Goal: Task Accomplishment & Management: Complete application form

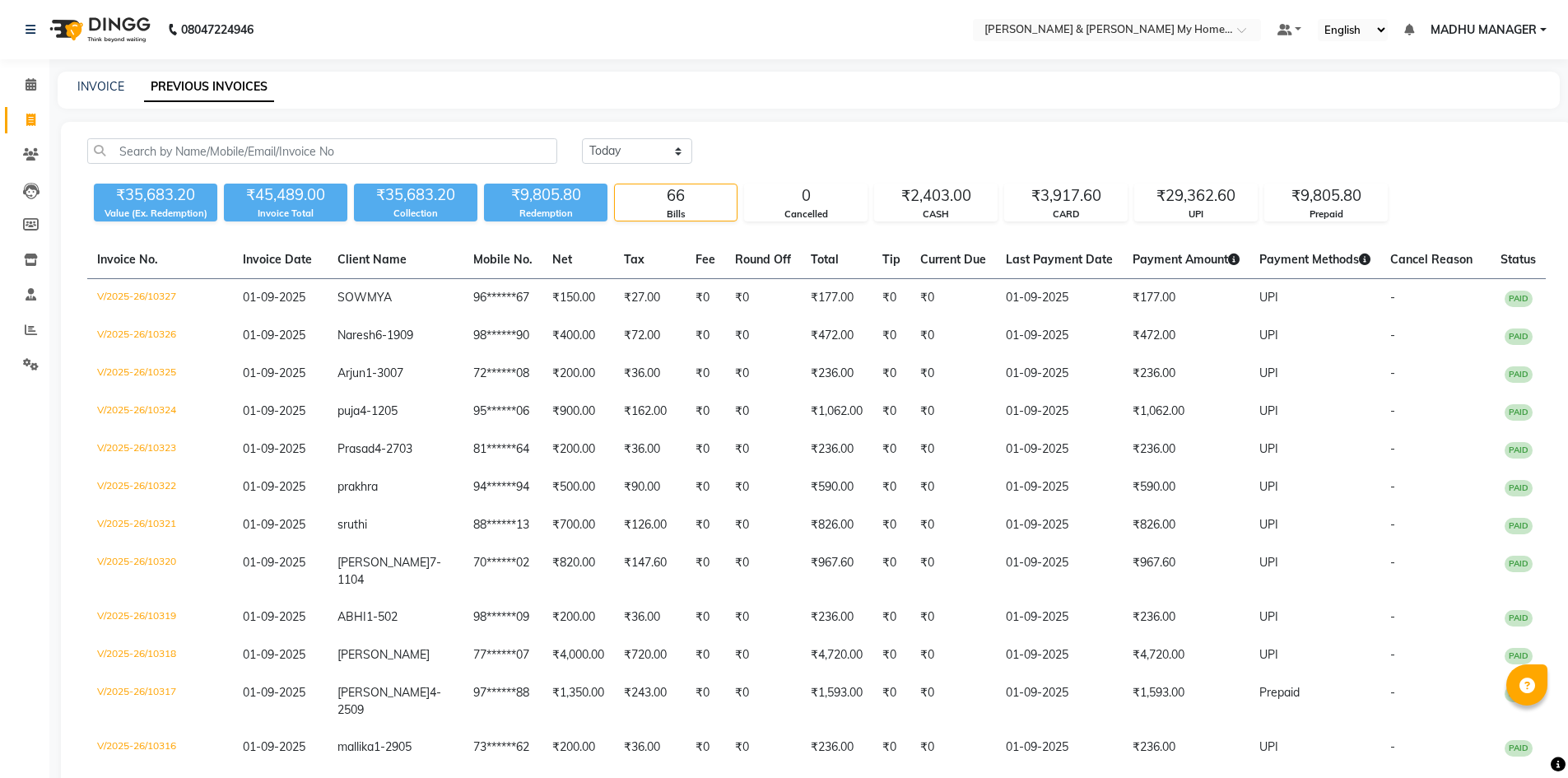
select select "[DATE]"
click at [27, 329] on icon at bounding box center [30, 329] width 12 height 12
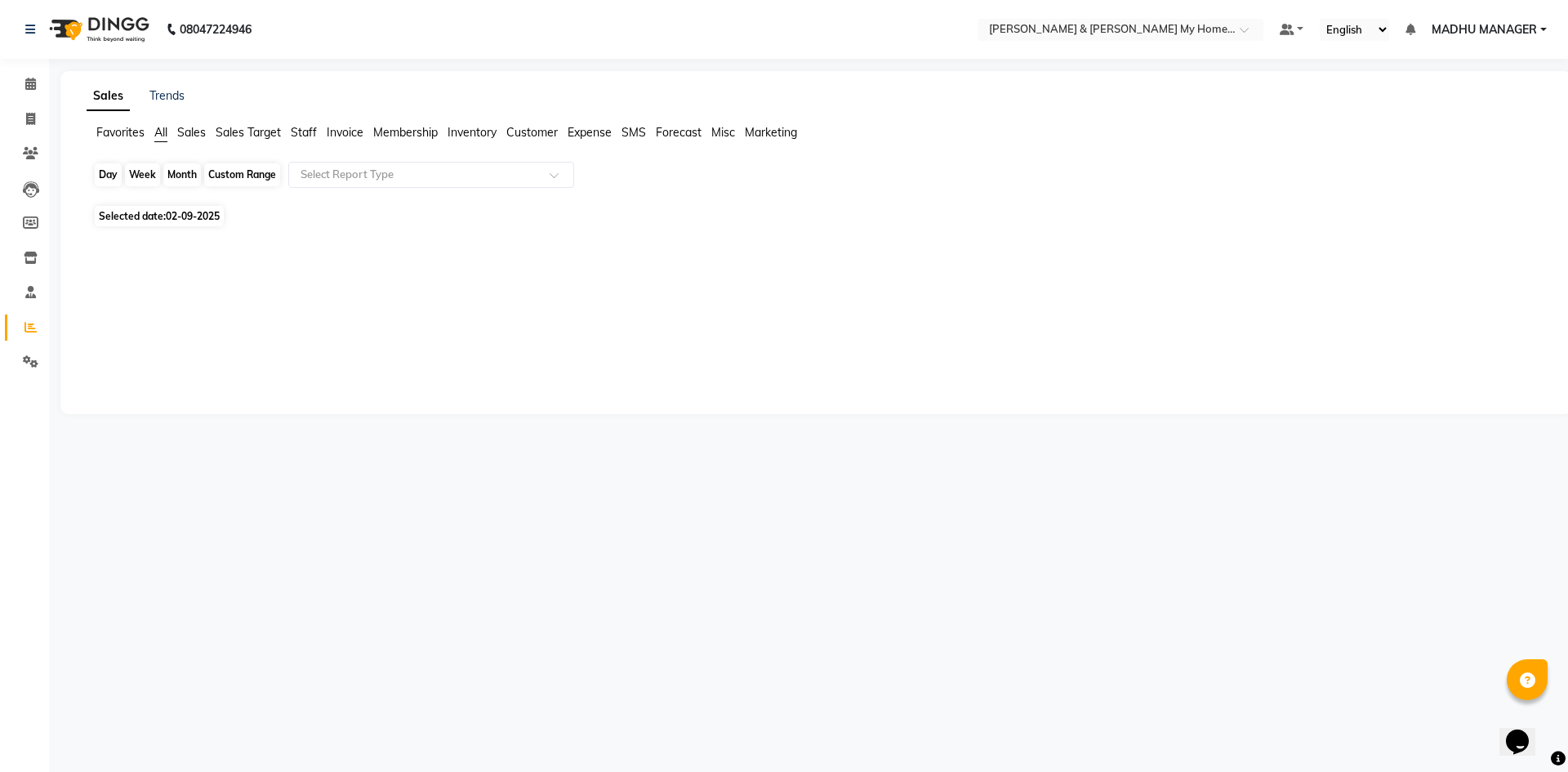
click at [111, 181] on div "Day" at bounding box center [108, 174] width 26 height 23
select select "9"
select select "2025"
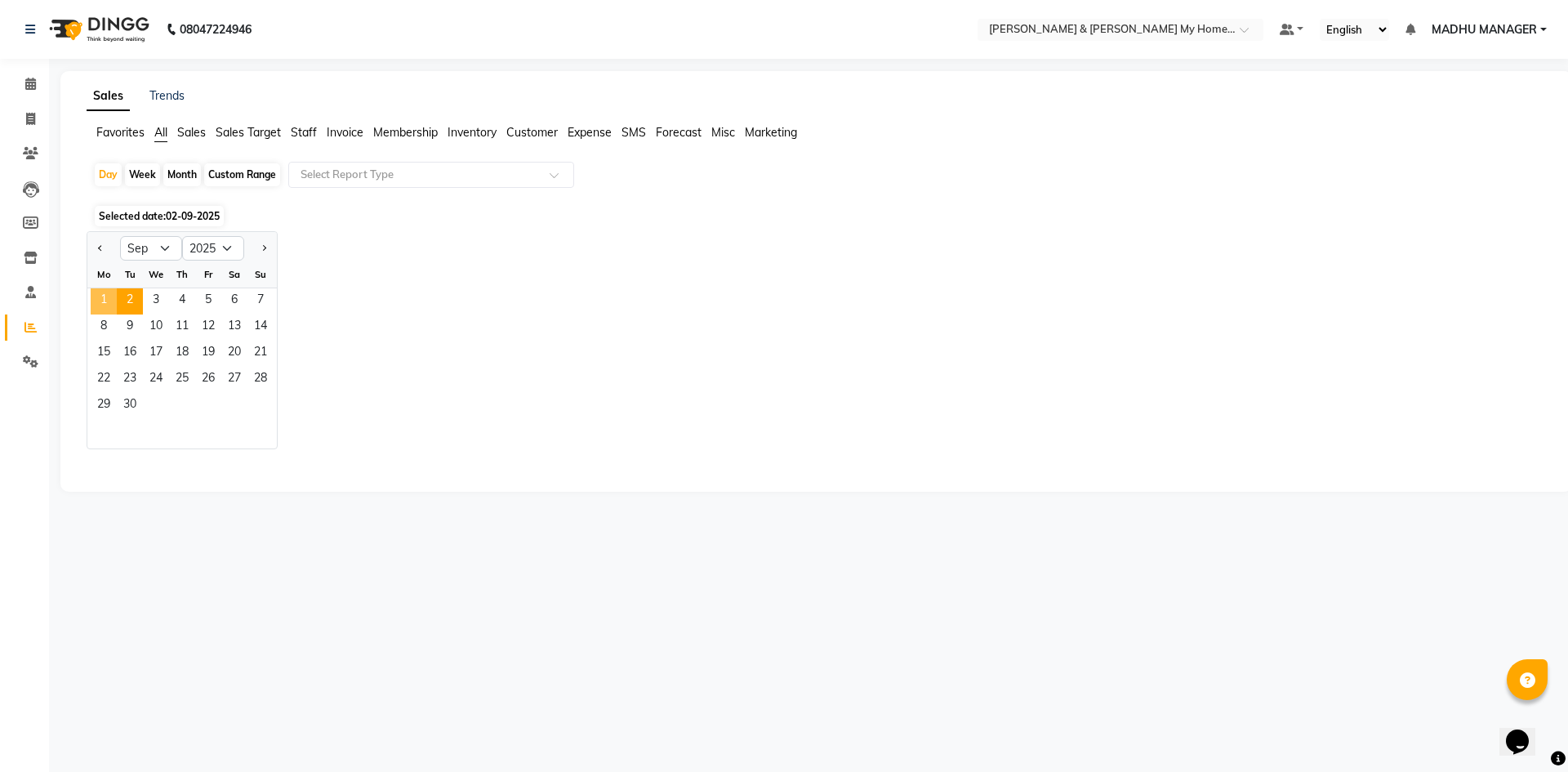
click at [104, 303] on span "1" at bounding box center [103, 301] width 26 height 26
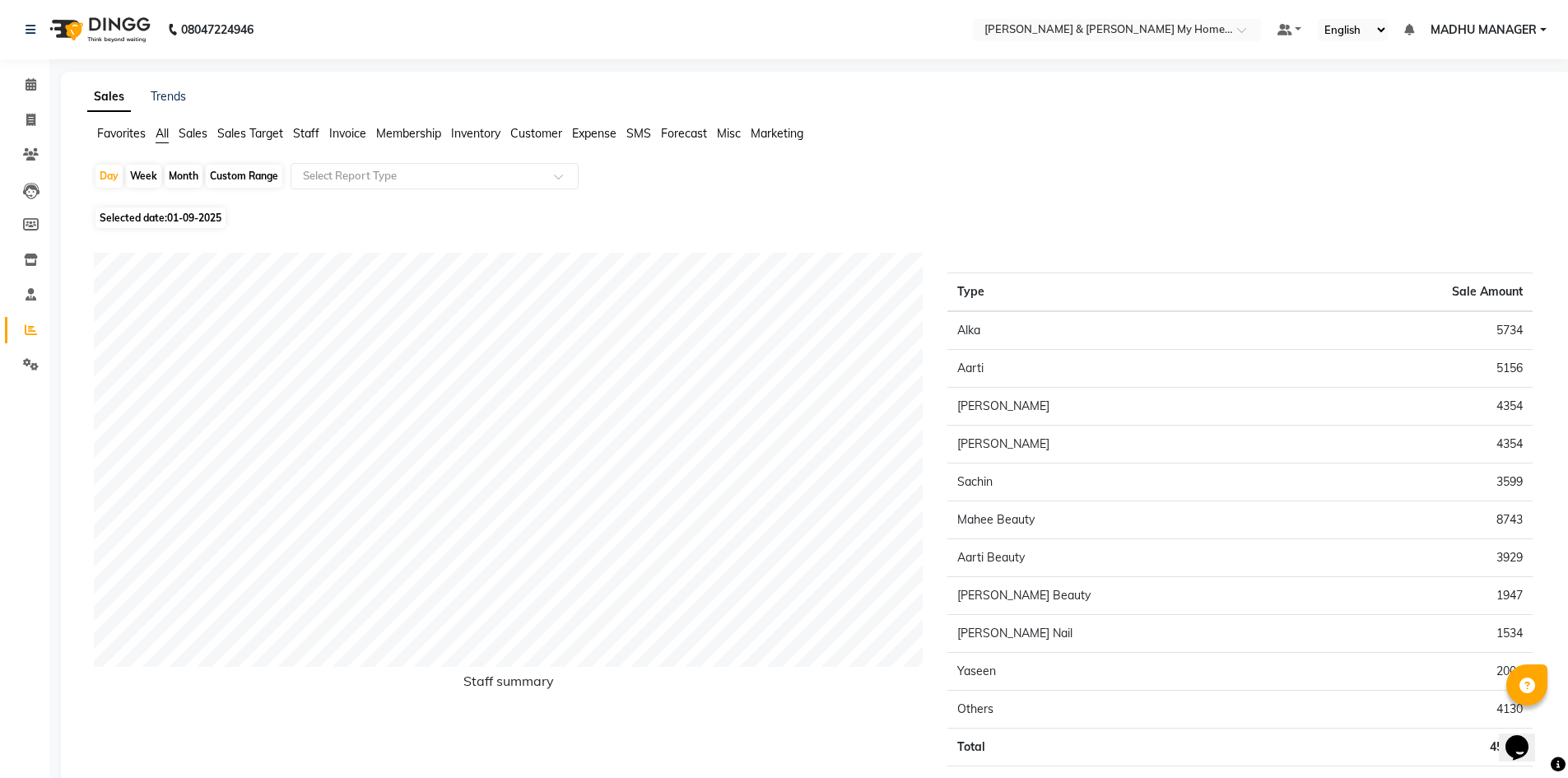
click at [315, 134] on span "Staff" at bounding box center [306, 134] width 27 height 15
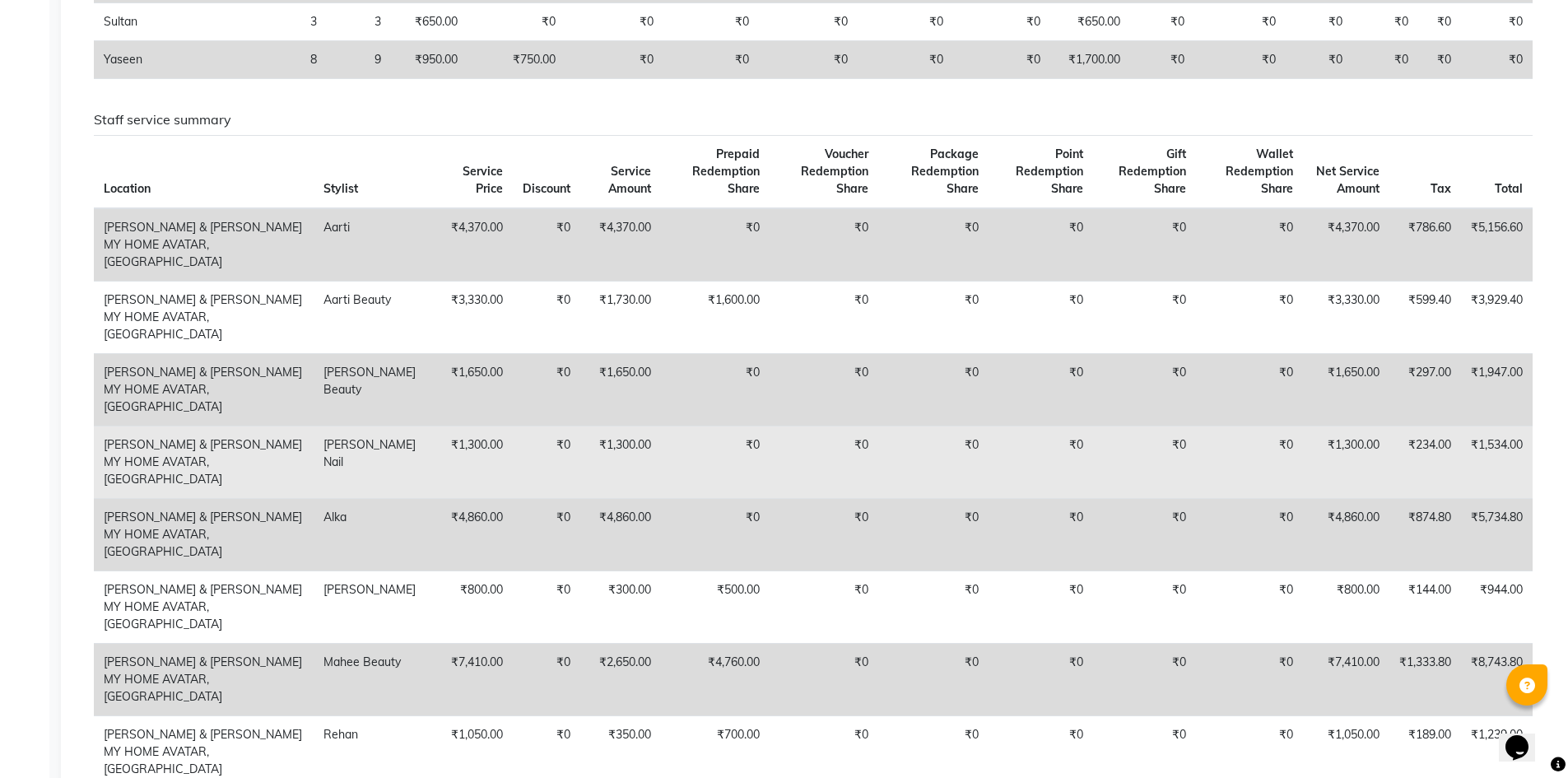
scroll to position [905, 0]
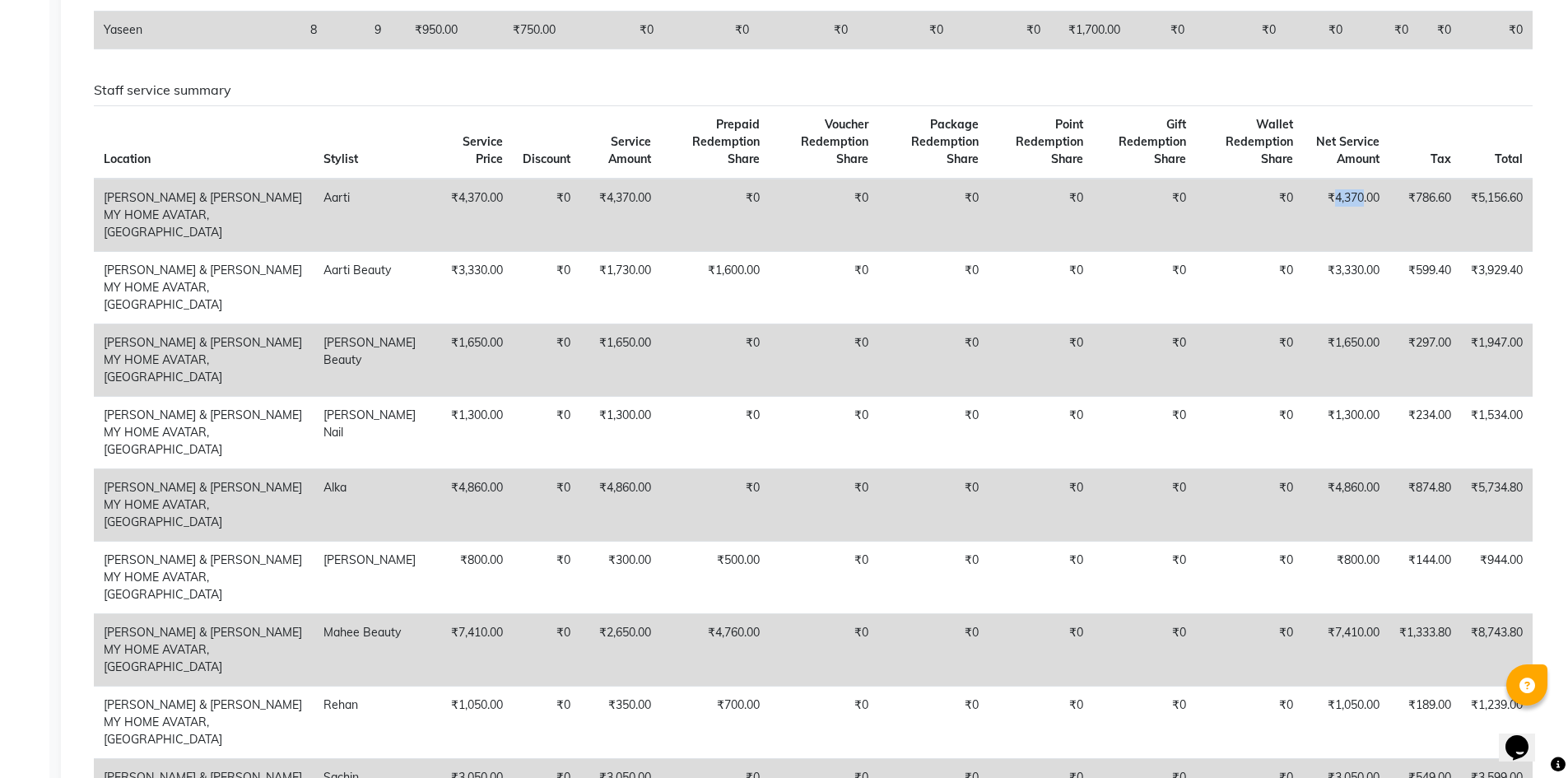
drag, startPoint x: 1329, startPoint y: 250, endPoint x: 1357, endPoint y: 254, distance: 28.3
click at [1357, 251] on td "₹4,370.00" at bounding box center [1346, 215] width 87 height 74
copy td "4,370"
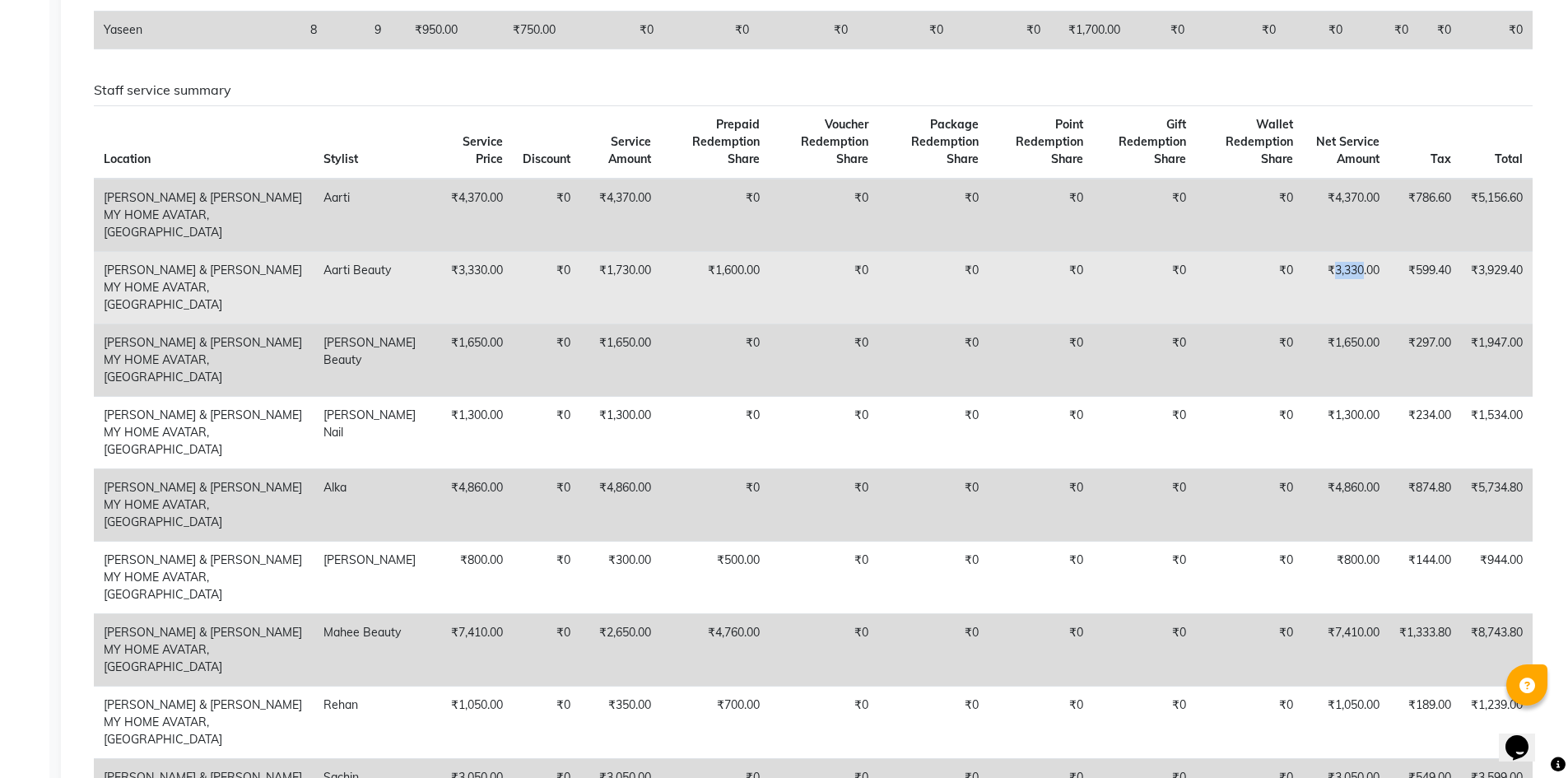
drag, startPoint x: 1329, startPoint y: 303, endPoint x: 1357, endPoint y: 303, distance: 28.0
click at [1357, 303] on td "₹3,330.00" at bounding box center [1346, 287] width 87 height 73
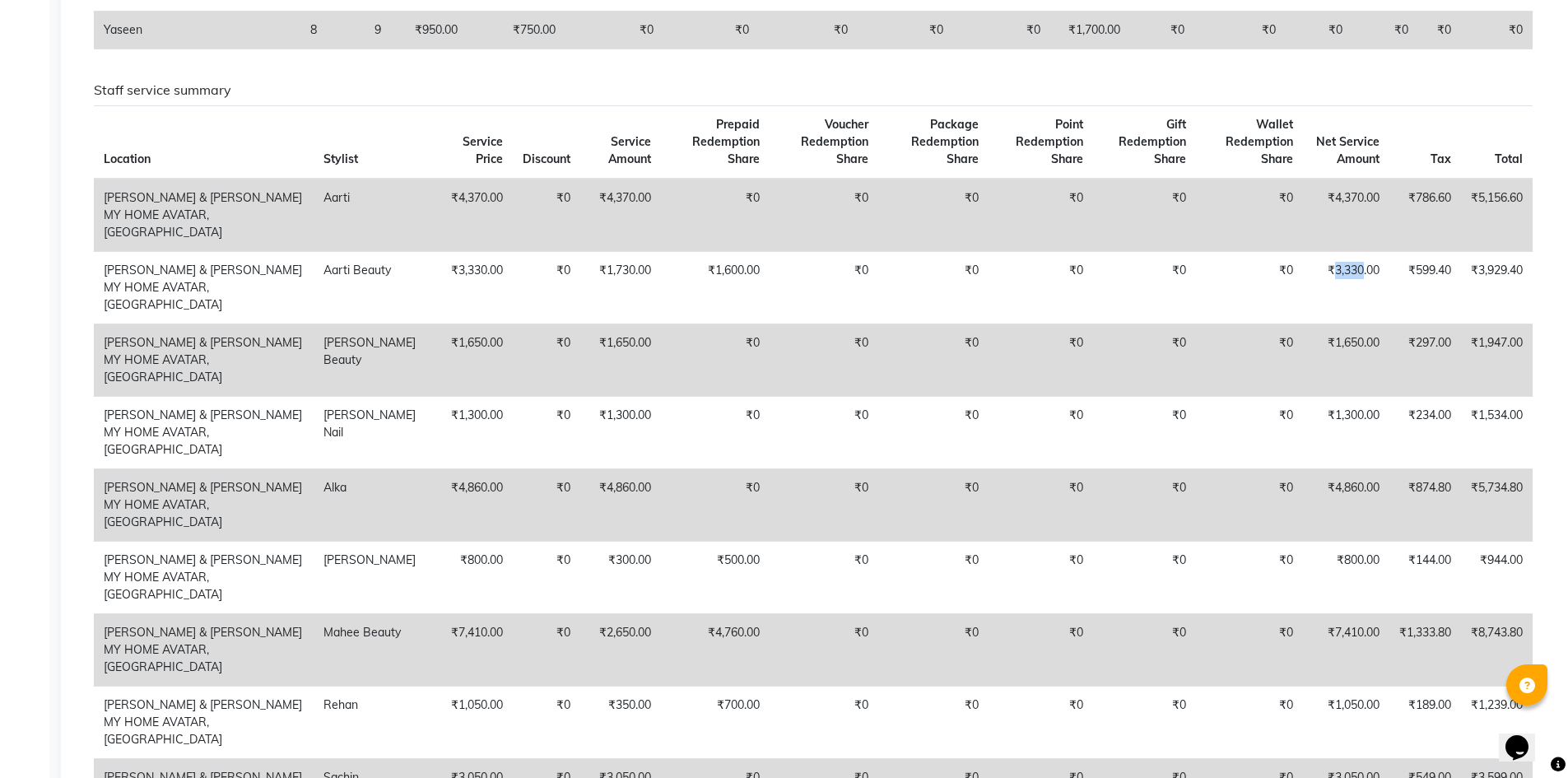
copy td "3,330"
drag, startPoint x: 1330, startPoint y: 358, endPoint x: 1356, endPoint y: 358, distance: 26.0
click at [1356, 358] on td "₹1,650.00" at bounding box center [1346, 359] width 87 height 73
copy td "1,650"
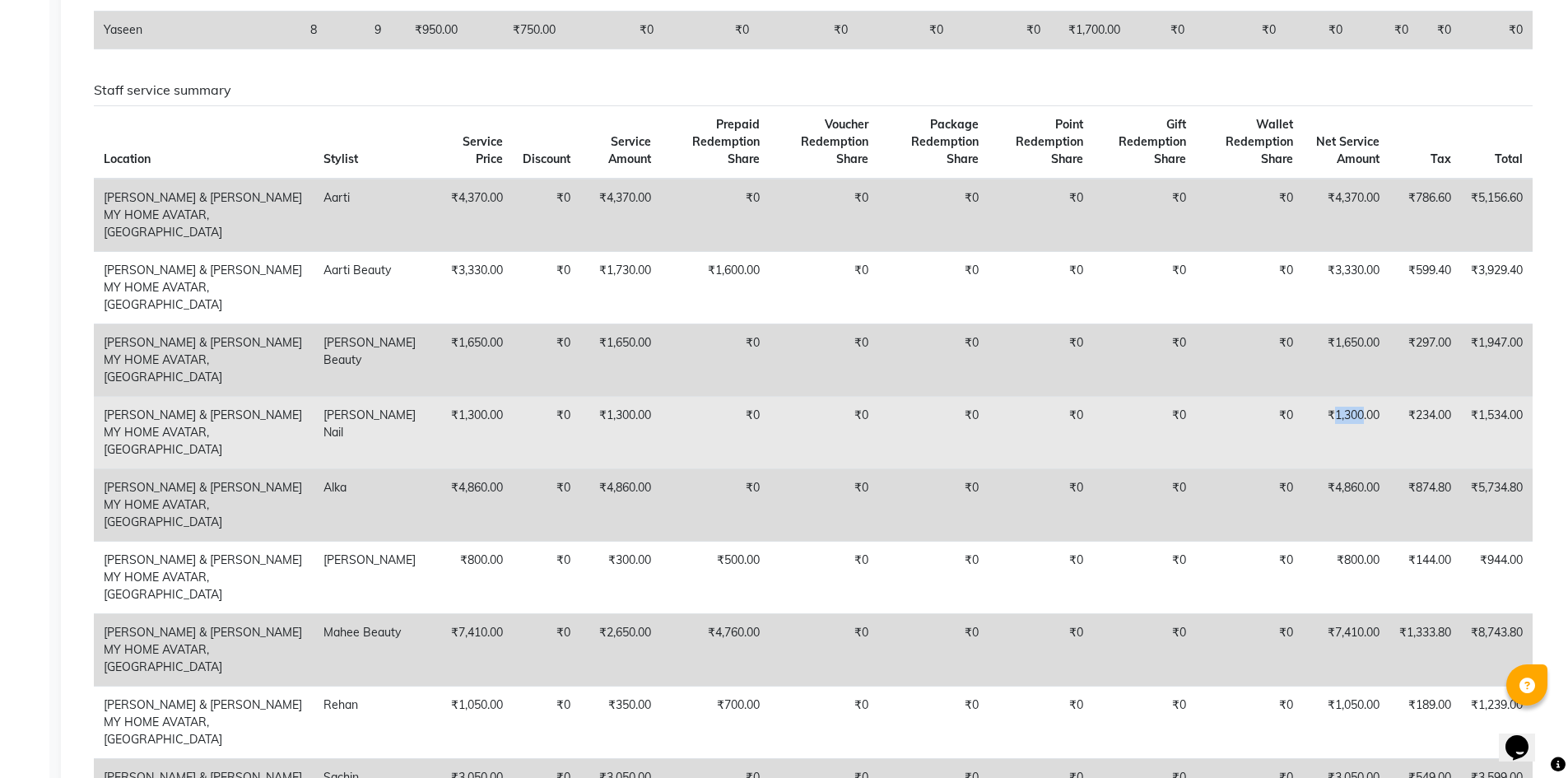
drag, startPoint x: 1329, startPoint y: 414, endPoint x: 1356, endPoint y: 415, distance: 27.0
click at [1356, 415] on td "₹1,300.00" at bounding box center [1346, 432] width 87 height 73
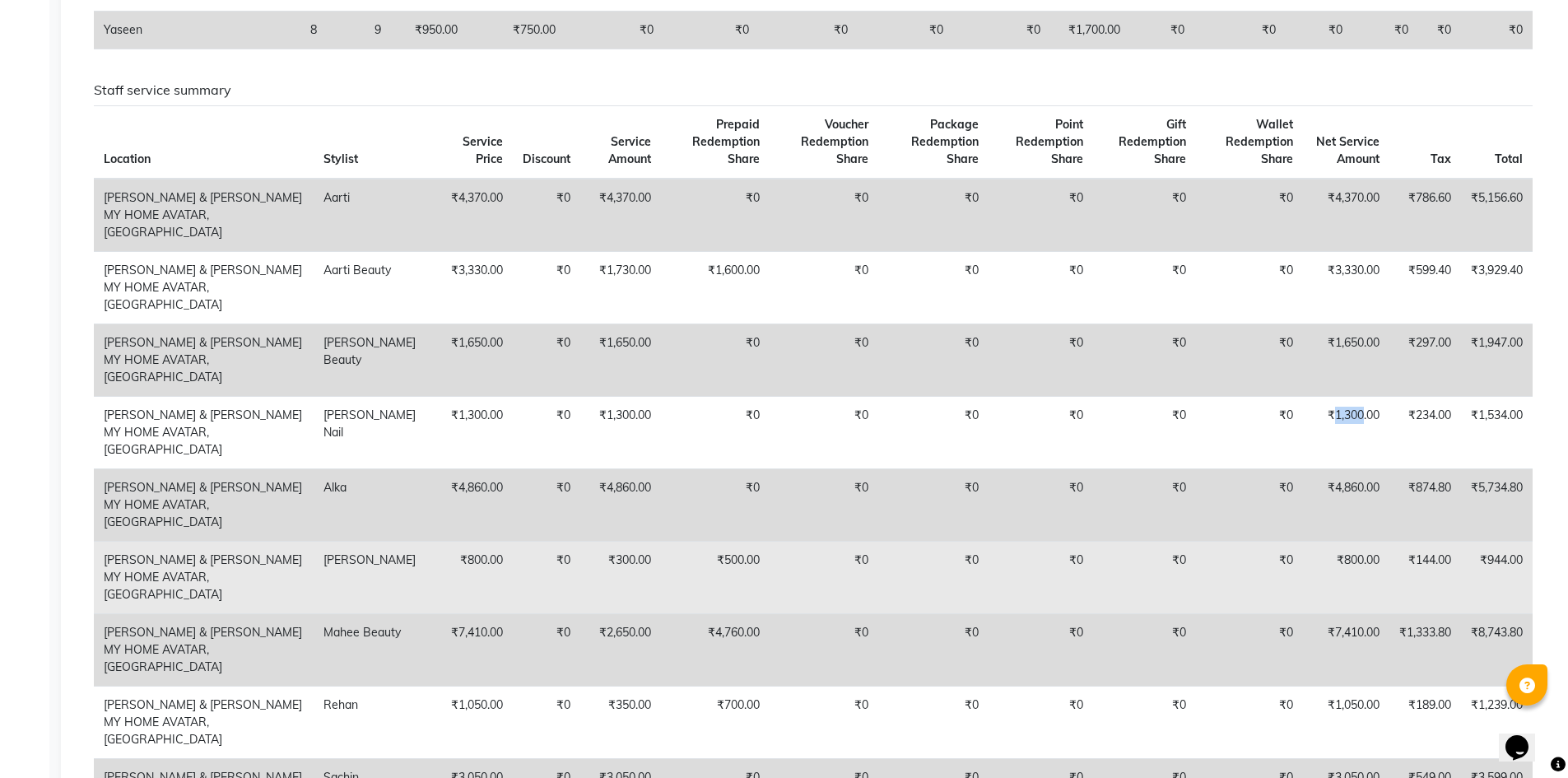
copy td "1,300"
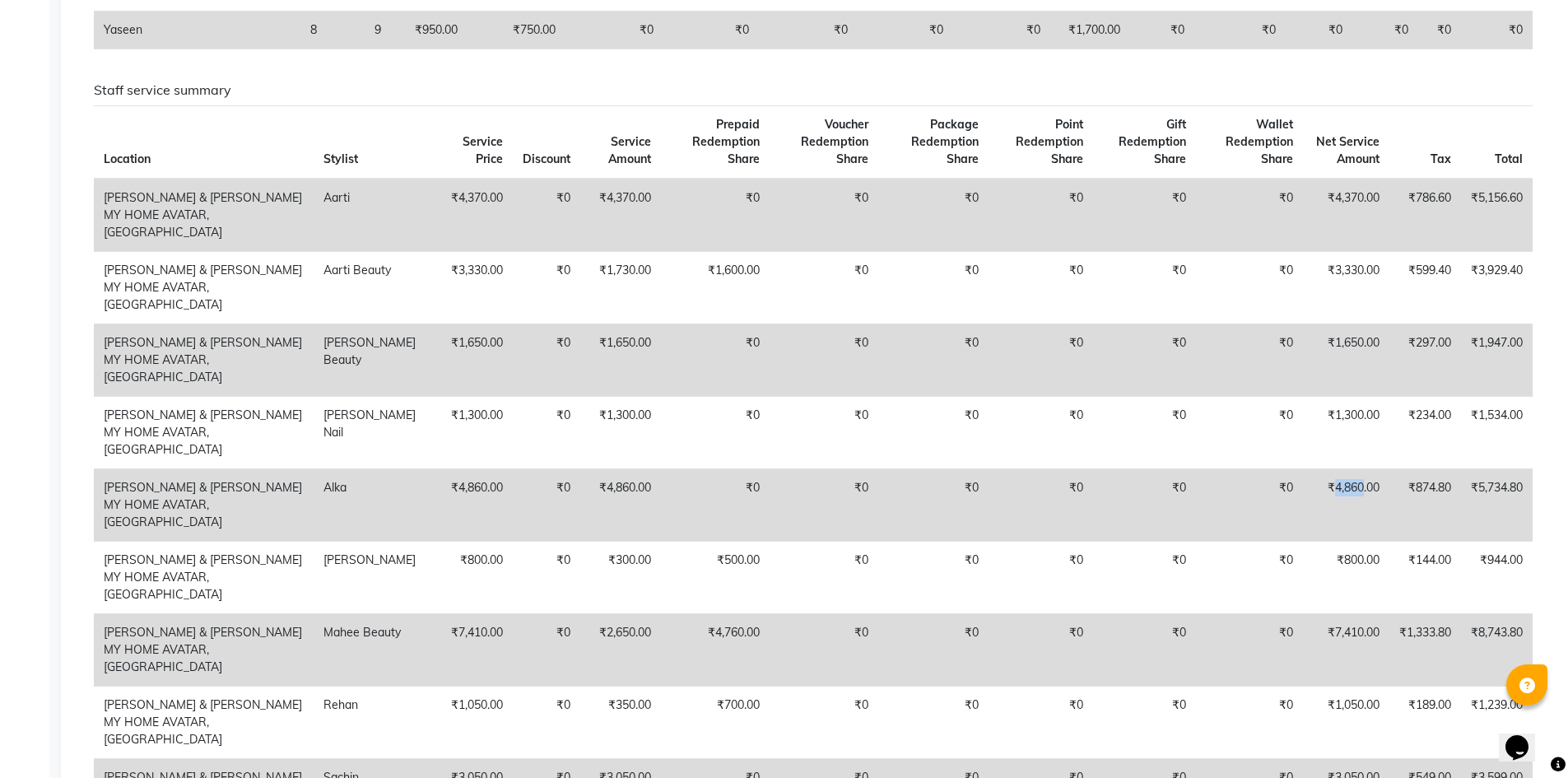
drag, startPoint x: 1327, startPoint y: 468, endPoint x: 1357, endPoint y: 472, distance: 30.3
click at [1357, 472] on td "₹4,860.00" at bounding box center [1346, 505] width 87 height 73
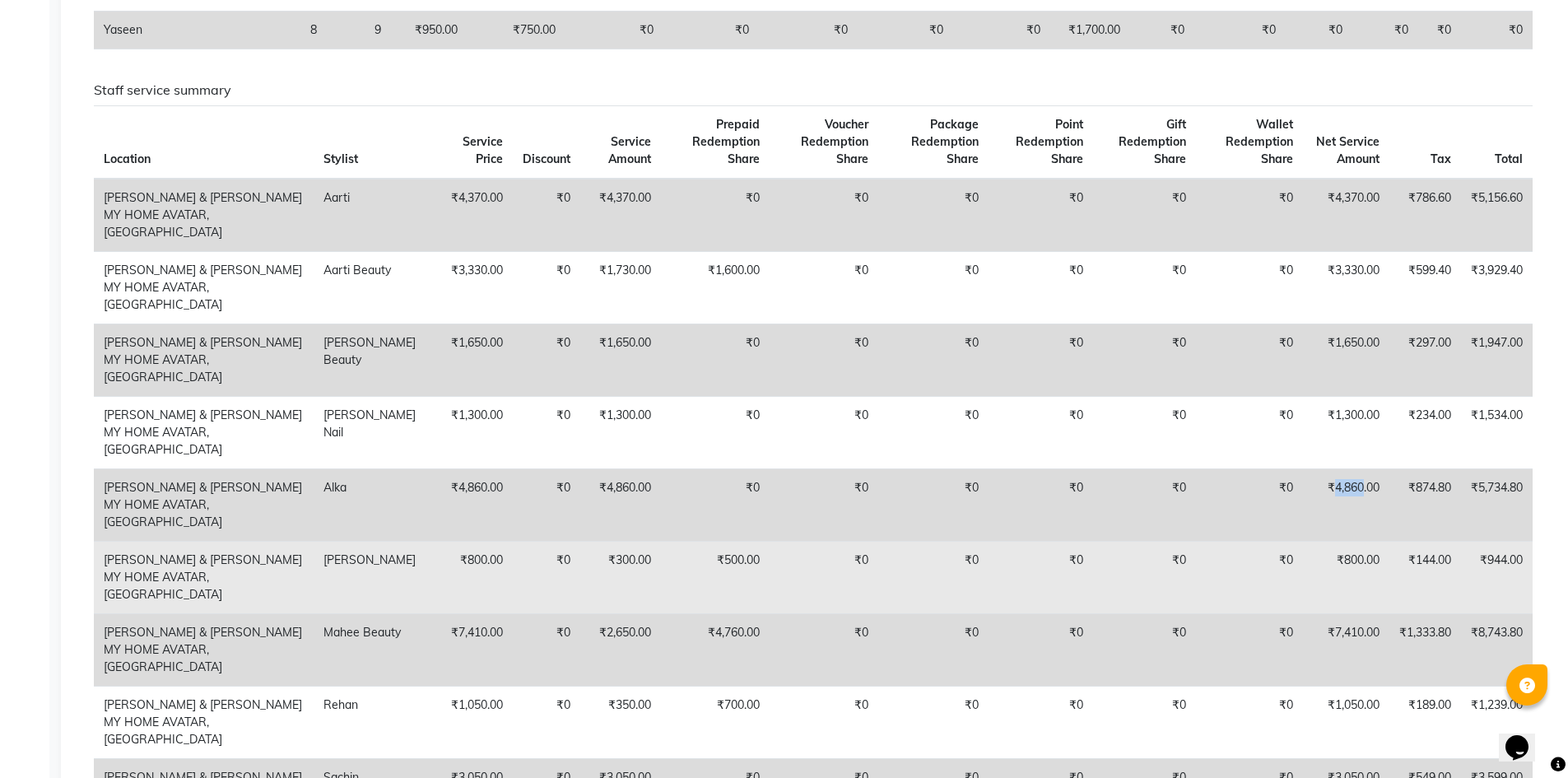
copy td "4,860"
drag, startPoint x: 1336, startPoint y: 527, endPoint x: 1357, endPoint y: 529, distance: 21.1
click at [1357, 540] on td "₹800.00" at bounding box center [1346, 576] width 87 height 73
copy td "800"
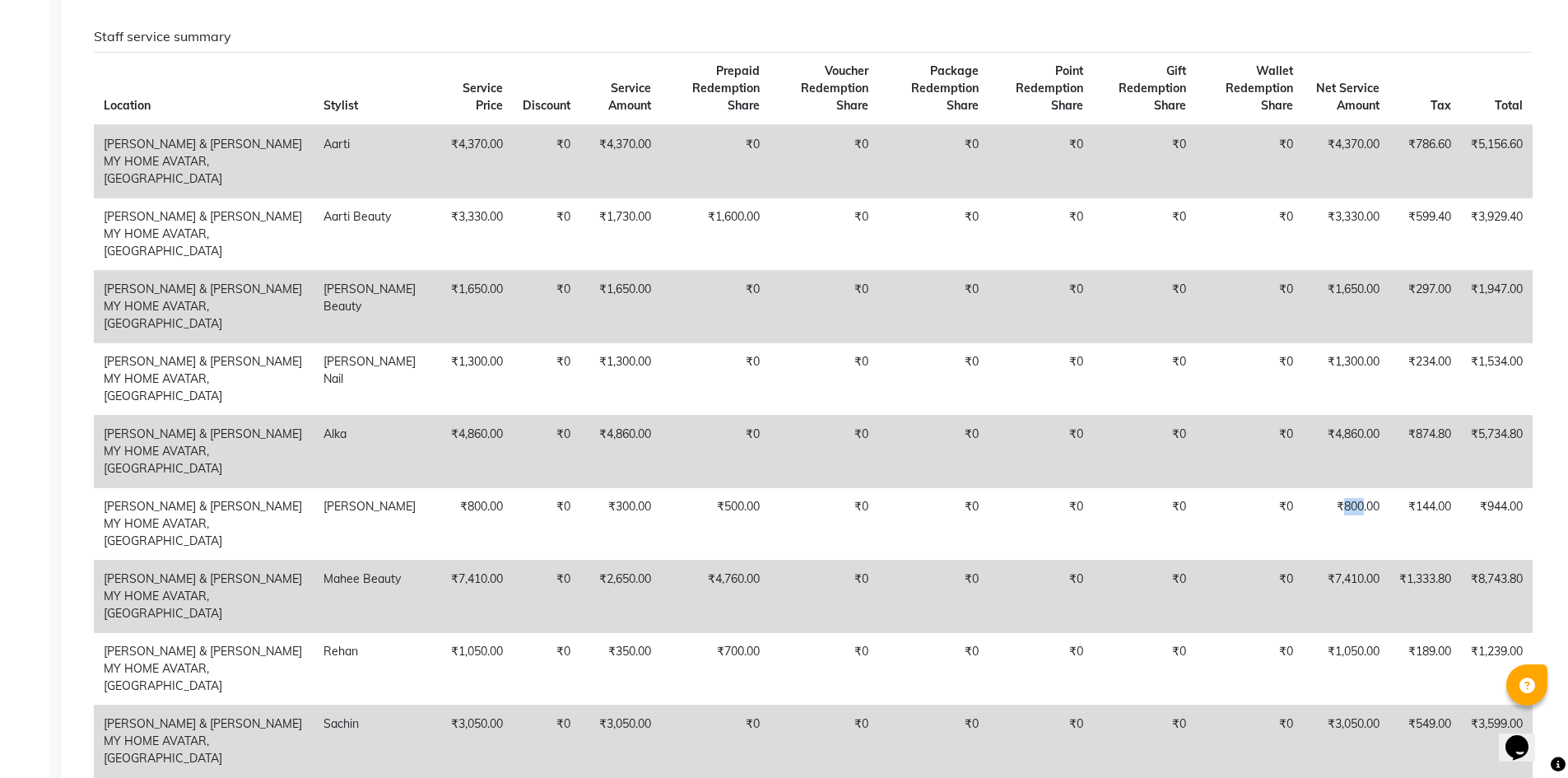
scroll to position [987, 0]
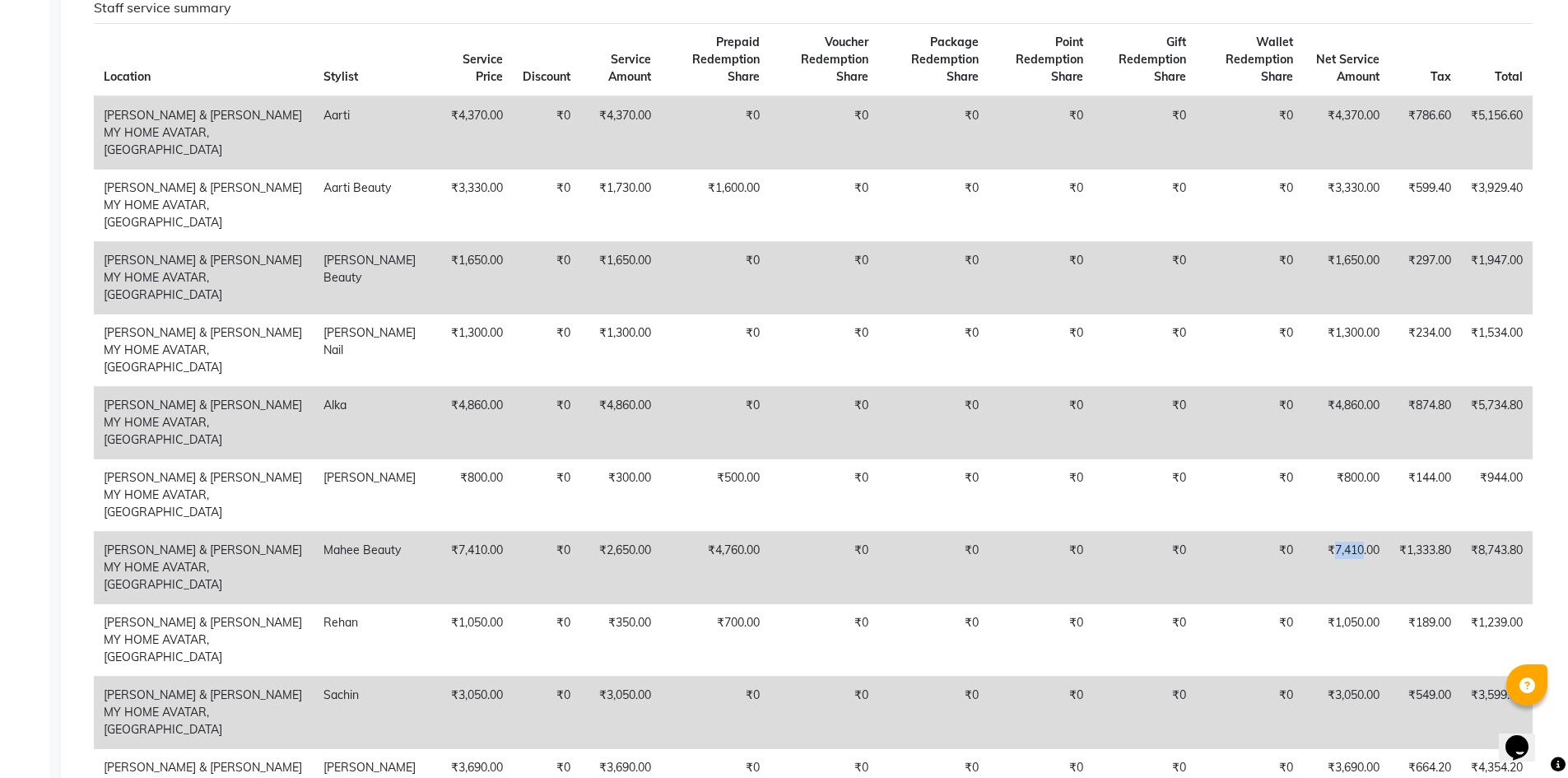
drag, startPoint x: 1331, startPoint y: 496, endPoint x: 1356, endPoint y: 496, distance: 25.0
click at [1356, 530] on td "₹7,410.00" at bounding box center [1346, 566] width 87 height 73
copy td "7,410"
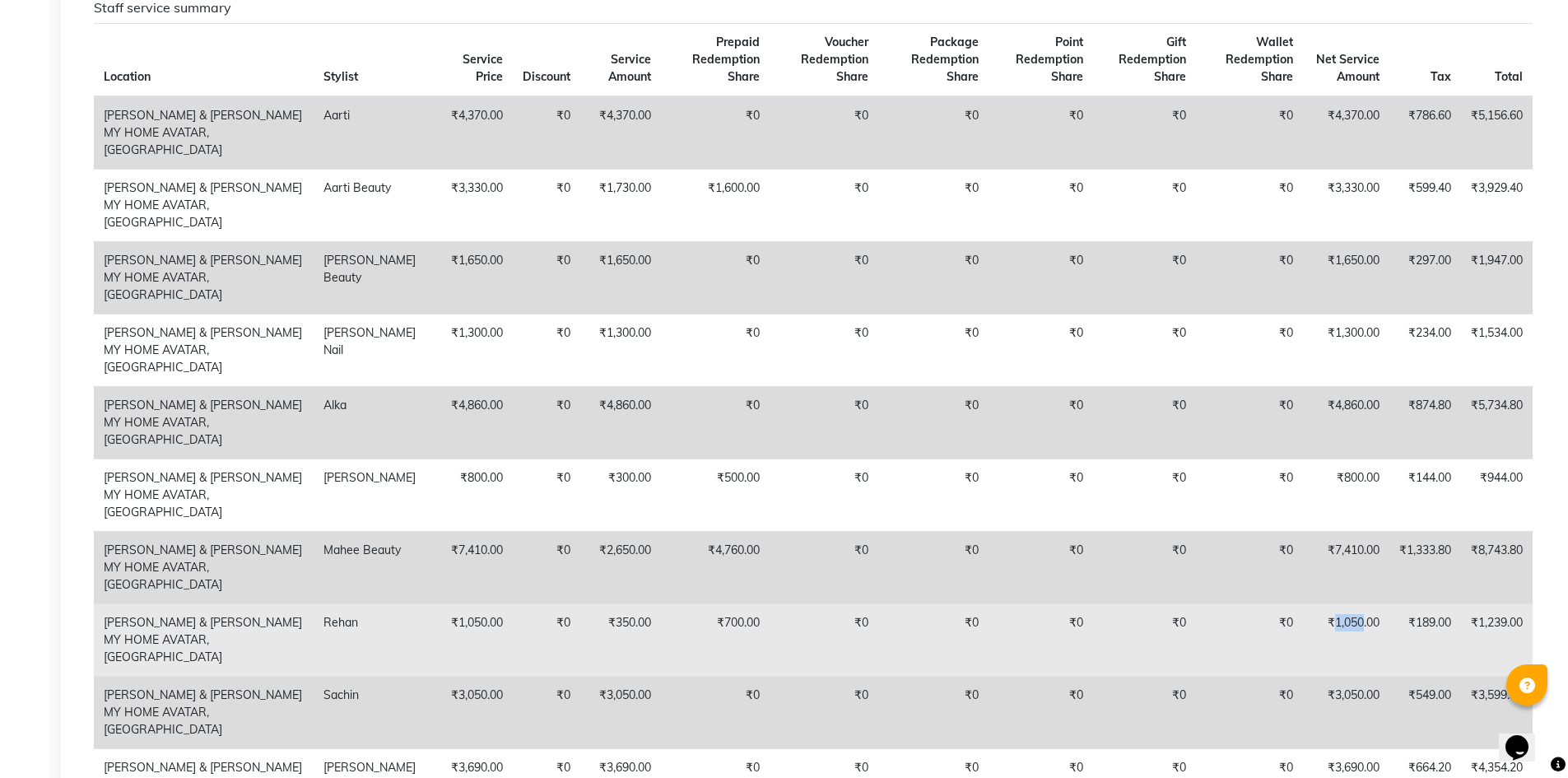
drag, startPoint x: 1332, startPoint y: 547, endPoint x: 1359, endPoint y: 549, distance: 27.1
click at [1359, 603] on td "₹1,050.00" at bounding box center [1346, 639] width 87 height 73
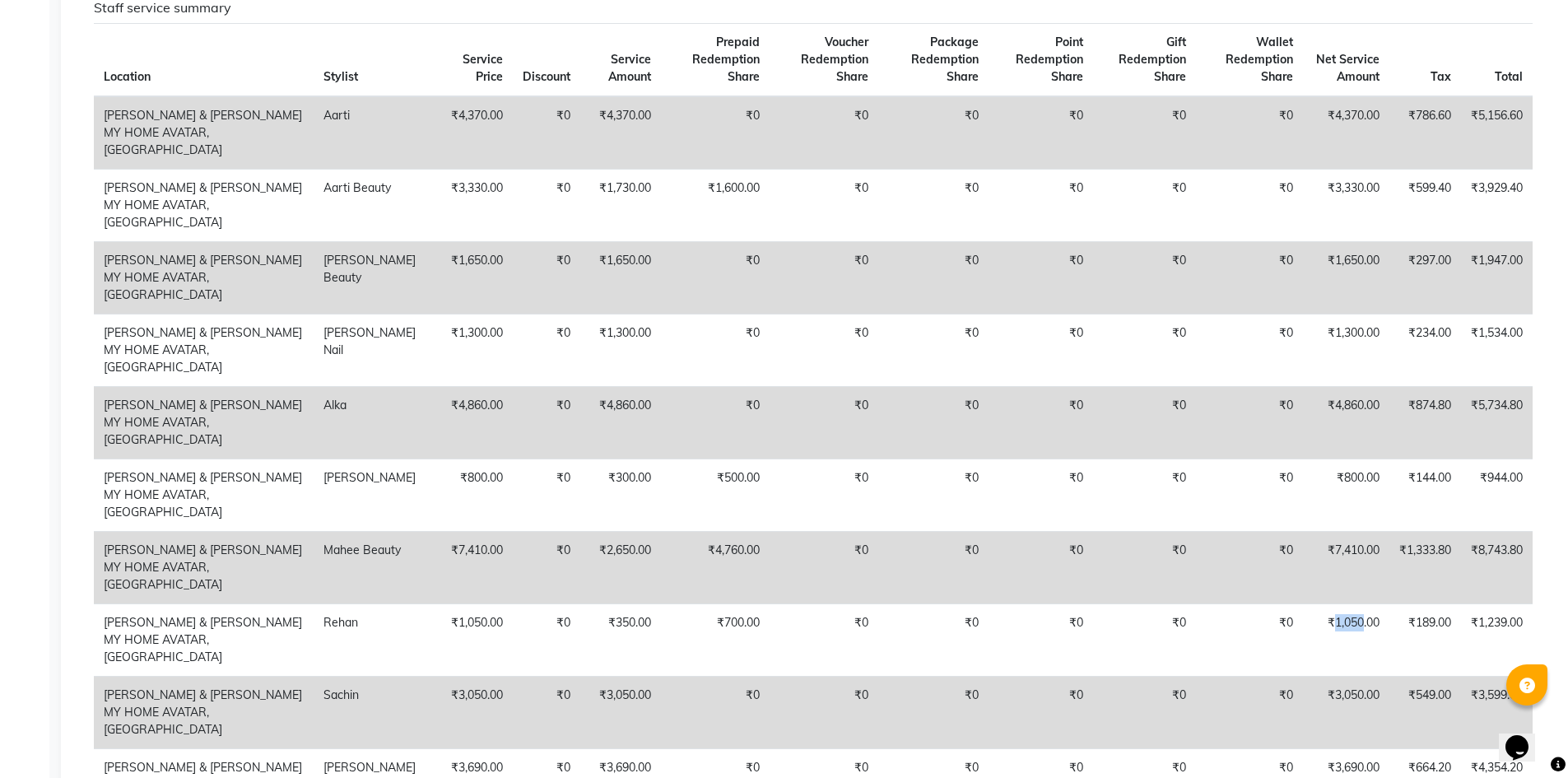
copy td "1,050"
drag, startPoint x: 1330, startPoint y: 610, endPoint x: 1359, endPoint y: 610, distance: 29.0
click at [1359, 676] on td "₹3,050.00" at bounding box center [1346, 712] width 87 height 73
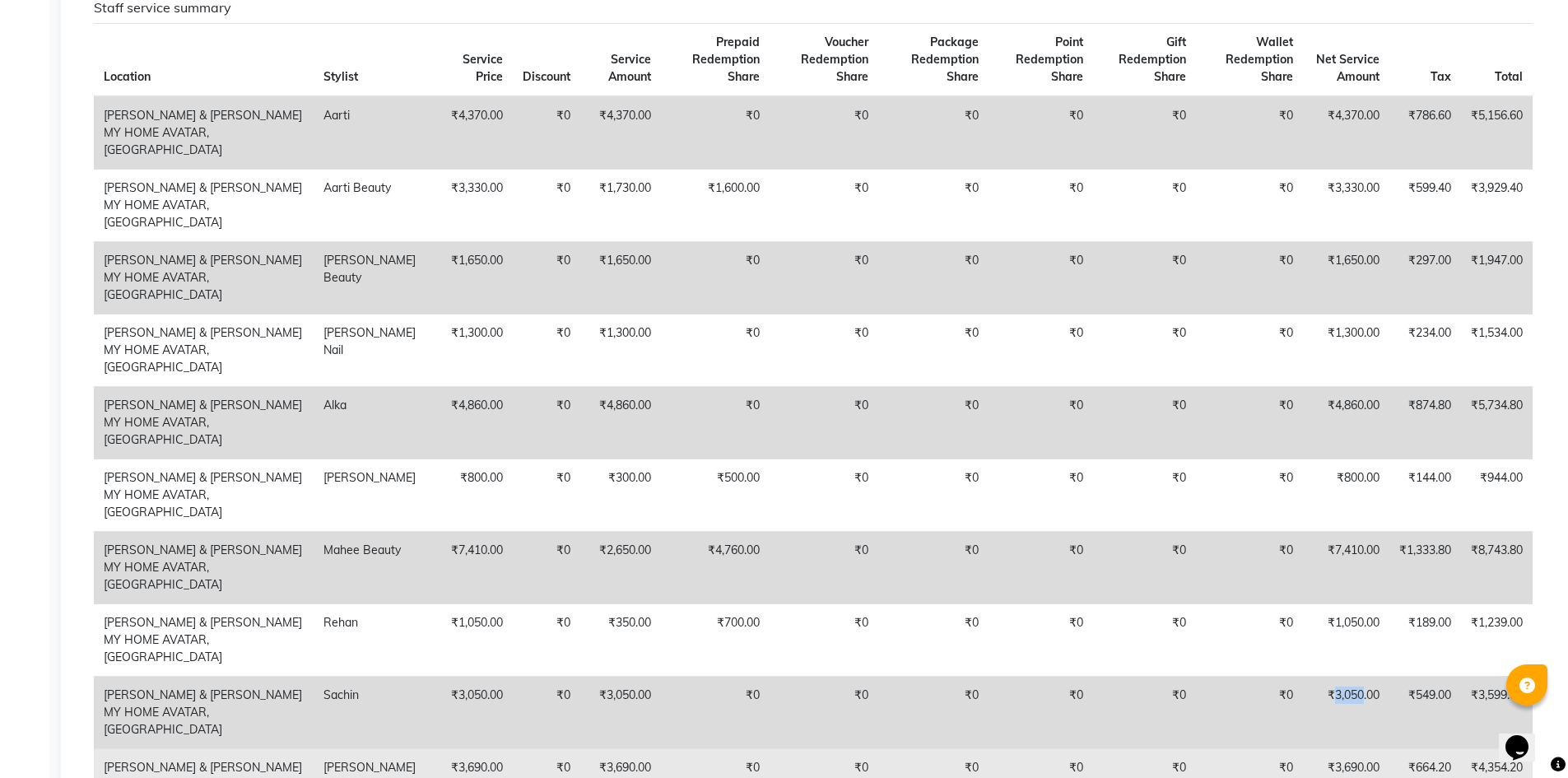
copy td "3,050"
drag, startPoint x: 1329, startPoint y: 664, endPoint x: 1357, endPoint y: 662, distance: 28.1
click at [1357, 748] on td "₹3,690.00" at bounding box center [1346, 784] width 87 height 73
copy td "3,690"
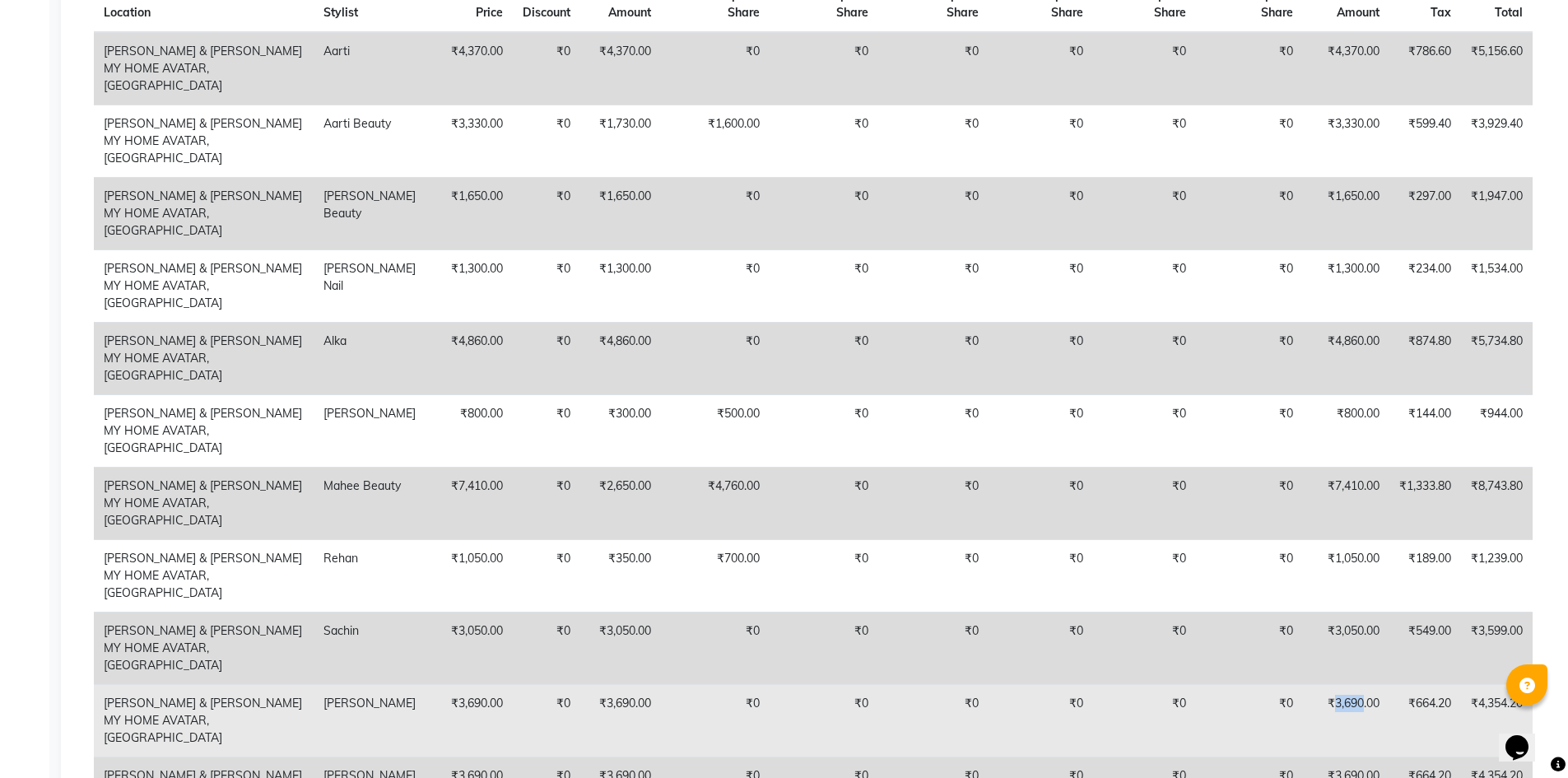
scroll to position [1152, 0]
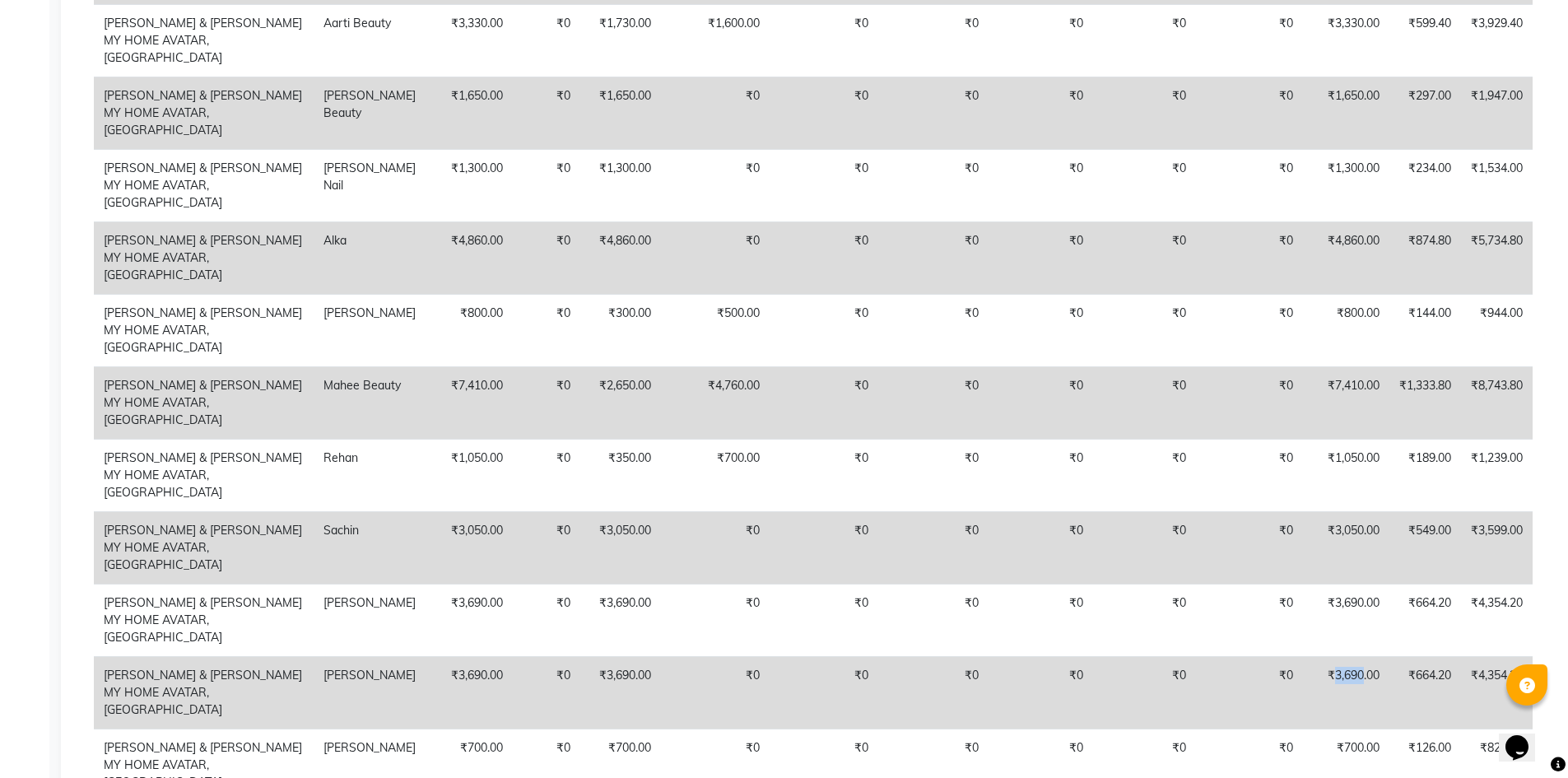
drag, startPoint x: 1329, startPoint y: 558, endPoint x: 1358, endPoint y: 557, distance: 29.0
click at [1358, 656] on td "₹3,690.00" at bounding box center [1346, 691] width 87 height 73
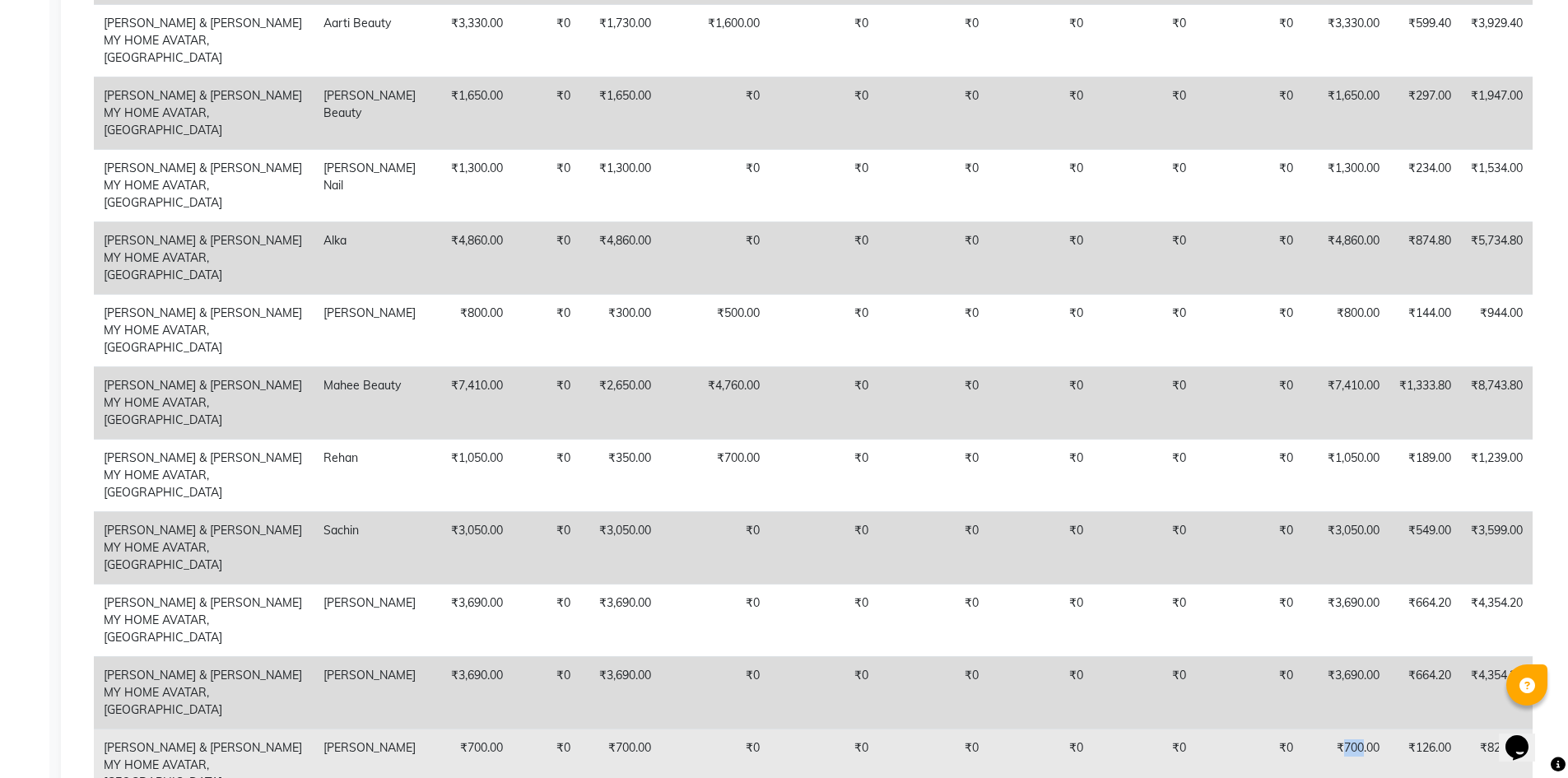
drag, startPoint x: 1337, startPoint y: 608, endPoint x: 1358, endPoint y: 608, distance: 21.0
click at [1358, 728] on td "₹700.00" at bounding box center [1346, 764] width 87 height 73
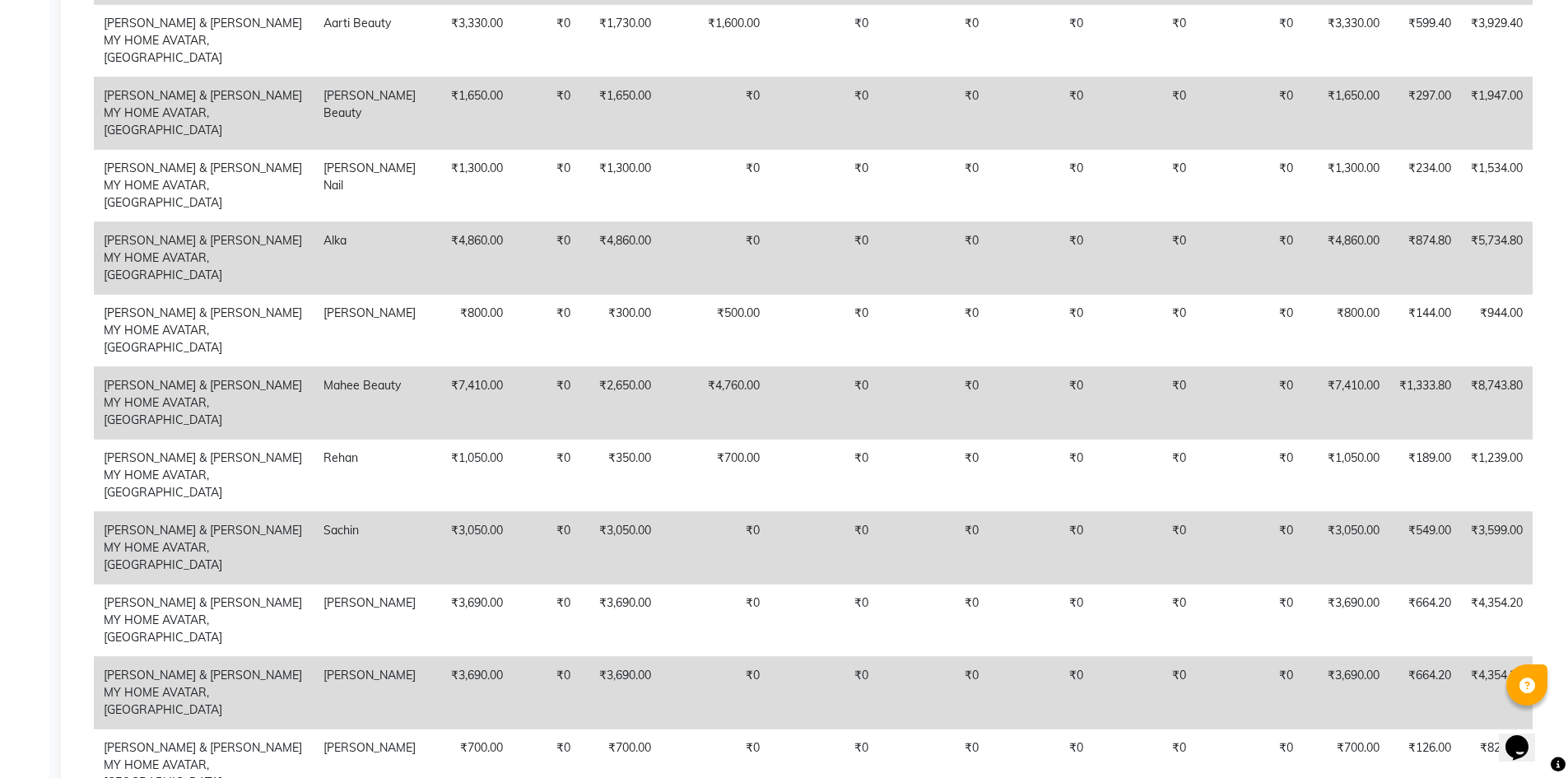
drag, startPoint x: 1336, startPoint y: 666, endPoint x: 1359, endPoint y: 665, distance: 23.0
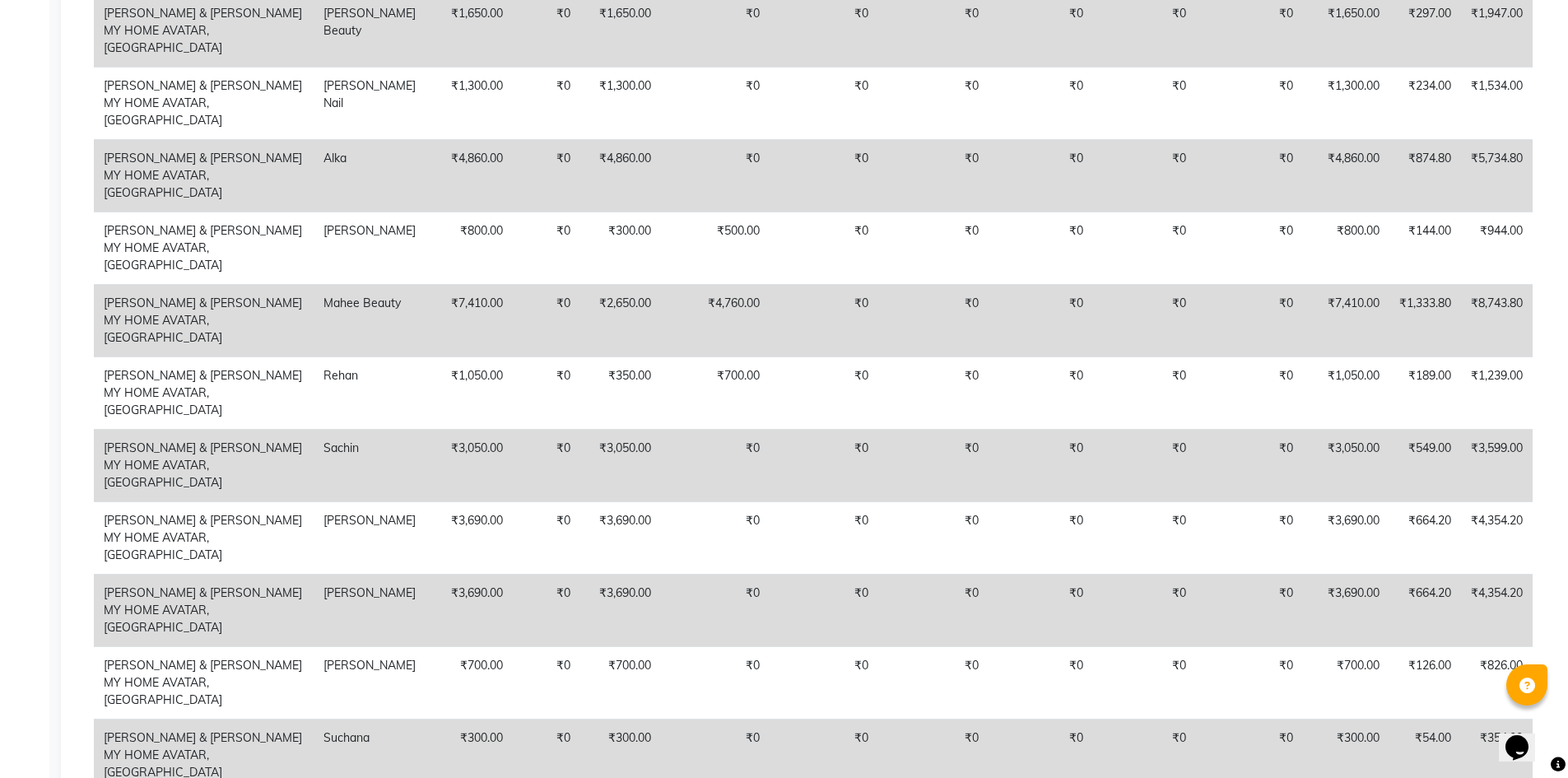
drag, startPoint x: 1337, startPoint y: 642, endPoint x: 1359, endPoint y: 638, distance: 22.4
drag, startPoint x: 1328, startPoint y: 690, endPoint x: 1356, endPoint y: 691, distance: 28.0
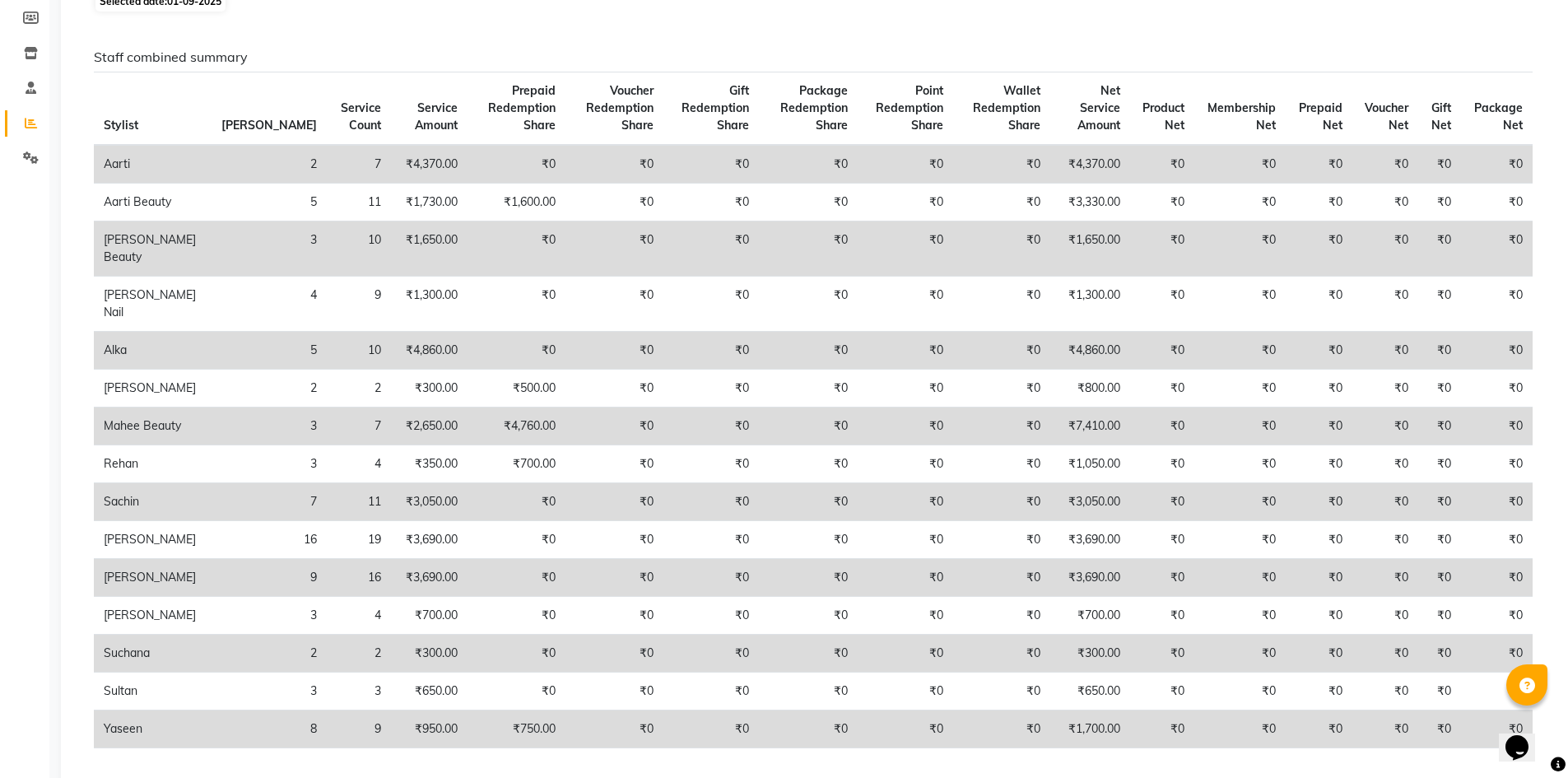
scroll to position [0, 0]
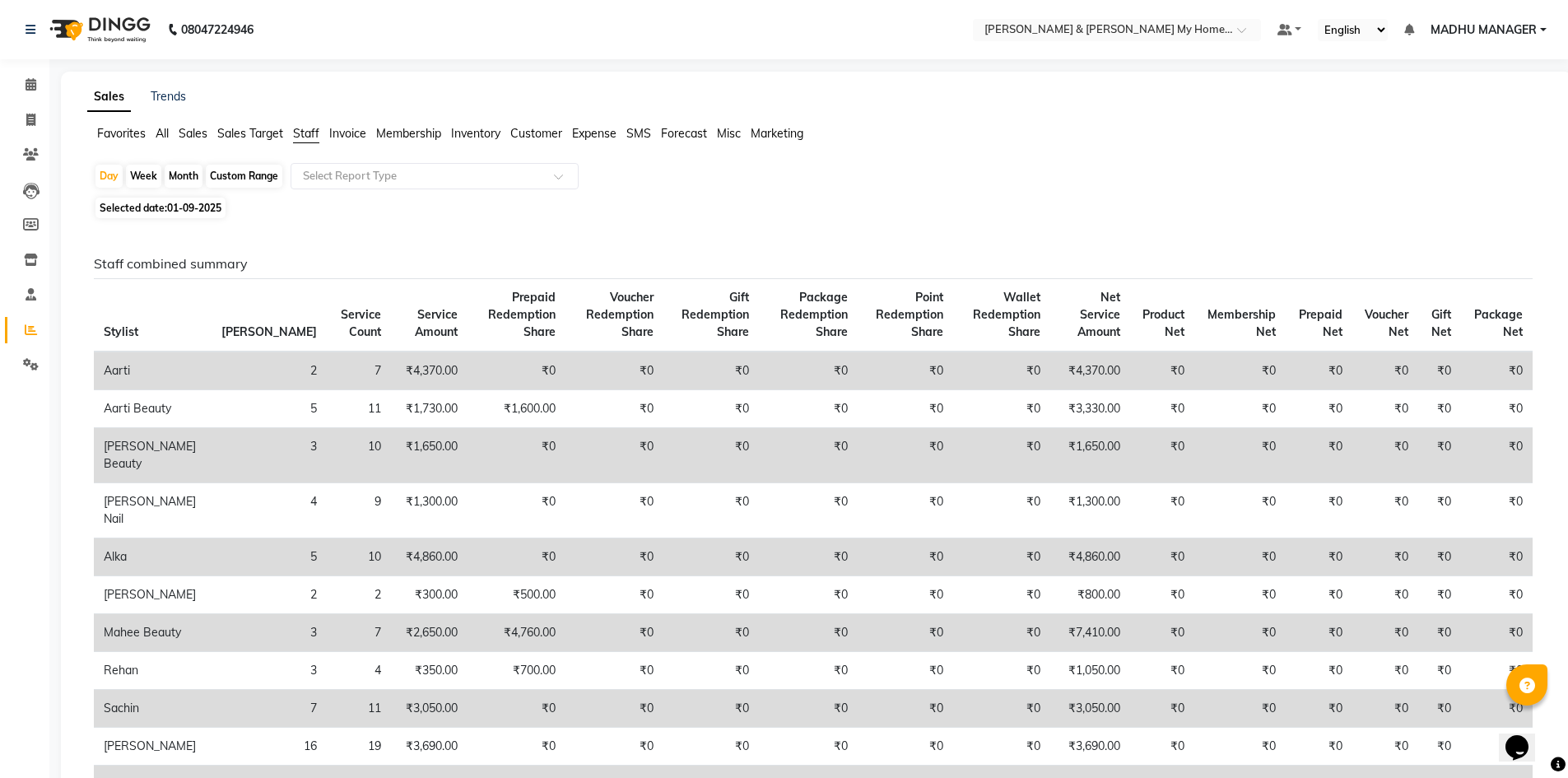
click at [267, 177] on div "Custom Range" at bounding box center [243, 176] width 76 height 23
select select "9"
select select "2025"
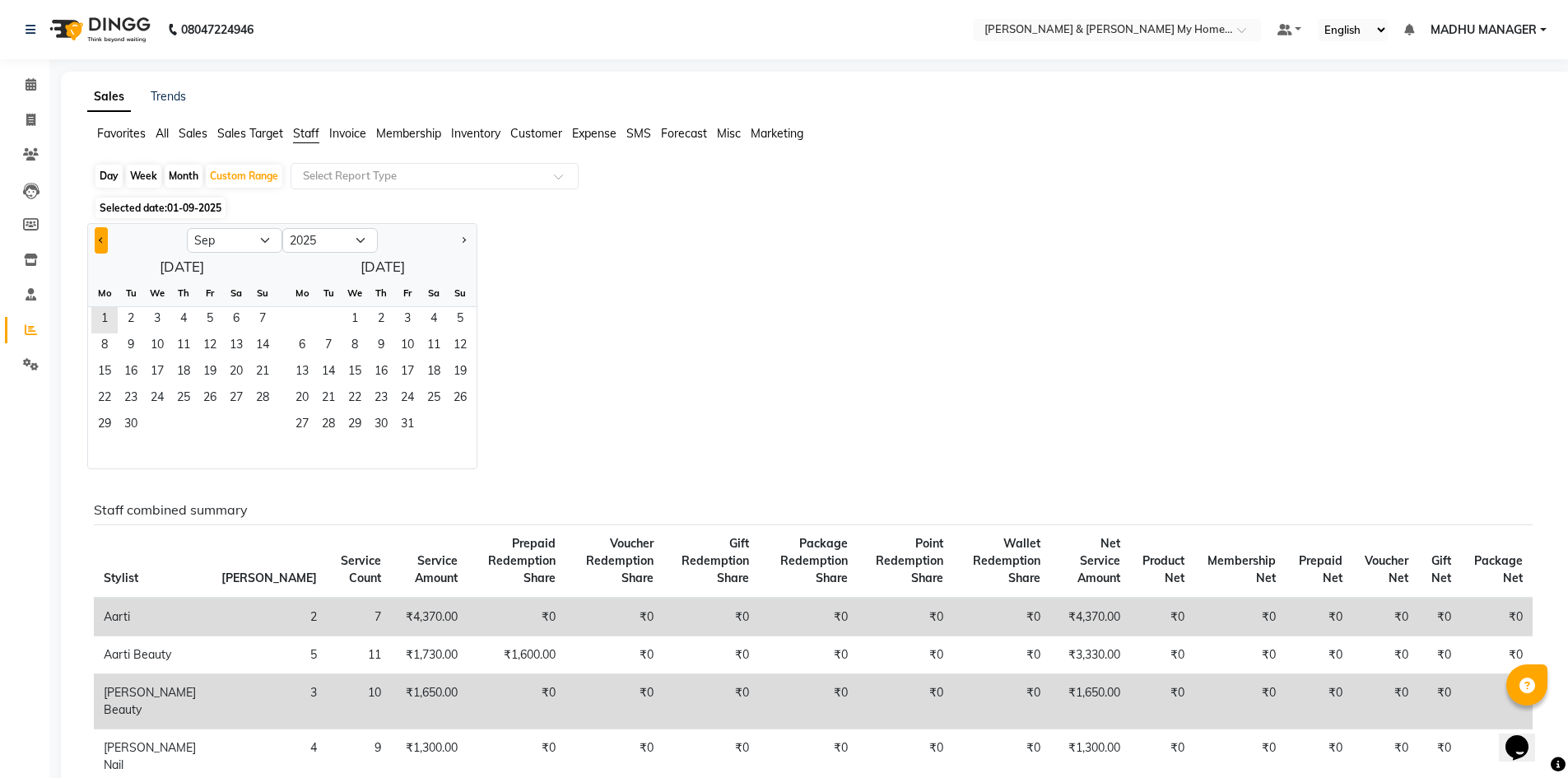
click at [101, 238] on span "Previous month" at bounding box center [101, 239] width 6 height 6
select select "8"
click at [202, 315] on span "1" at bounding box center [210, 319] width 27 height 27
click at [267, 423] on span "31" at bounding box center [262, 425] width 27 height 27
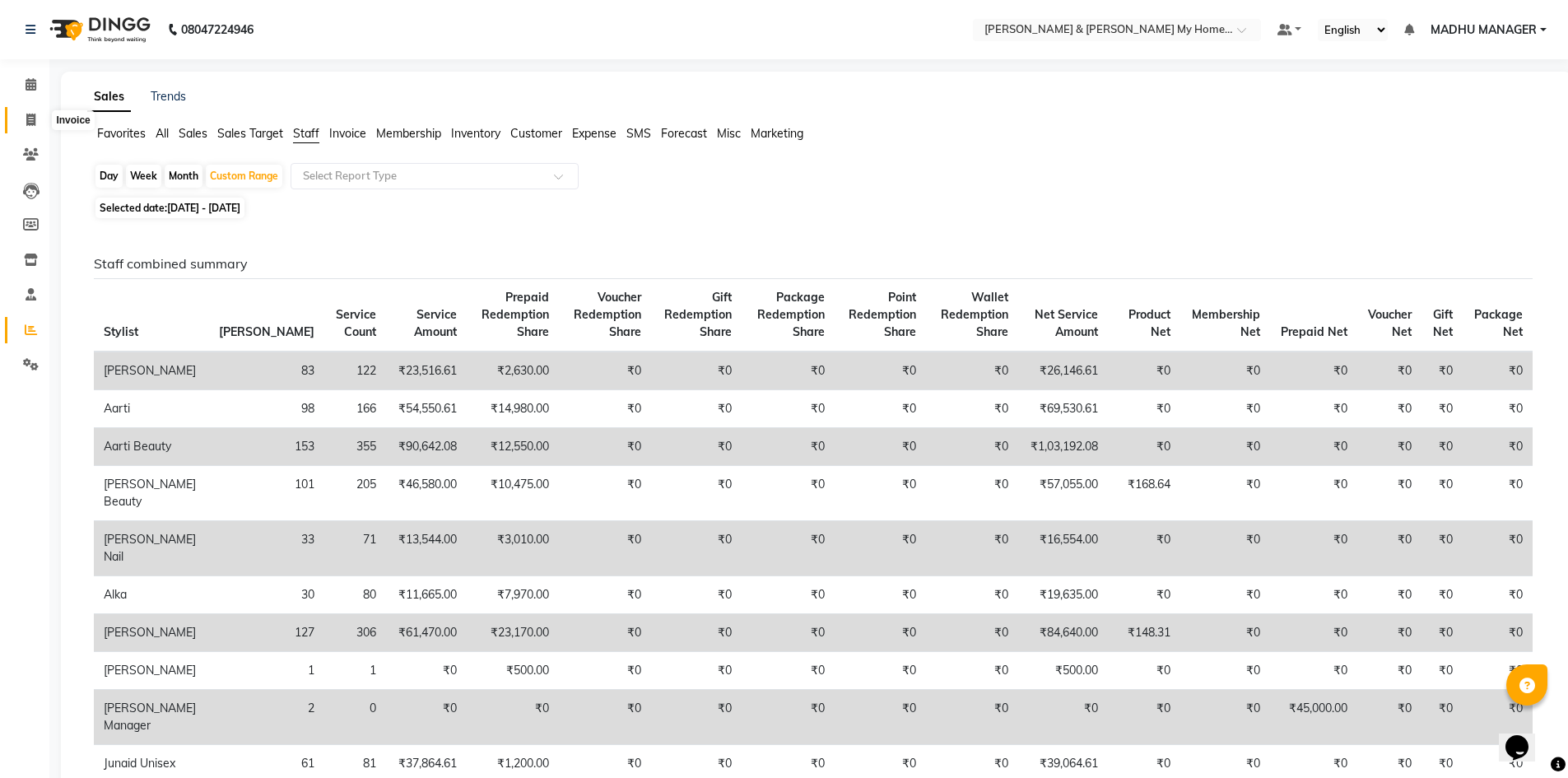
click at [30, 113] on icon at bounding box center [31, 119] width 9 height 12
select select "8193"
select select "service"
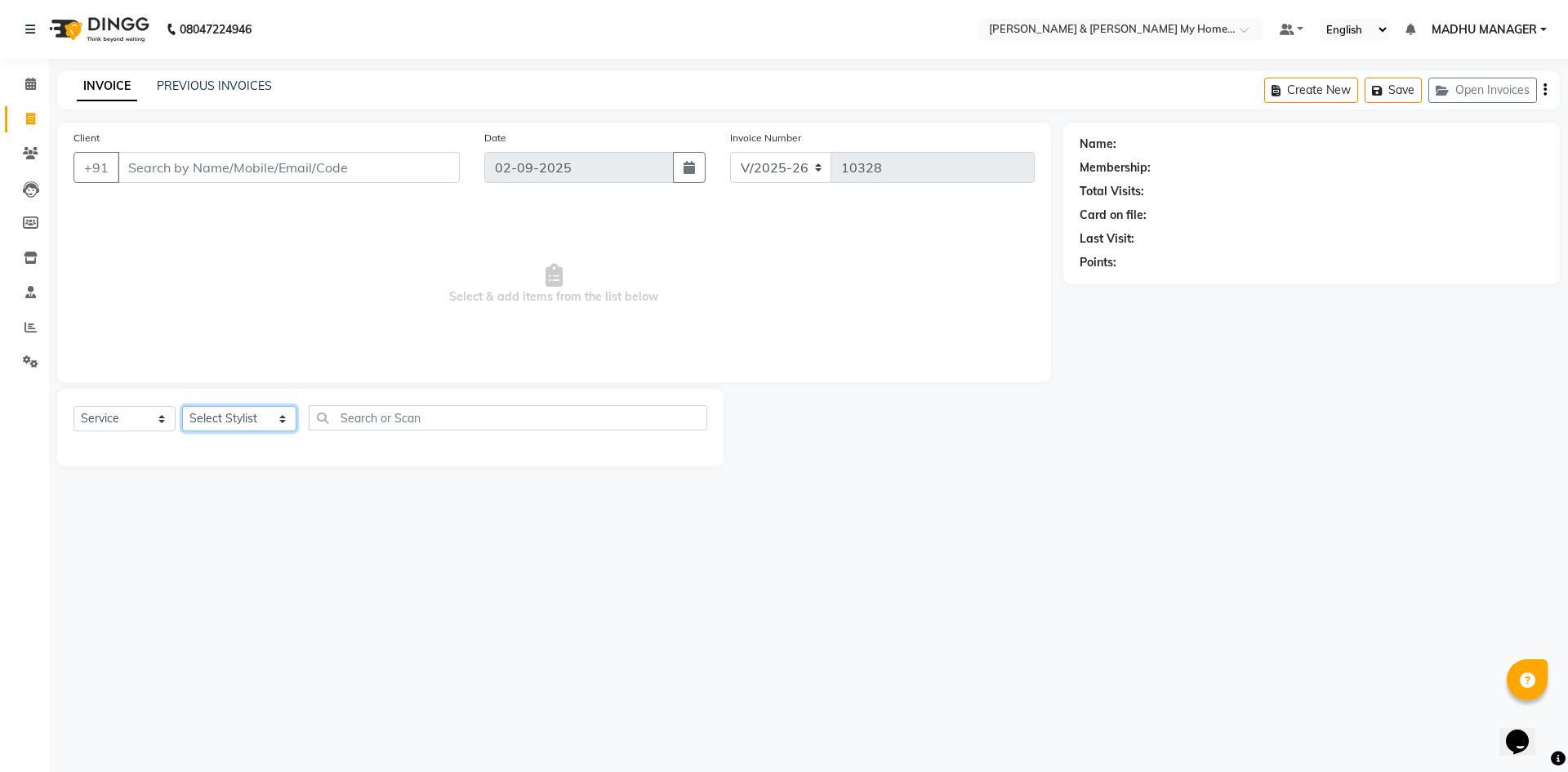
click at [223, 413] on select "Select Stylist Aadil Aarti Aarti Beauty Akanksha Beauty akanksha Nail ALKA Anki…" at bounding box center [238, 418] width 114 height 26
select select "77259"
click at [182, 406] on select "Select Stylist Aadil Aarti Aarti Beauty Akanksha Beauty akanksha Nail ALKA Anki…" at bounding box center [238, 418] width 114 height 26
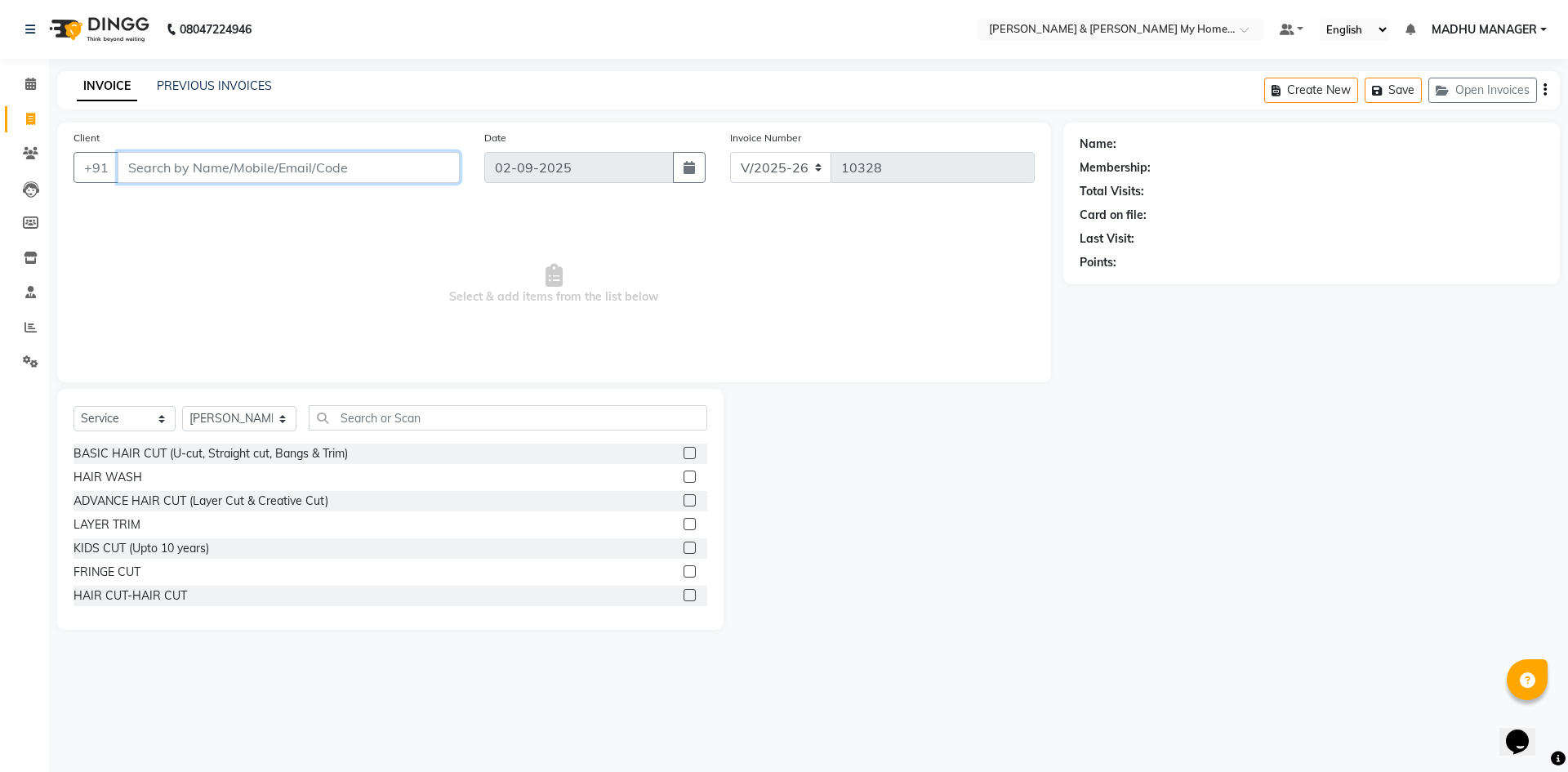
click at [204, 168] on input "Client" at bounding box center [289, 167] width 342 height 31
type input "7093903011"
click at [427, 167] on span "Add Client" at bounding box center [418, 167] width 65 height 16
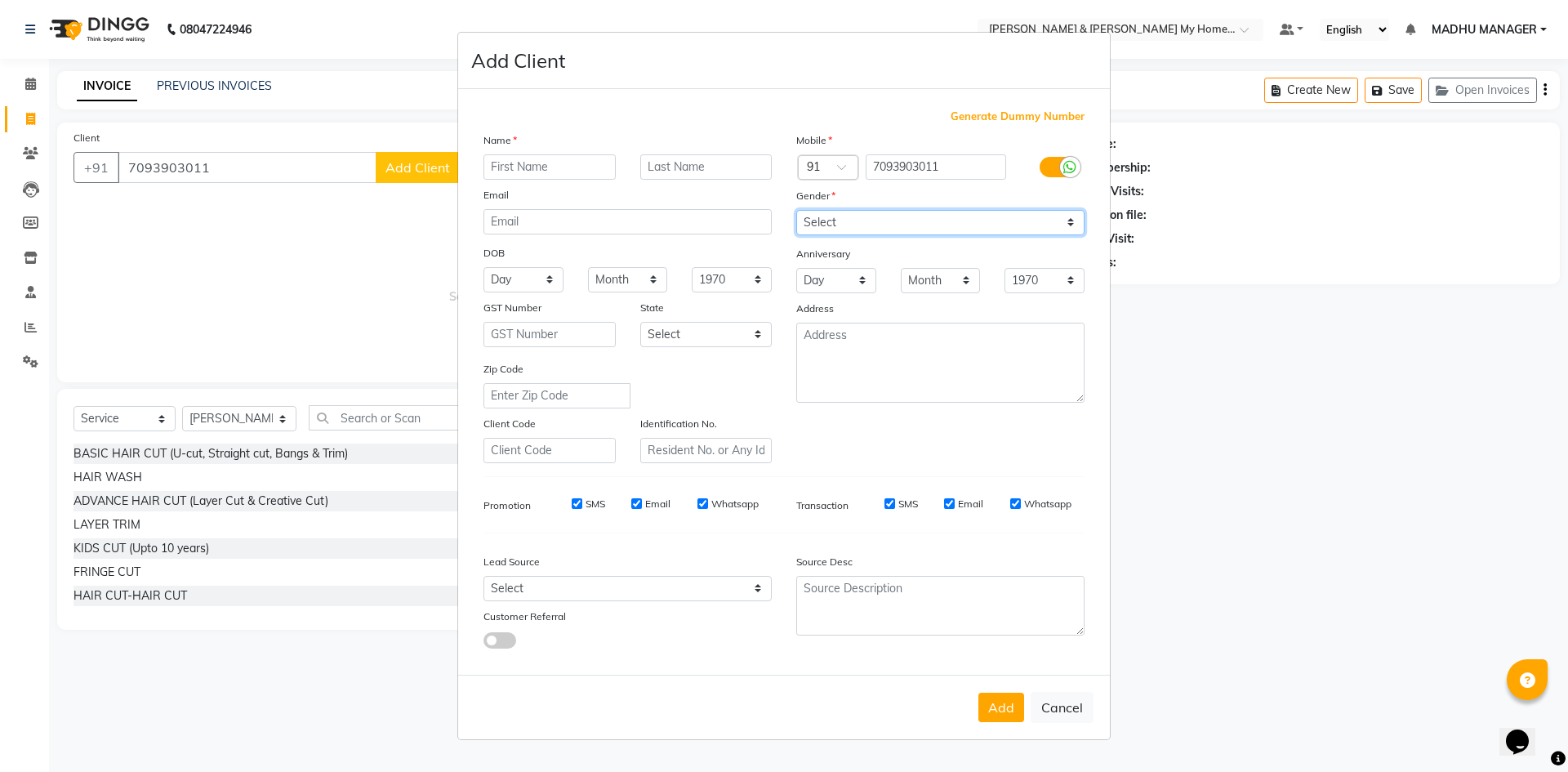
drag, startPoint x: 832, startPoint y: 216, endPoint x: 834, endPoint y: 235, distance: 19.1
click at [832, 216] on select "Select Male Female Other Prefer Not To Say" at bounding box center [939, 223] width 288 height 26
select select "male"
click at [796, 210] on select "Select Male Female Other Prefer Not To Say" at bounding box center [939, 223] width 288 height 26
click at [524, 173] on input "text" at bounding box center [549, 167] width 132 height 26
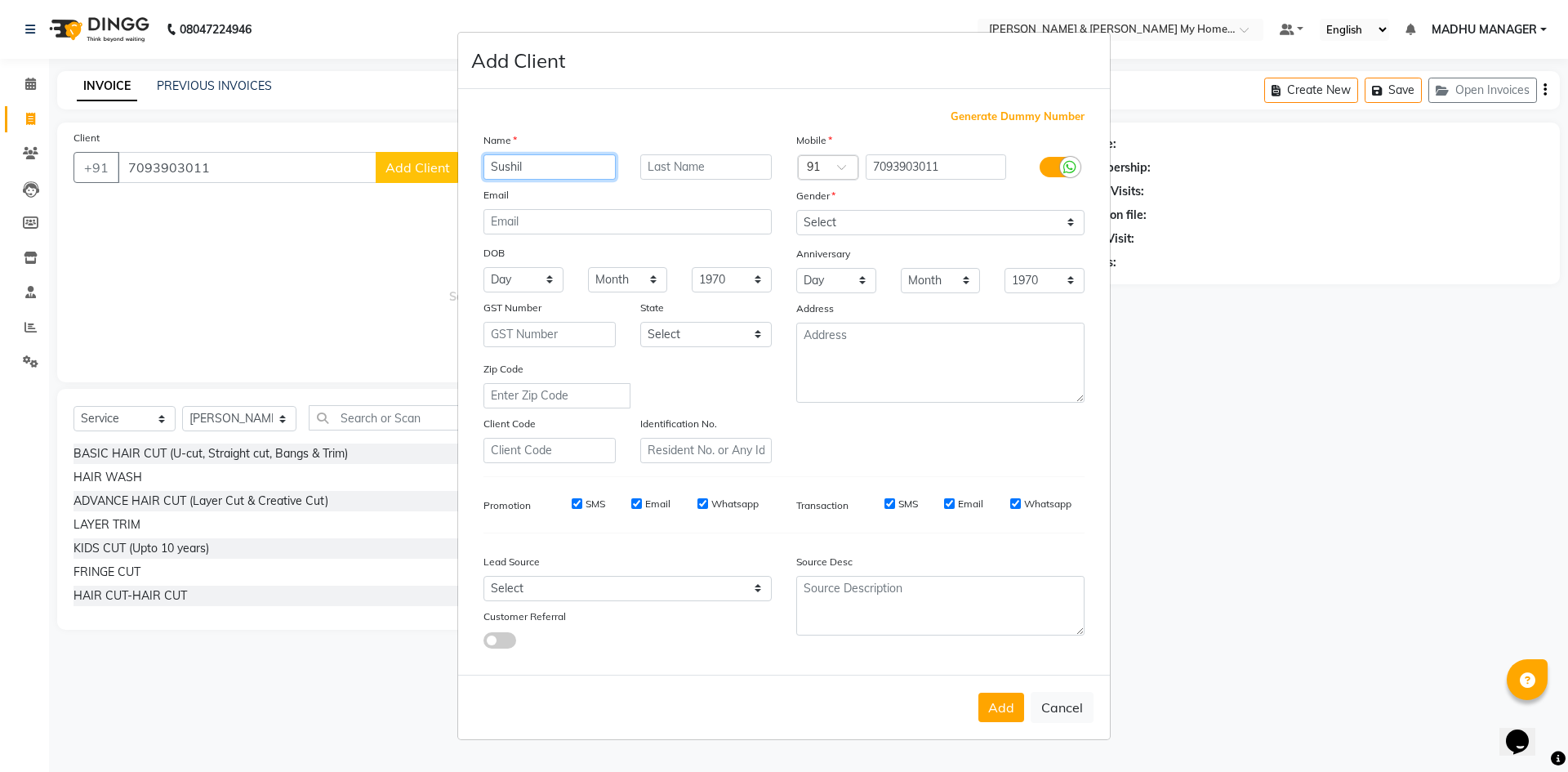
type input "Sushil"
paste input "8-1604"
type input "8-1604"
click at [1003, 695] on button "Add" at bounding box center [1001, 707] width 46 height 29
type input "70******11"
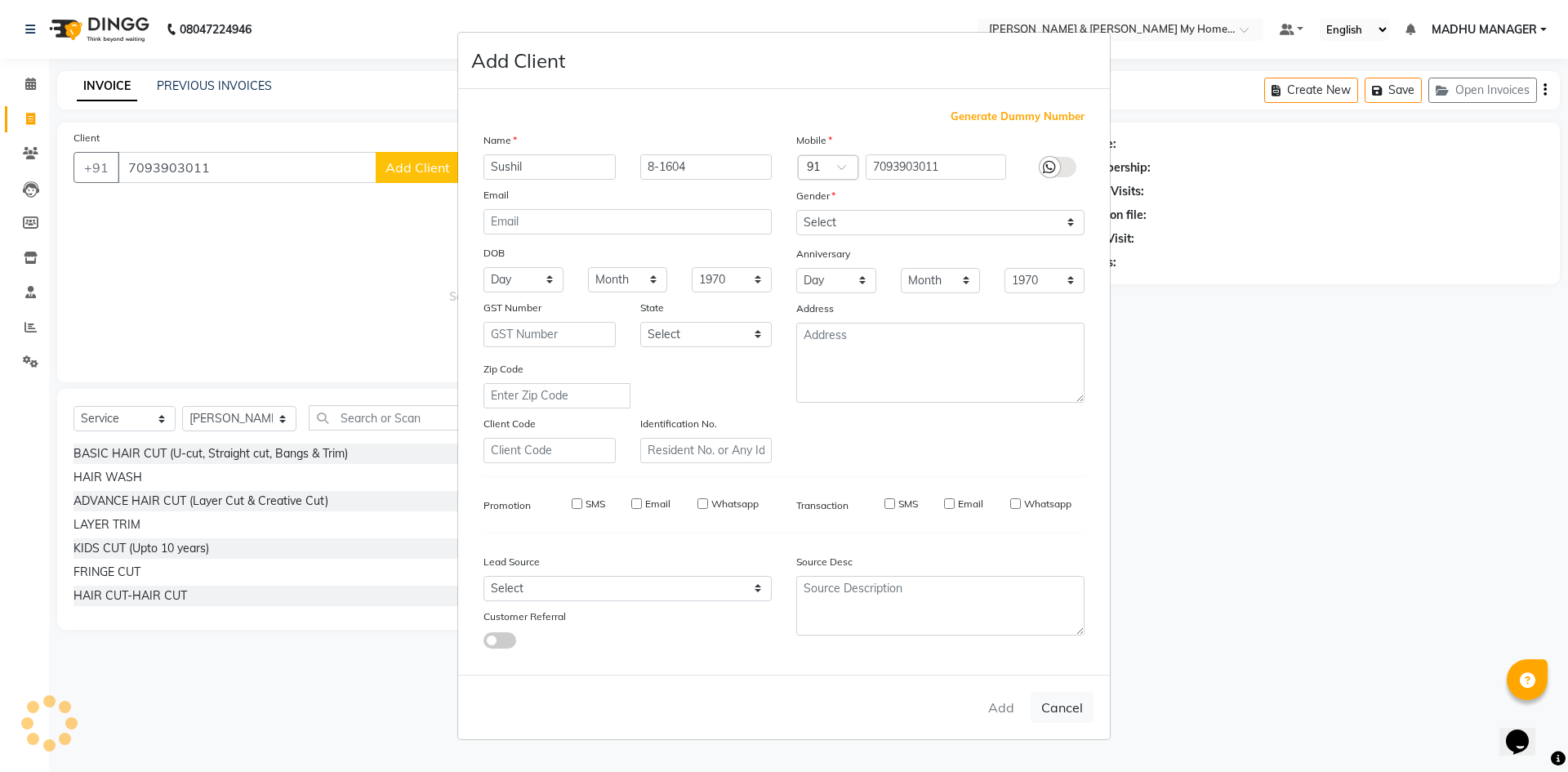
select select
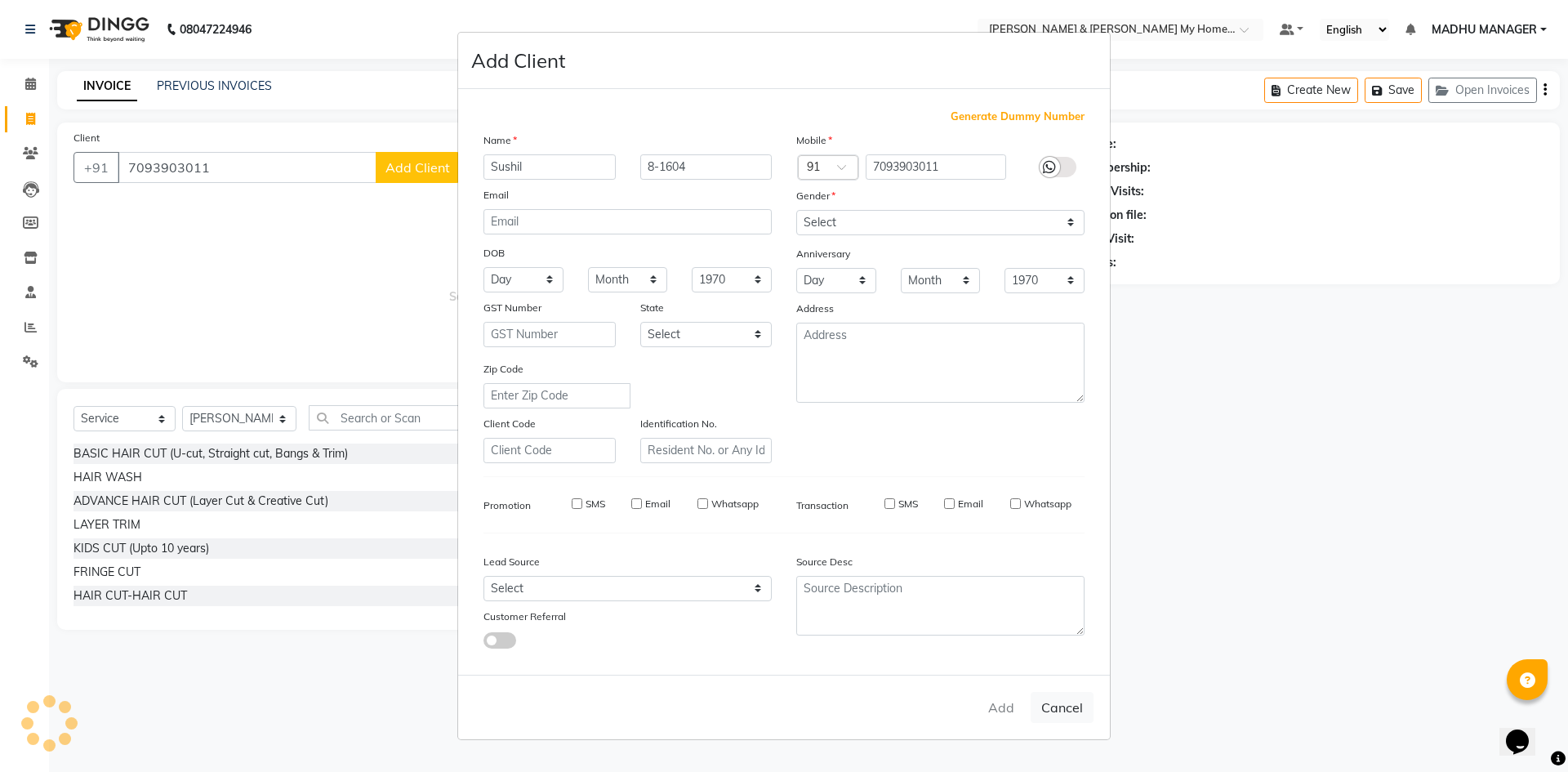
select select
checkbox input "false"
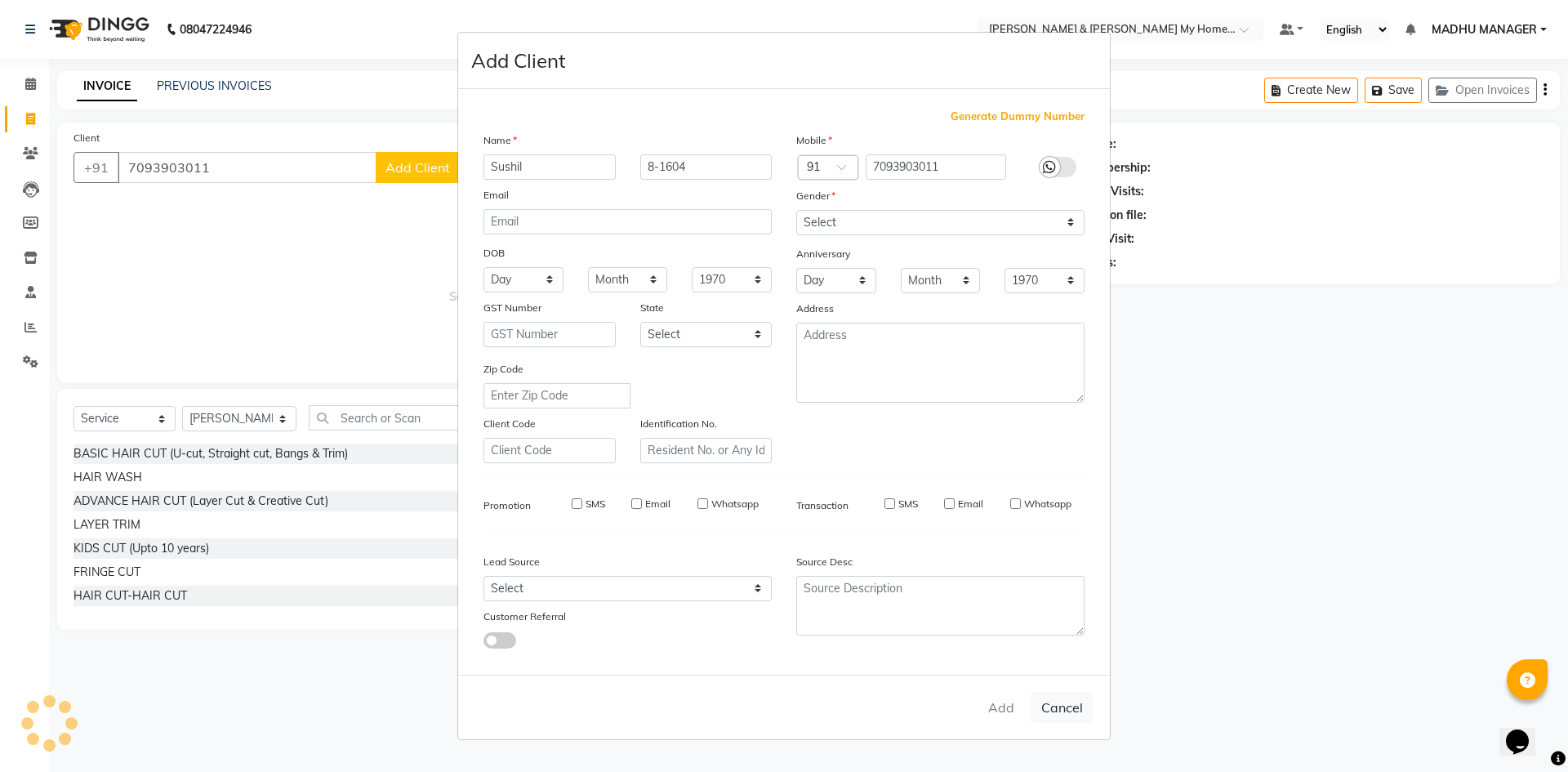
checkbox input "false"
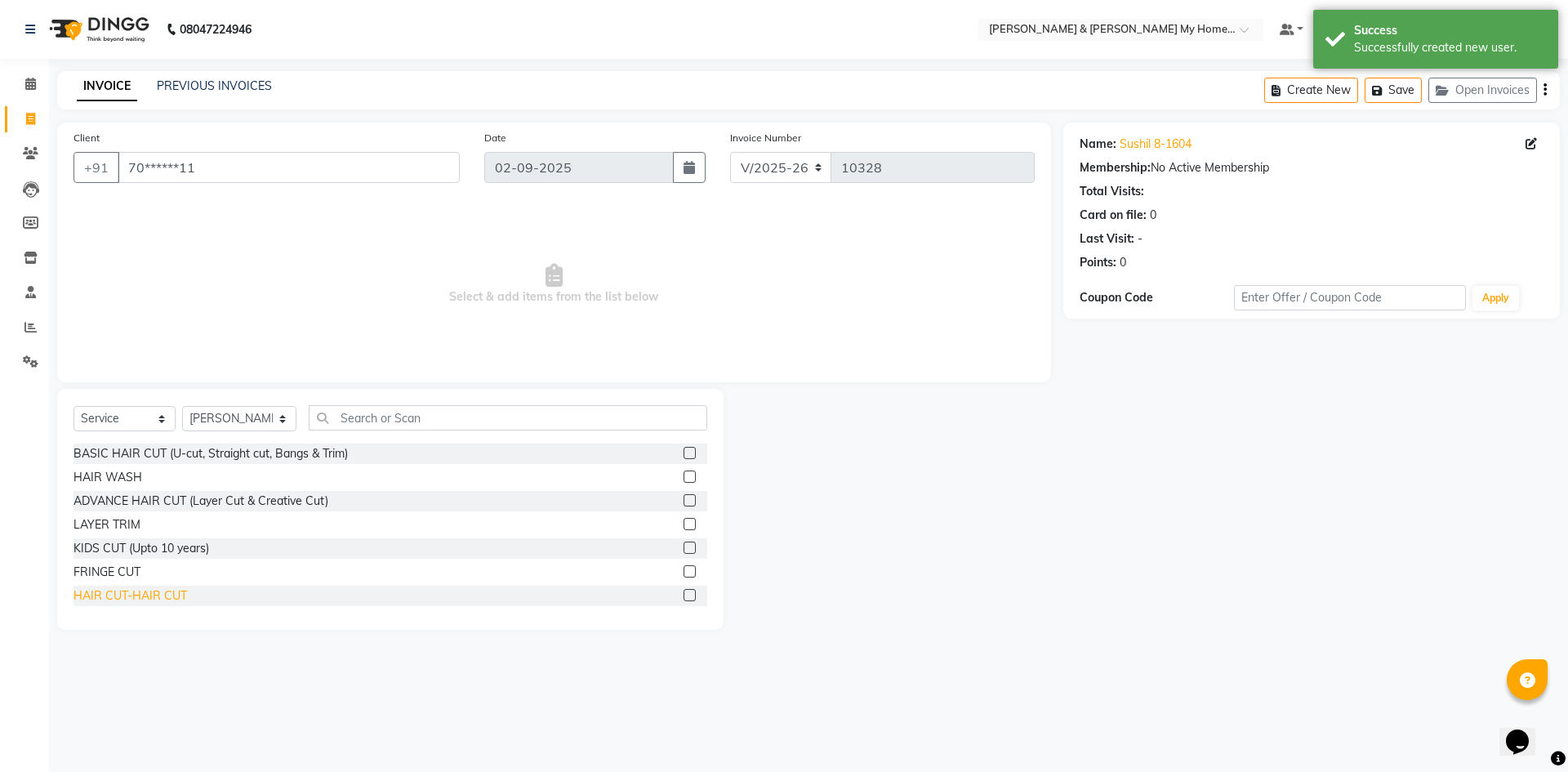
click at [148, 587] on div "HAIR CUT-HAIR CUT" at bounding box center [130, 596] width 113 height 17
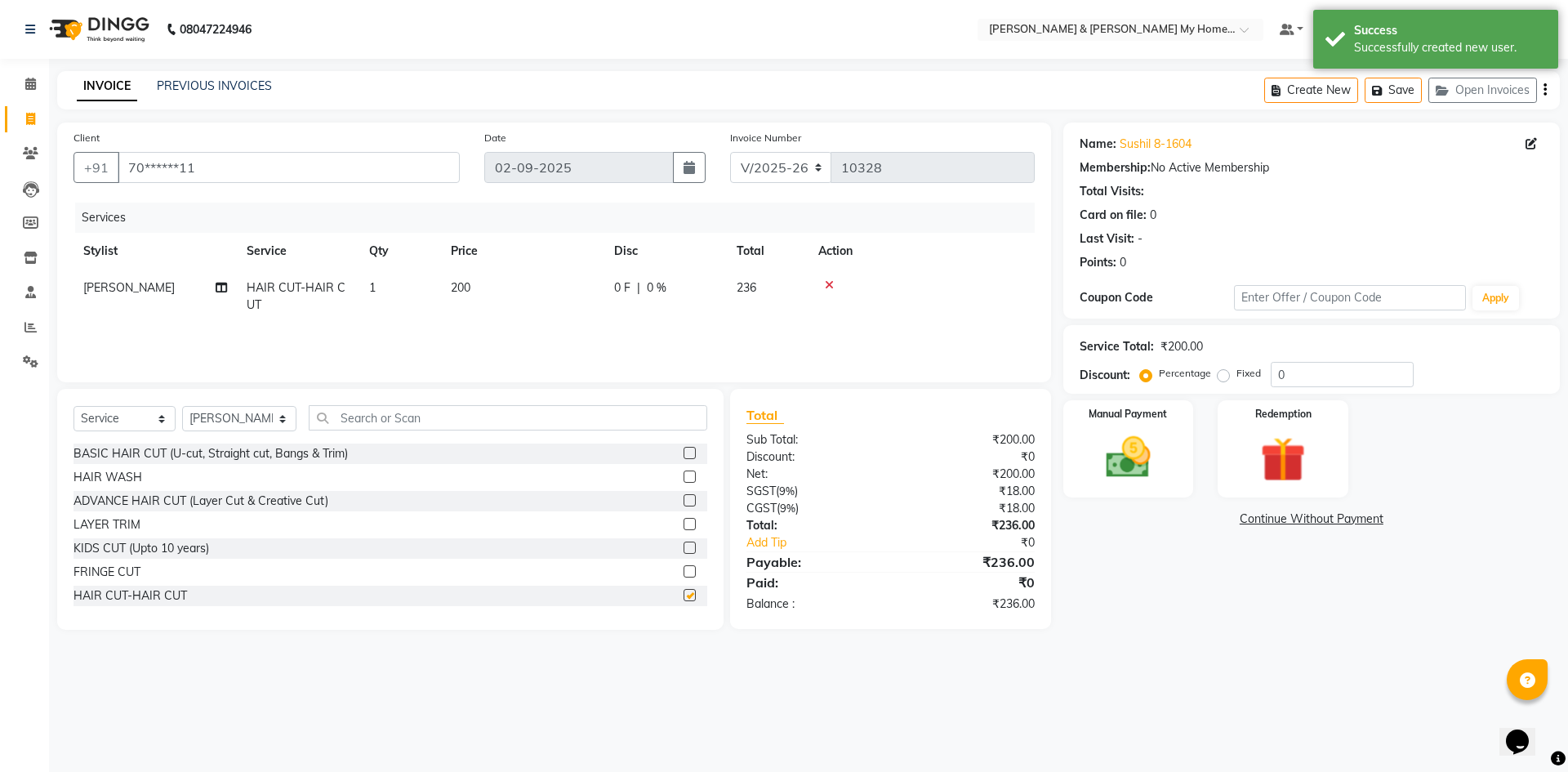
checkbox input "false"
click at [1128, 459] on img at bounding box center [1128, 457] width 76 height 54
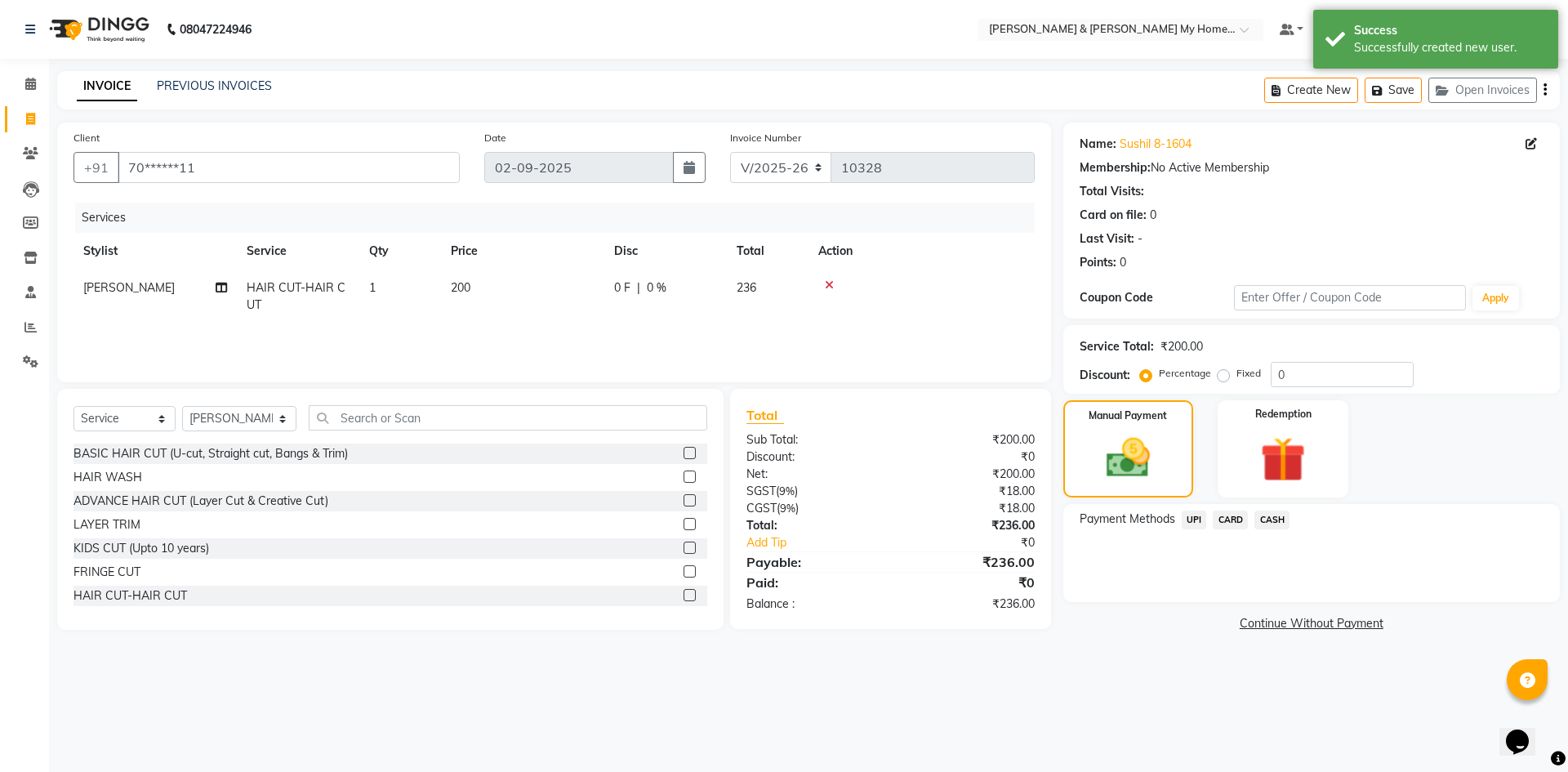
click at [1194, 516] on span "UPI" at bounding box center [1194, 520] width 26 height 19
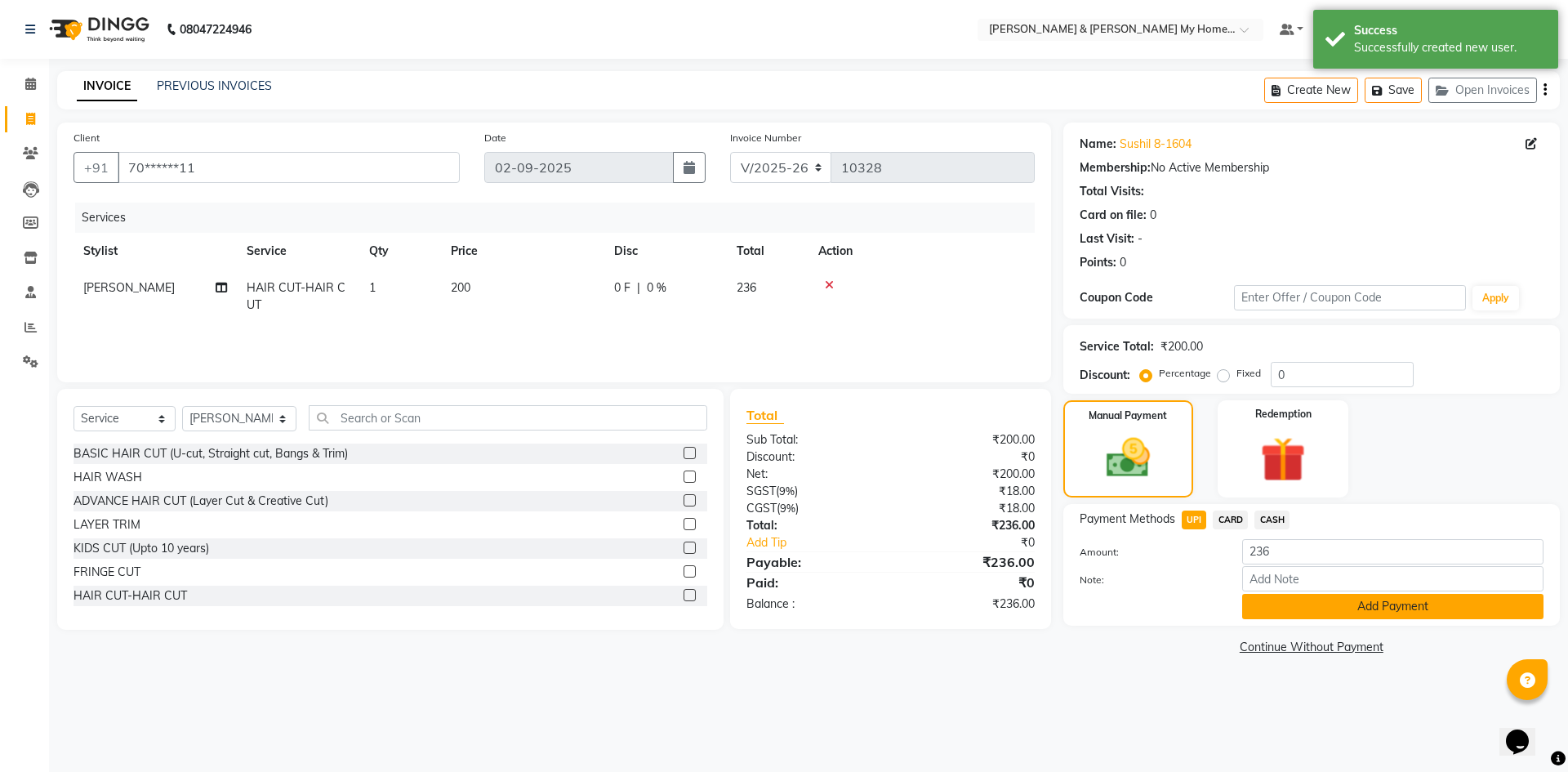
click at [1386, 607] on button "Add Payment" at bounding box center [1393, 607] width 302 height 26
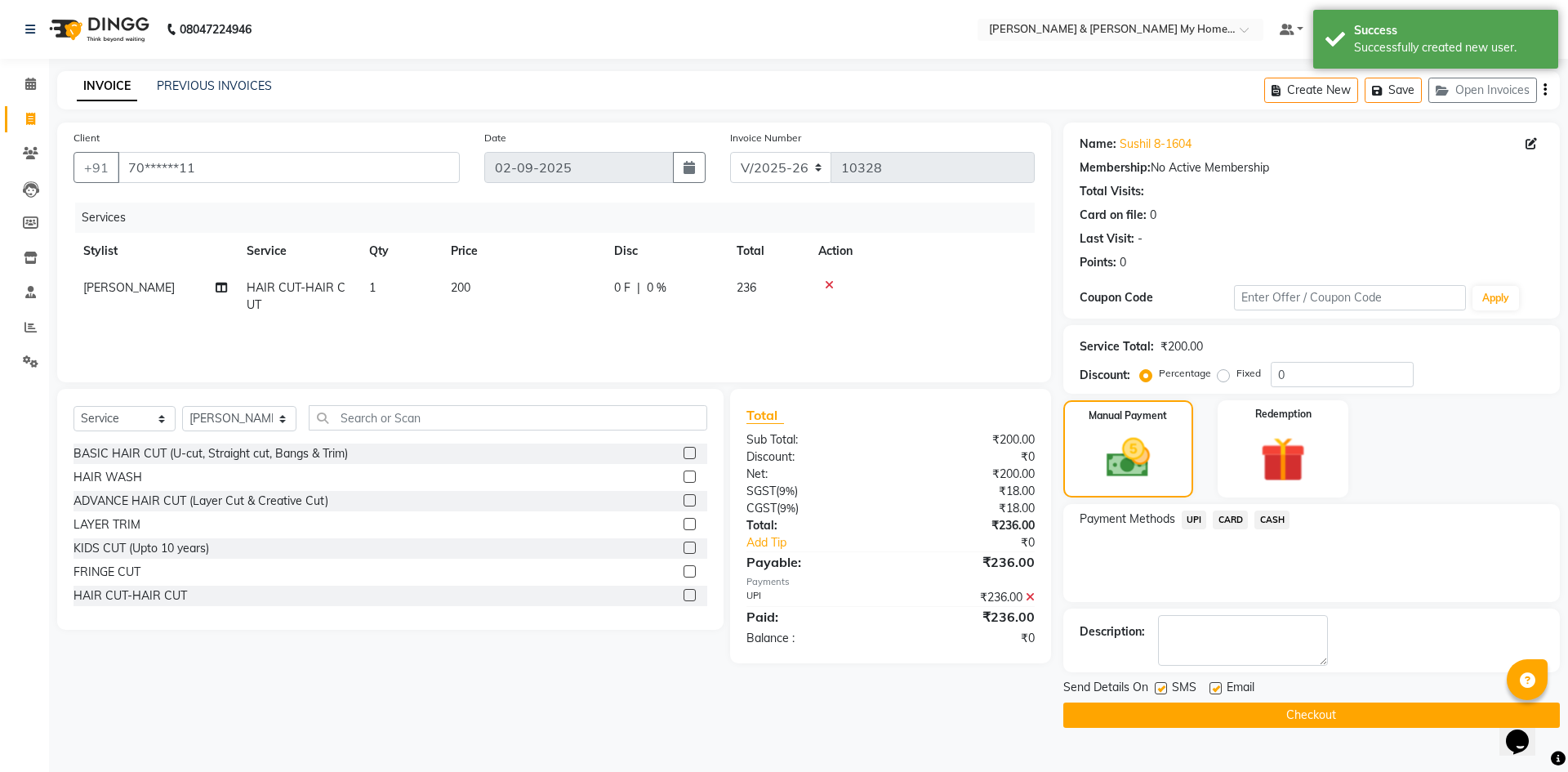
click at [1315, 715] on button "Checkout" at bounding box center [1311, 715] width 496 height 26
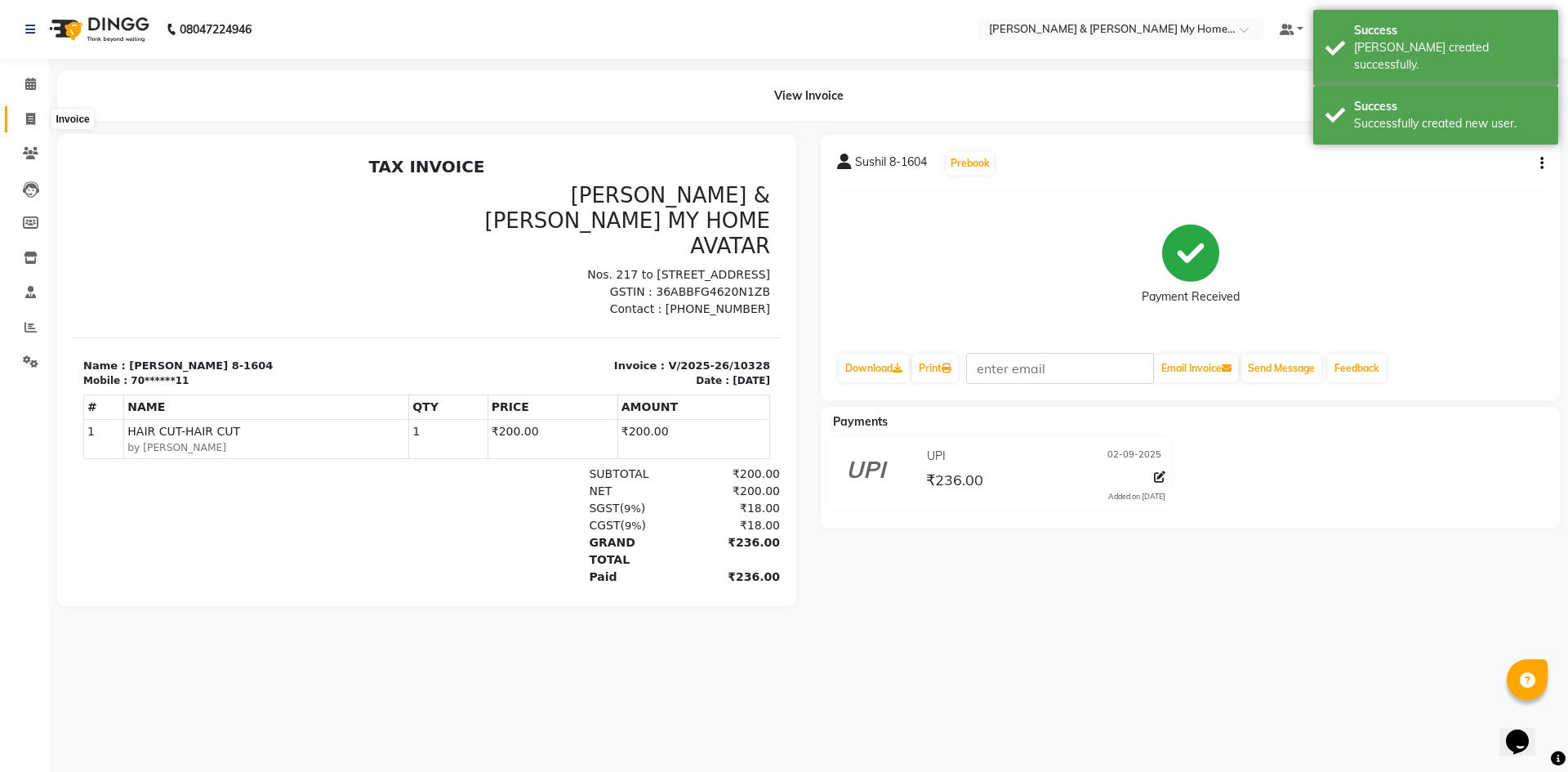
click at [26, 119] on icon at bounding box center [31, 118] width 9 height 12
select select "8193"
select select "service"
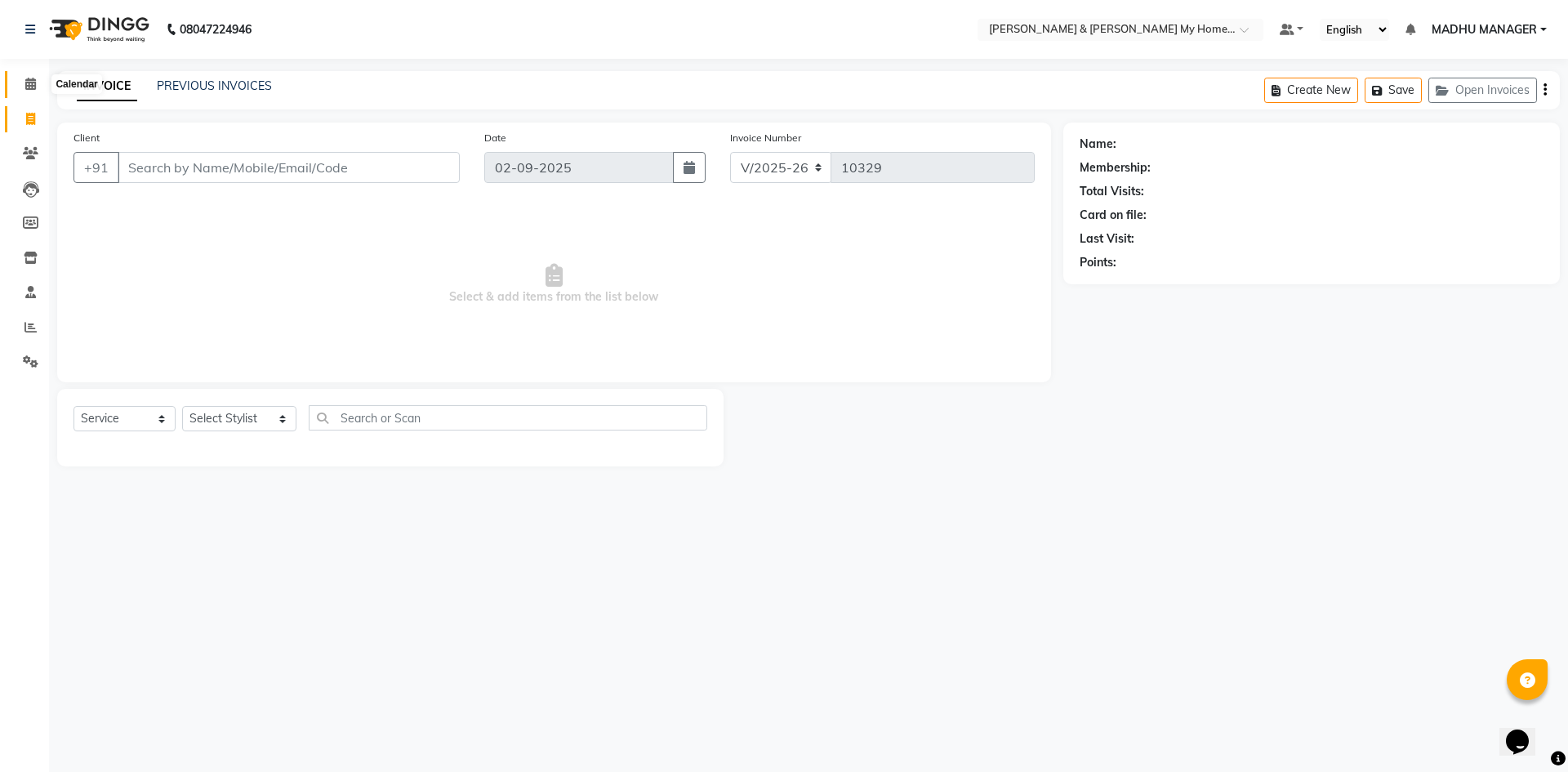
click at [36, 90] on span at bounding box center [30, 84] width 28 height 19
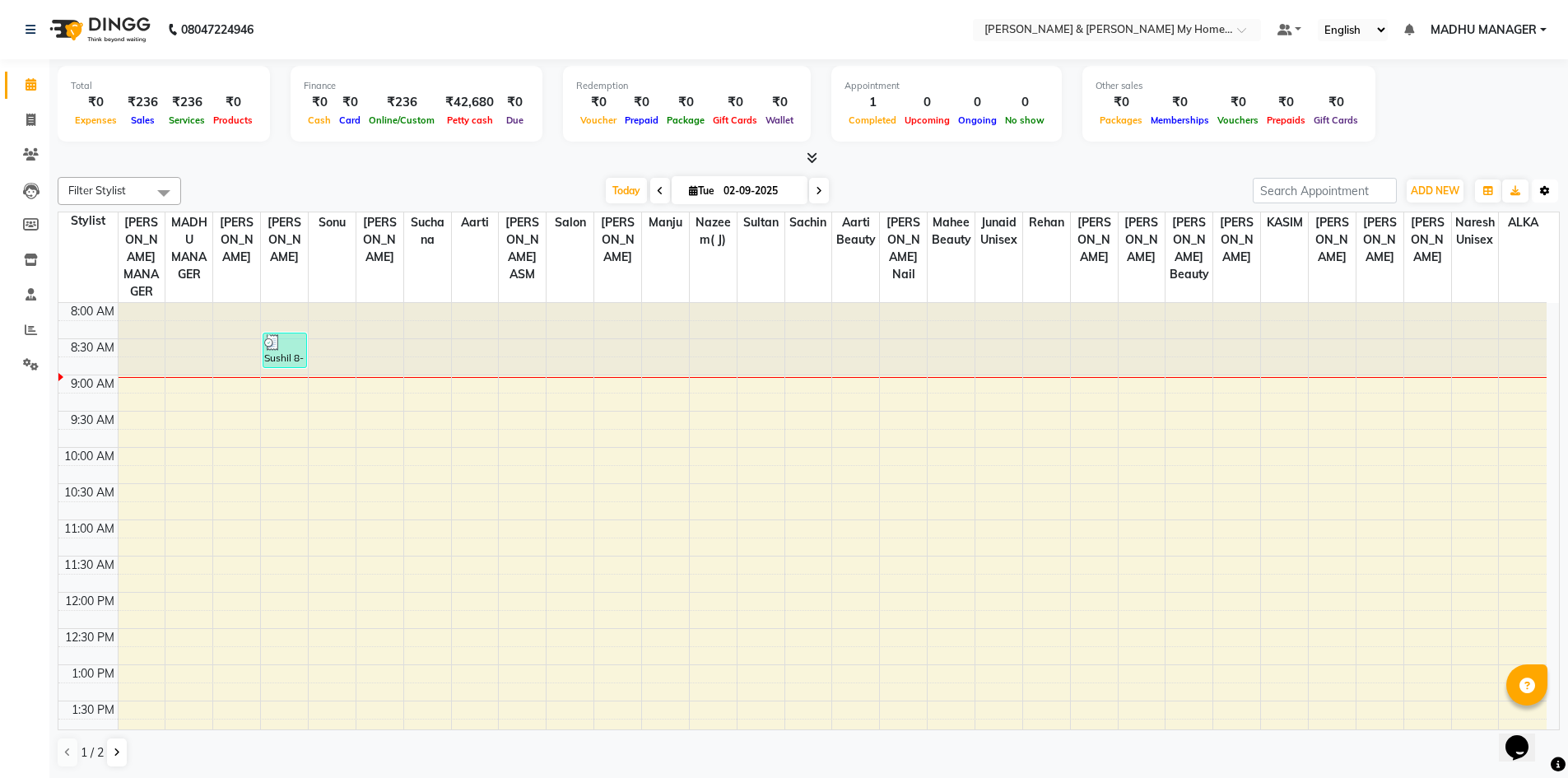
click at [1548, 188] on icon "button" at bounding box center [1544, 191] width 10 height 10
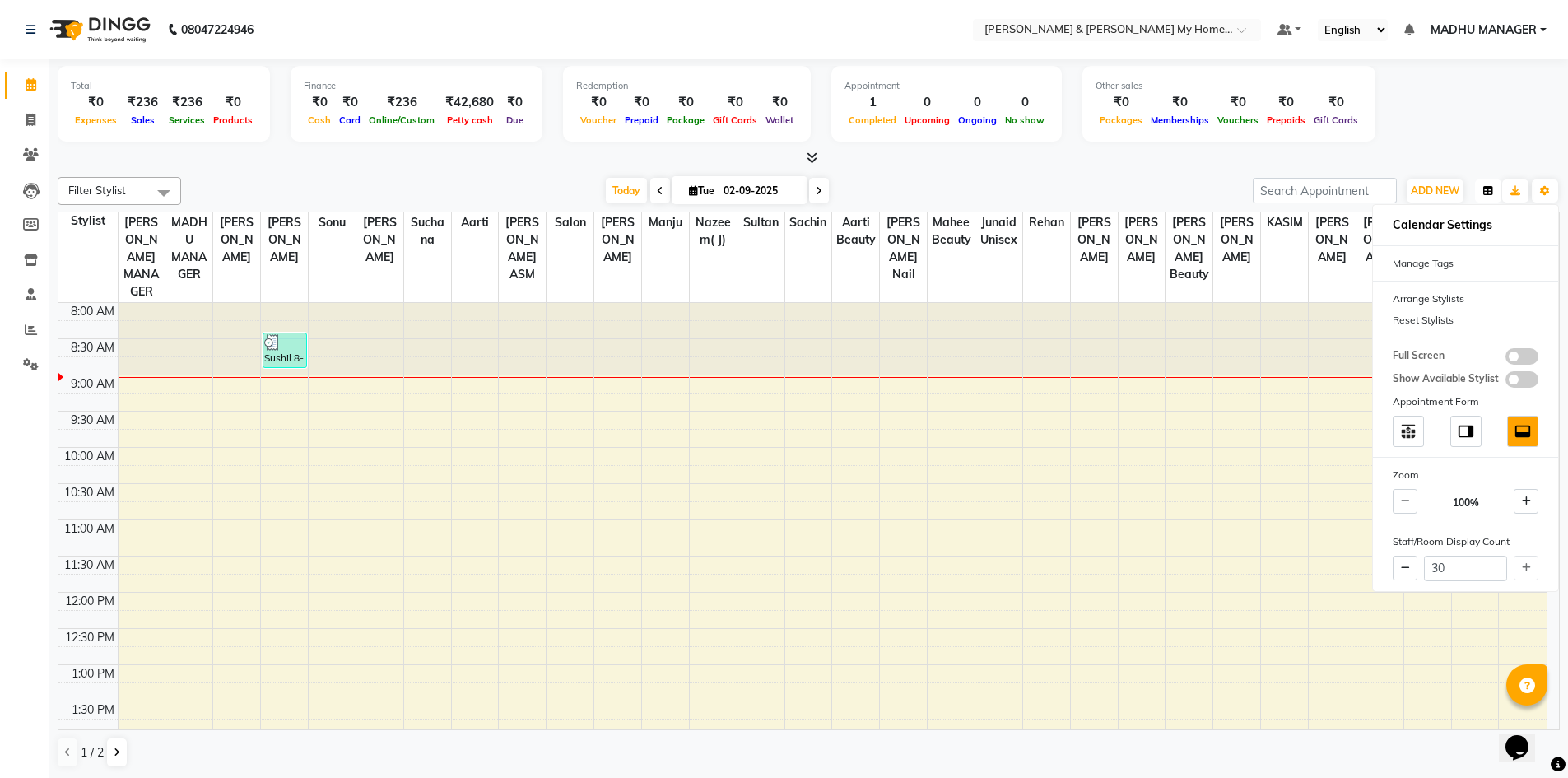
click at [1491, 191] on icon "button" at bounding box center [1488, 191] width 10 height 10
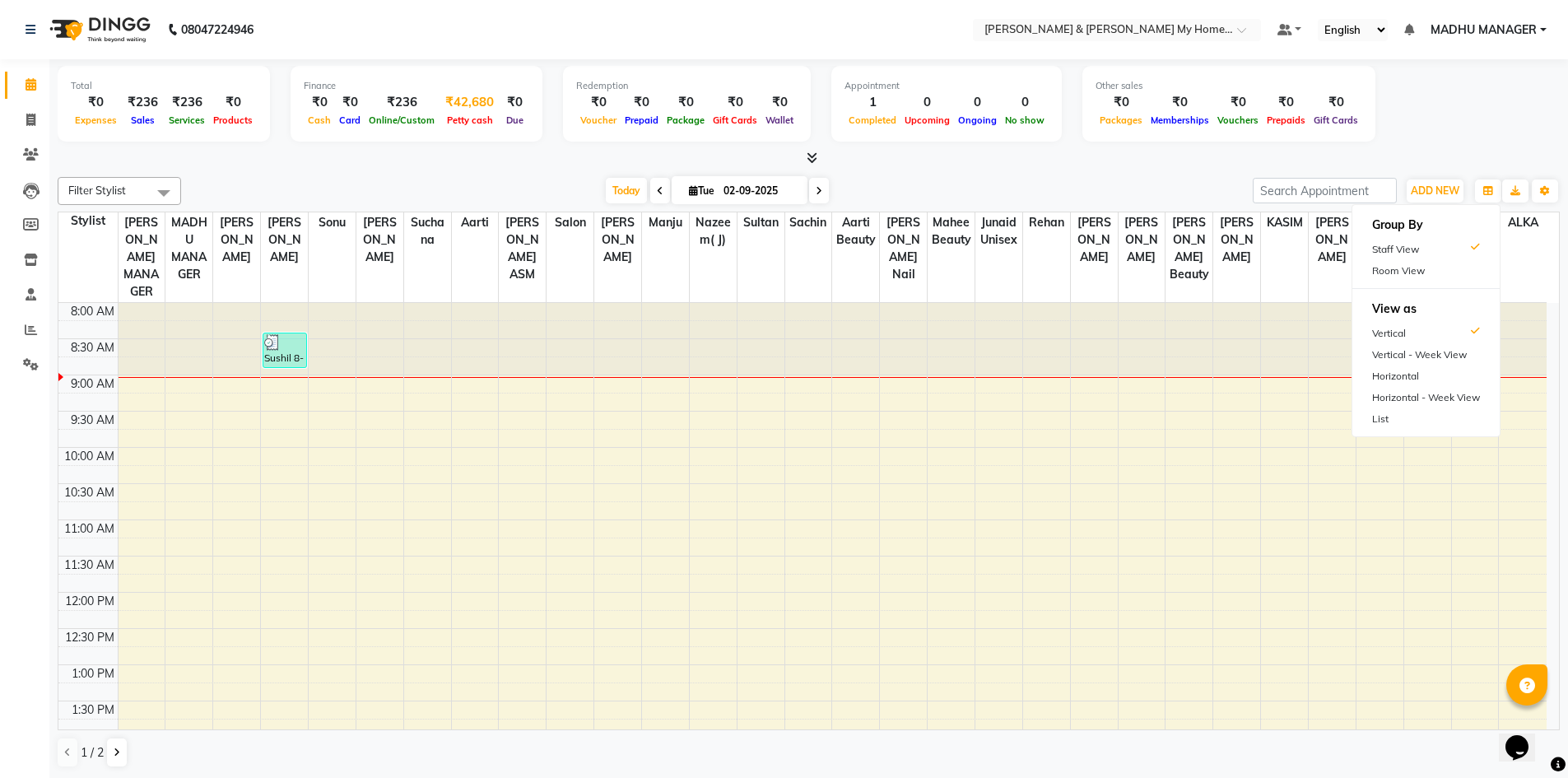
click at [476, 104] on div "₹42,680" at bounding box center [469, 102] width 62 height 19
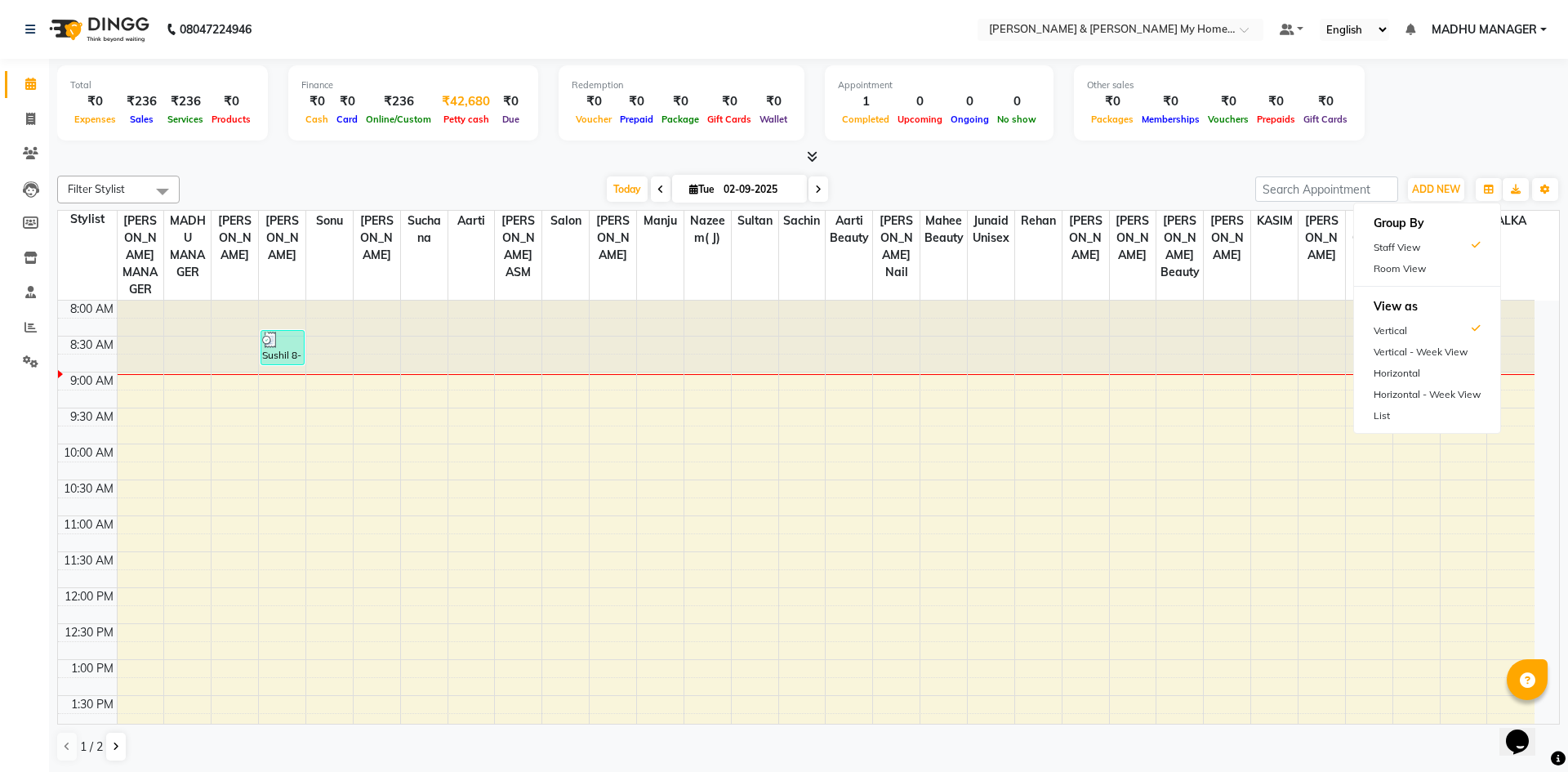
select select "7321"
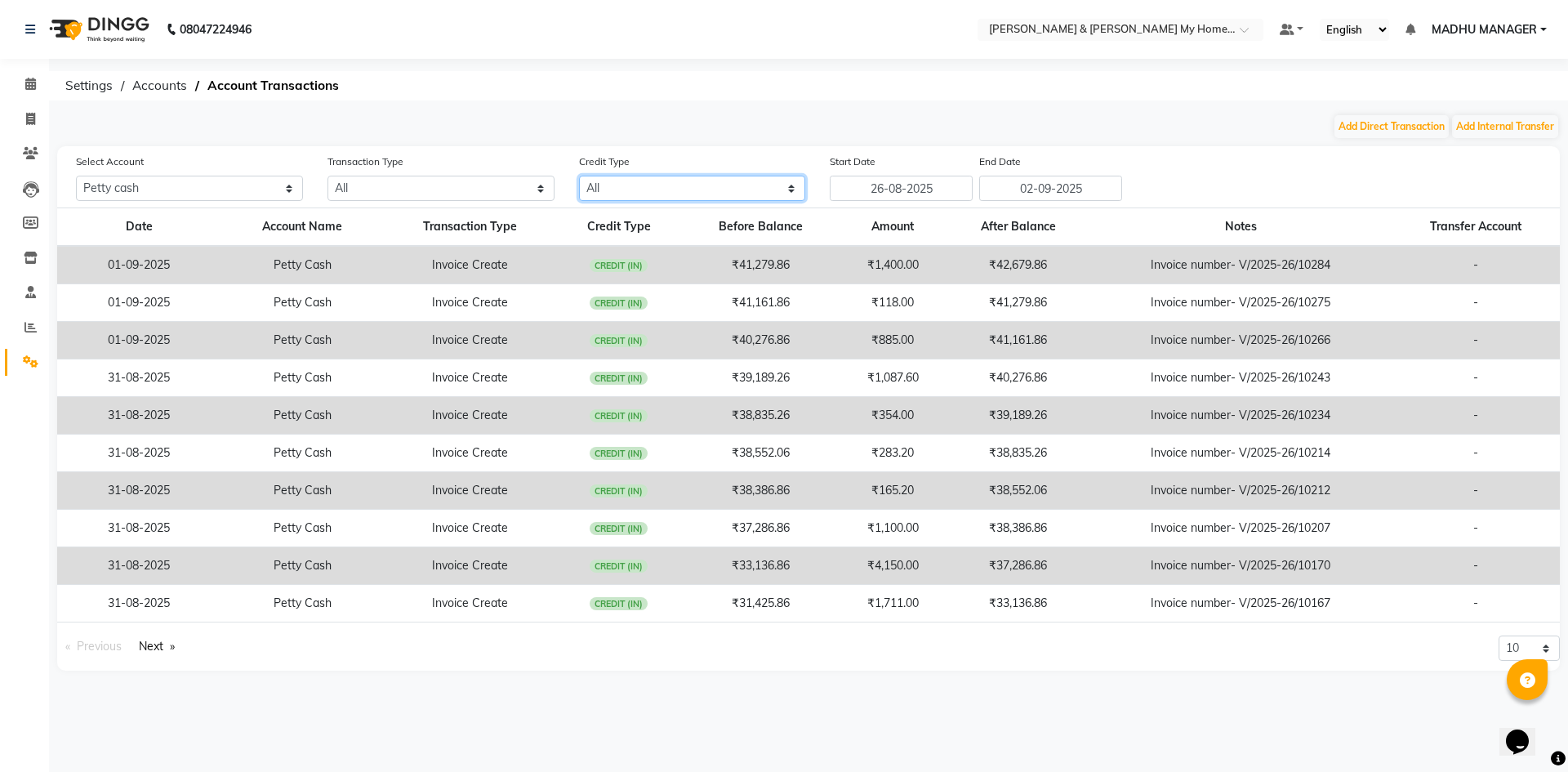
click at [595, 185] on select "All Credit (IN) Debit (OUT)" at bounding box center [693, 188] width 227 height 26
select select "DEBIT"
click at [579, 175] on select "All Credit (IN) Debit (OUT)" at bounding box center [693, 188] width 227 height 26
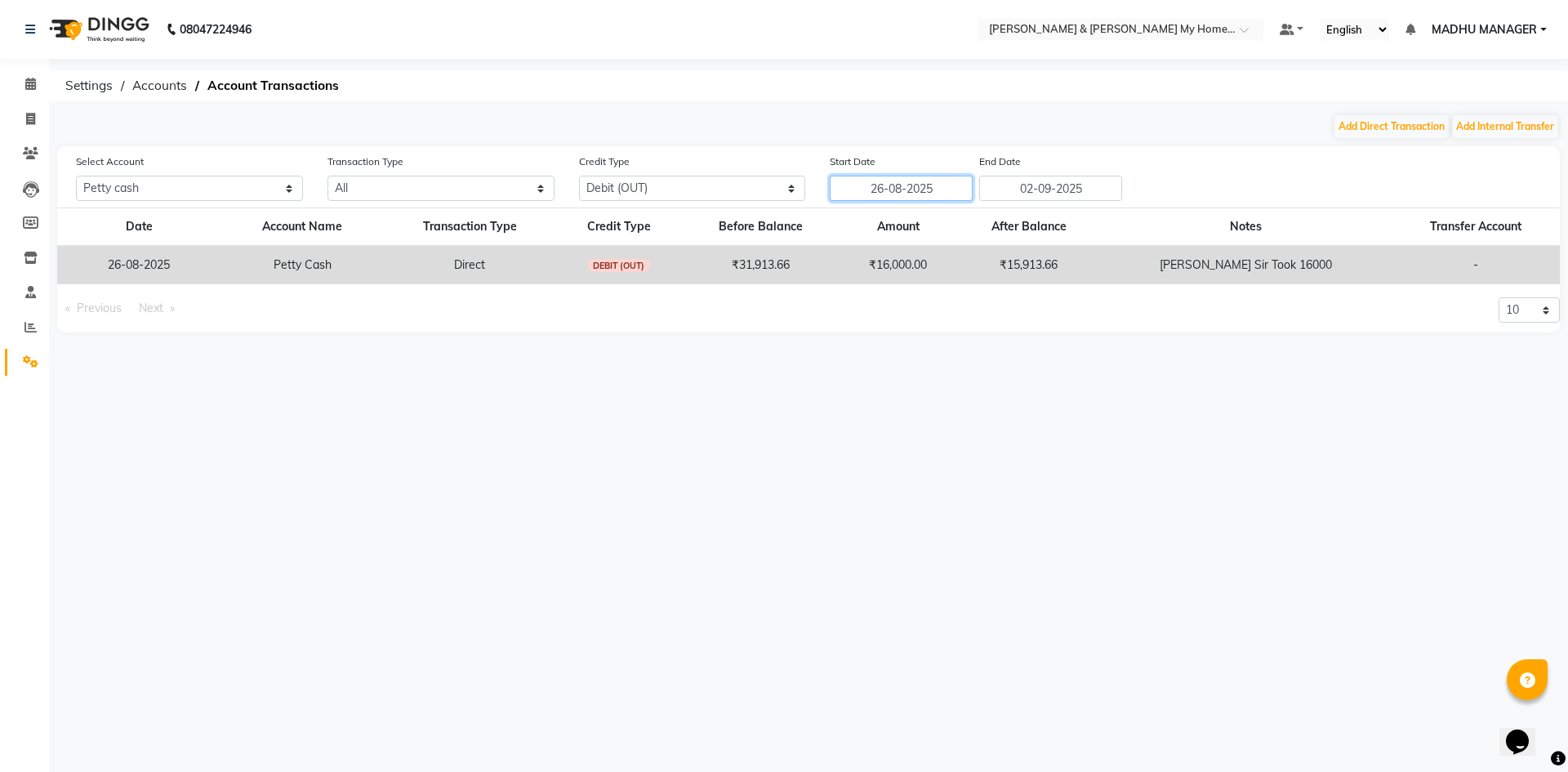
click at [861, 193] on input "26-08-2025" at bounding box center [901, 188] width 143 height 26
select select "8"
select select "2025"
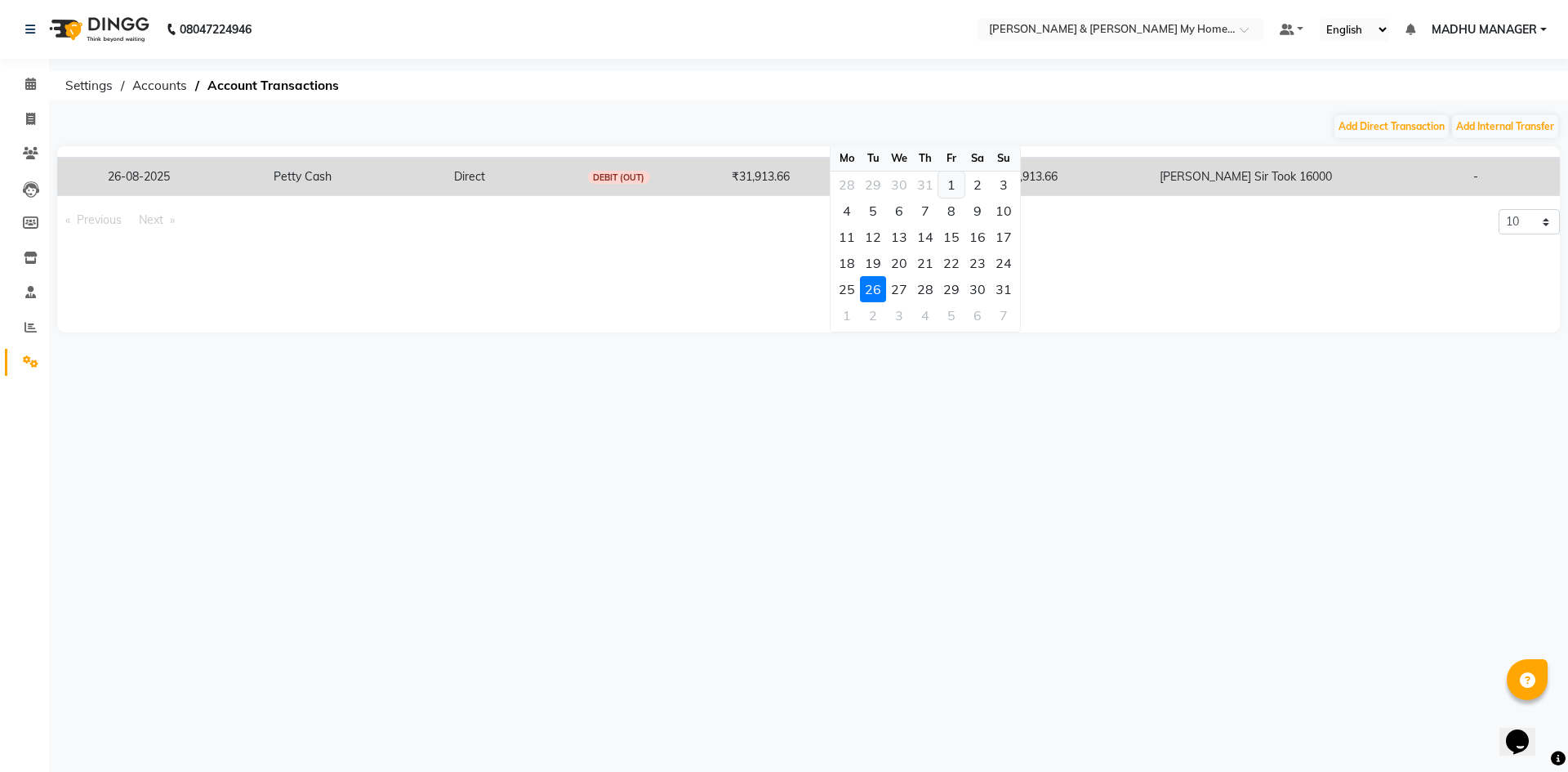
click at [950, 183] on div "1" at bounding box center [951, 185] width 26 height 26
type input "01-08-2025"
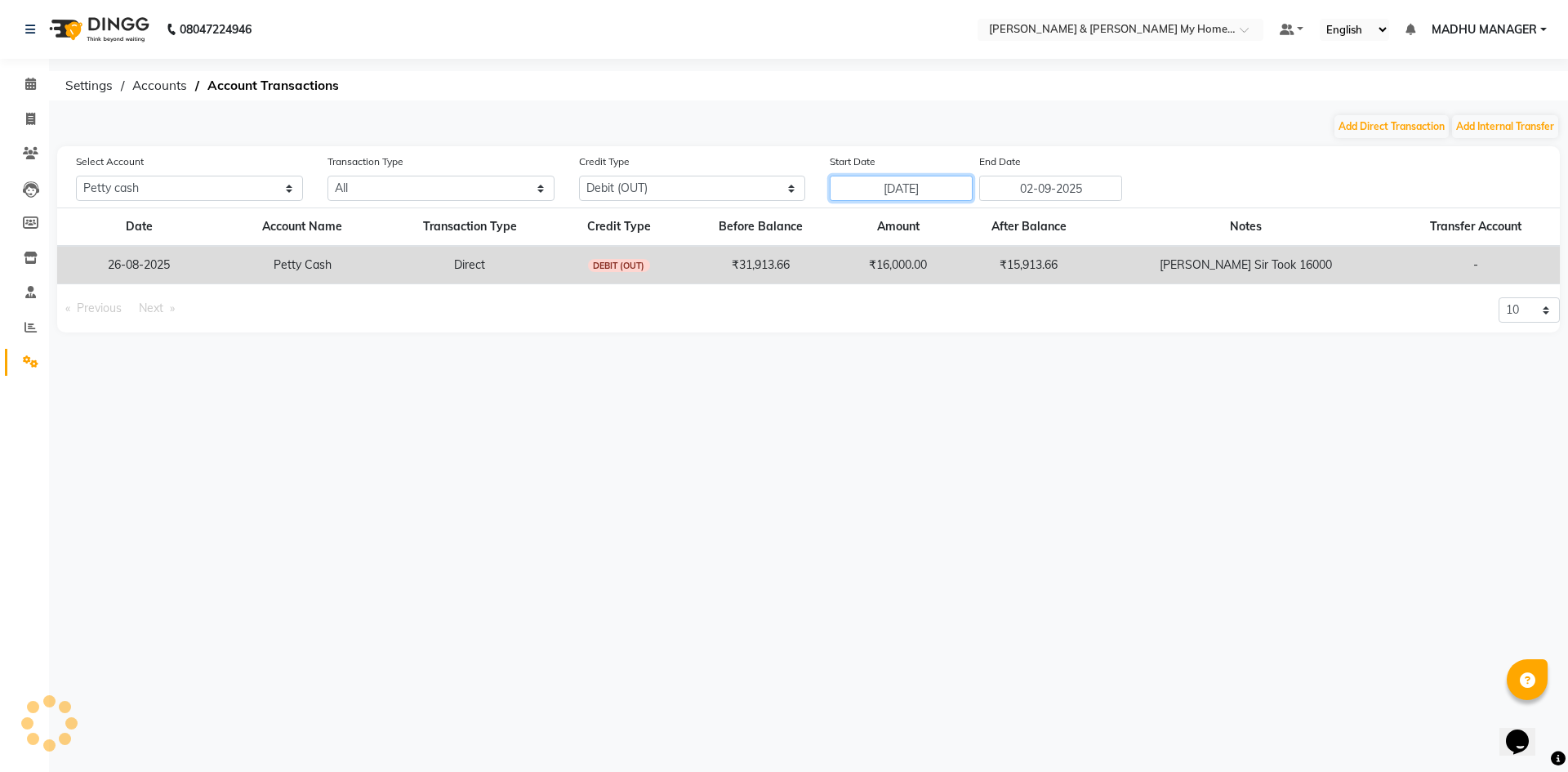
scroll to position [0, 0]
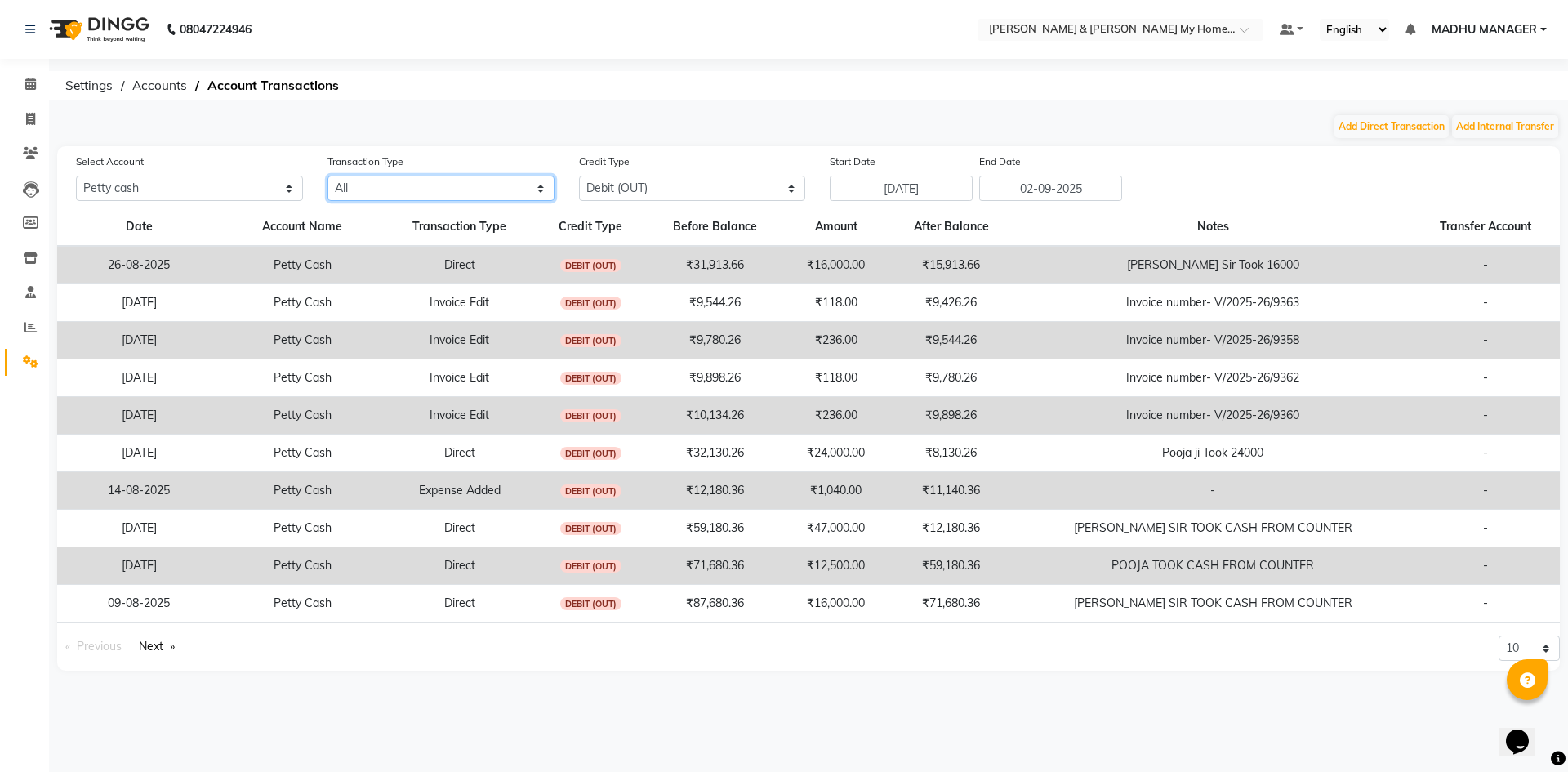
click at [473, 196] on select "All Direct Internal Transfer Expense Invoice Daily Register" at bounding box center [440, 188] width 227 height 26
select select "DIRECT"
click at [327, 175] on select "All Direct Internal Transfer Expense Invoice Daily Register" at bounding box center [440, 188] width 227 height 26
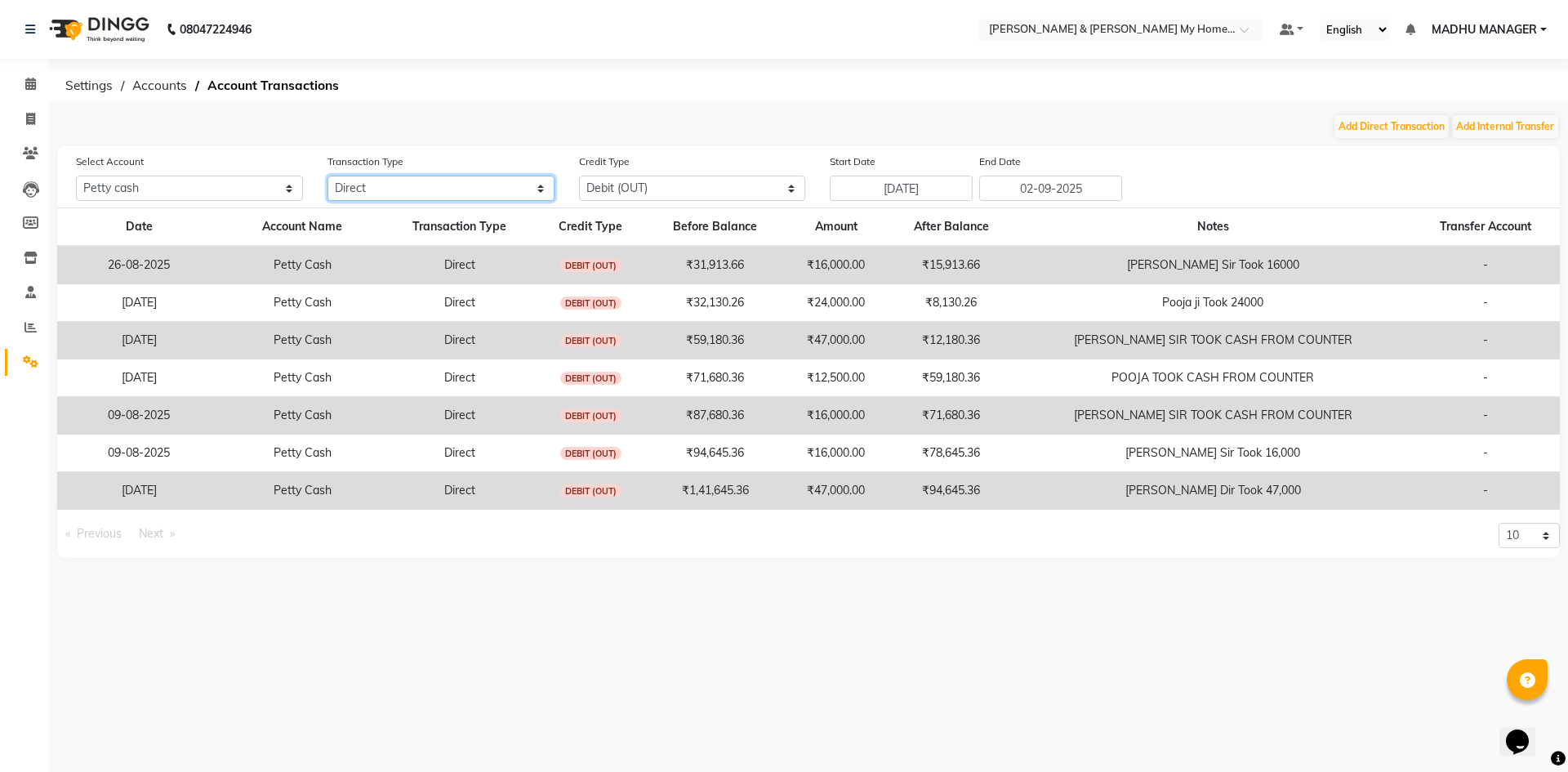
click at [416, 188] on select "All Direct Internal Transfer Expense Invoice Daily Register" at bounding box center [440, 188] width 227 height 26
click at [327, 175] on select "All Direct Internal Transfer Expense Invoice Daily Register" at bounding box center [440, 188] width 227 height 26
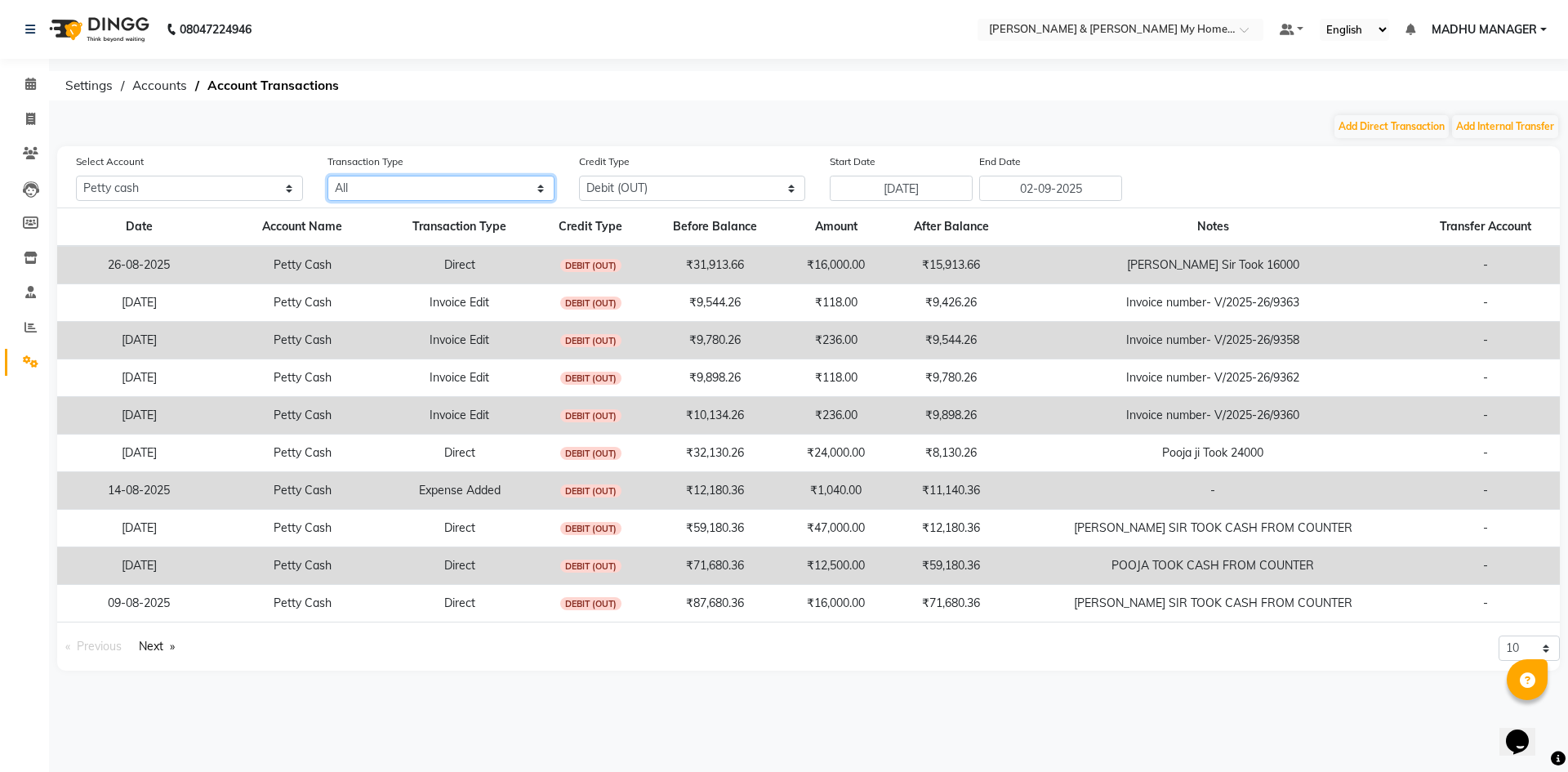
click at [423, 187] on select "All Direct Internal Transfer Expense Invoice Daily Register" at bounding box center [440, 188] width 227 height 26
select select "DIRECT"
click at [327, 175] on select "All Direct Internal Transfer Expense Invoice Daily Register" at bounding box center [440, 188] width 227 height 26
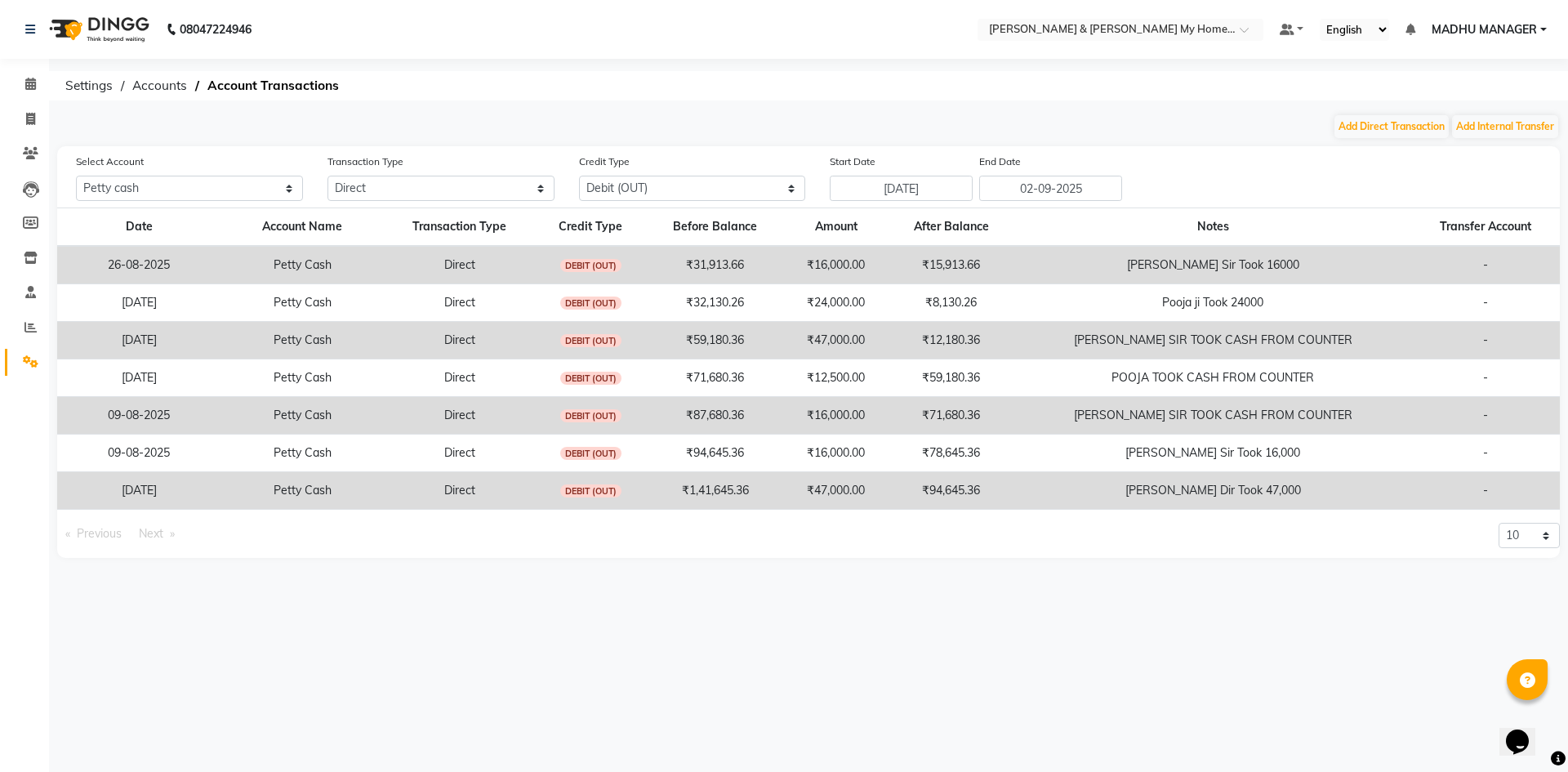
click at [985, 423] on td "₹71,680.36" at bounding box center [951, 415] width 127 height 37
click at [959, 418] on td "₹71,680.36" at bounding box center [951, 415] width 127 height 37
click at [608, 414] on span "DEBIT (OUT)" at bounding box center [591, 416] width 62 height 13
click at [416, 418] on td "Direct" at bounding box center [459, 415] width 151 height 37
click at [863, 191] on input "01-08-2025" at bounding box center [901, 188] width 143 height 26
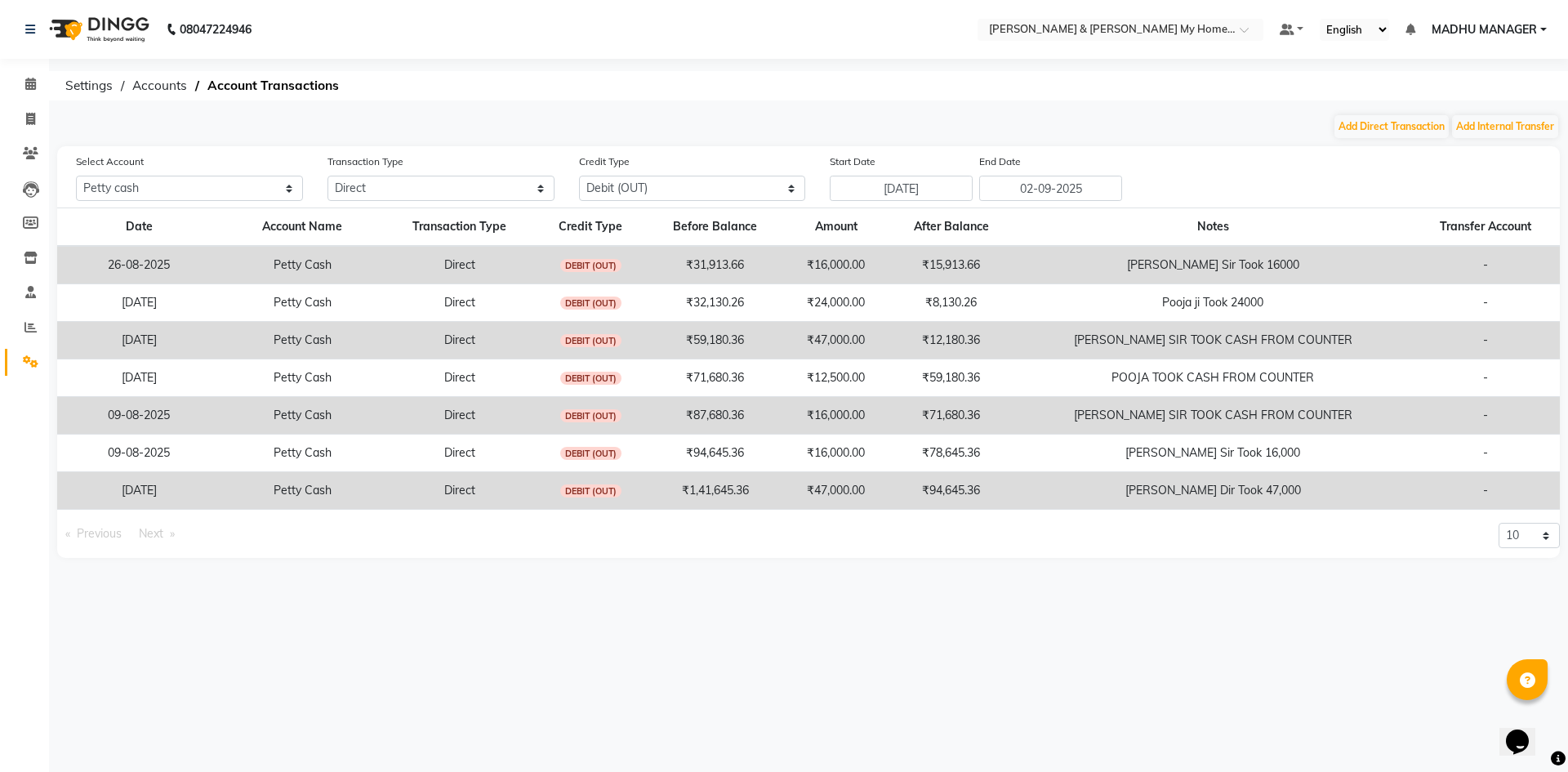
select select "8"
select select "2025"
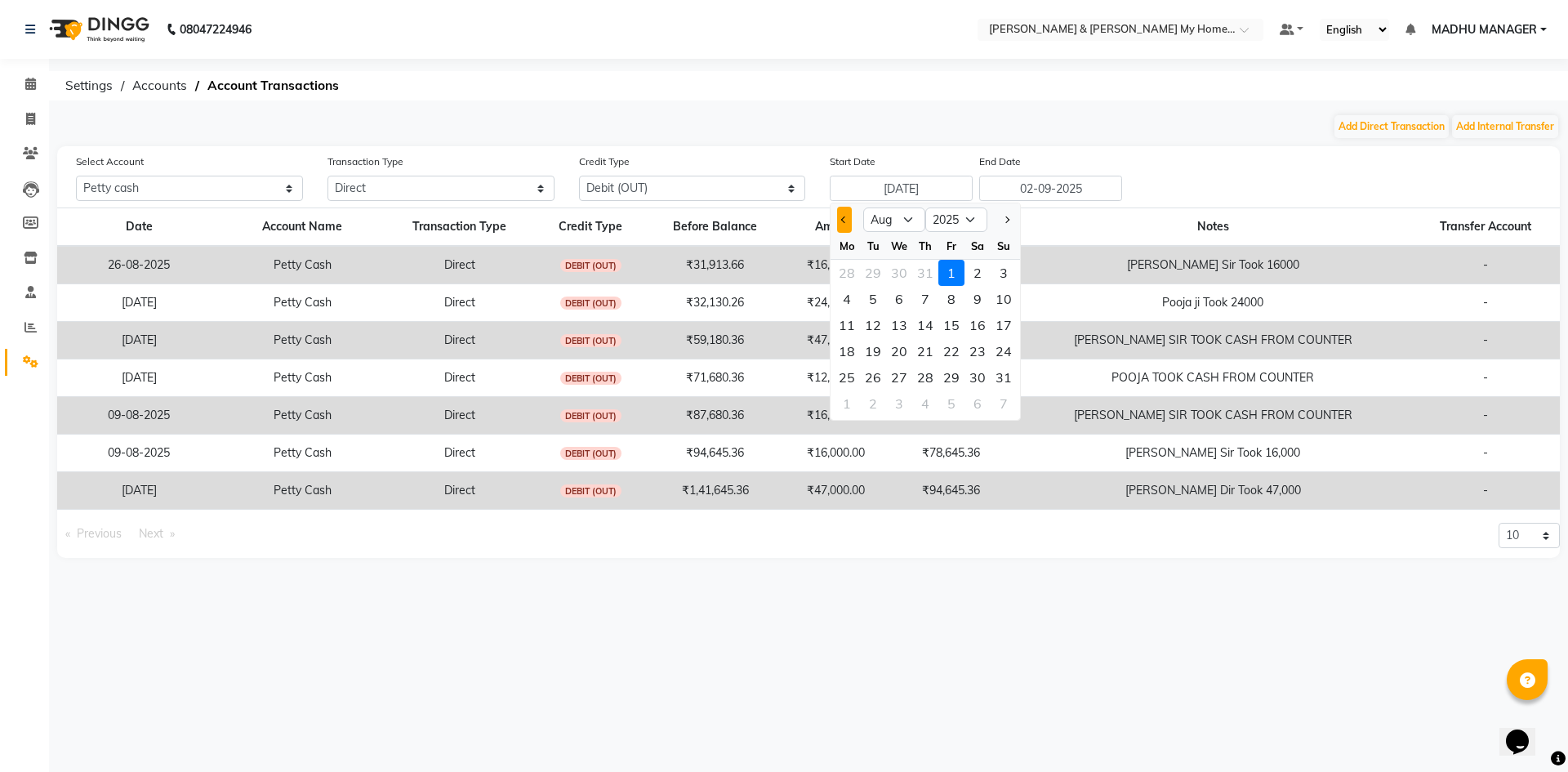
click at [843, 210] on button "Previous month" at bounding box center [843, 219] width 14 height 26
select select "7"
click at [875, 270] on div "1" at bounding box center [873, 272] width 26 height 26
type input "01-07-2025"
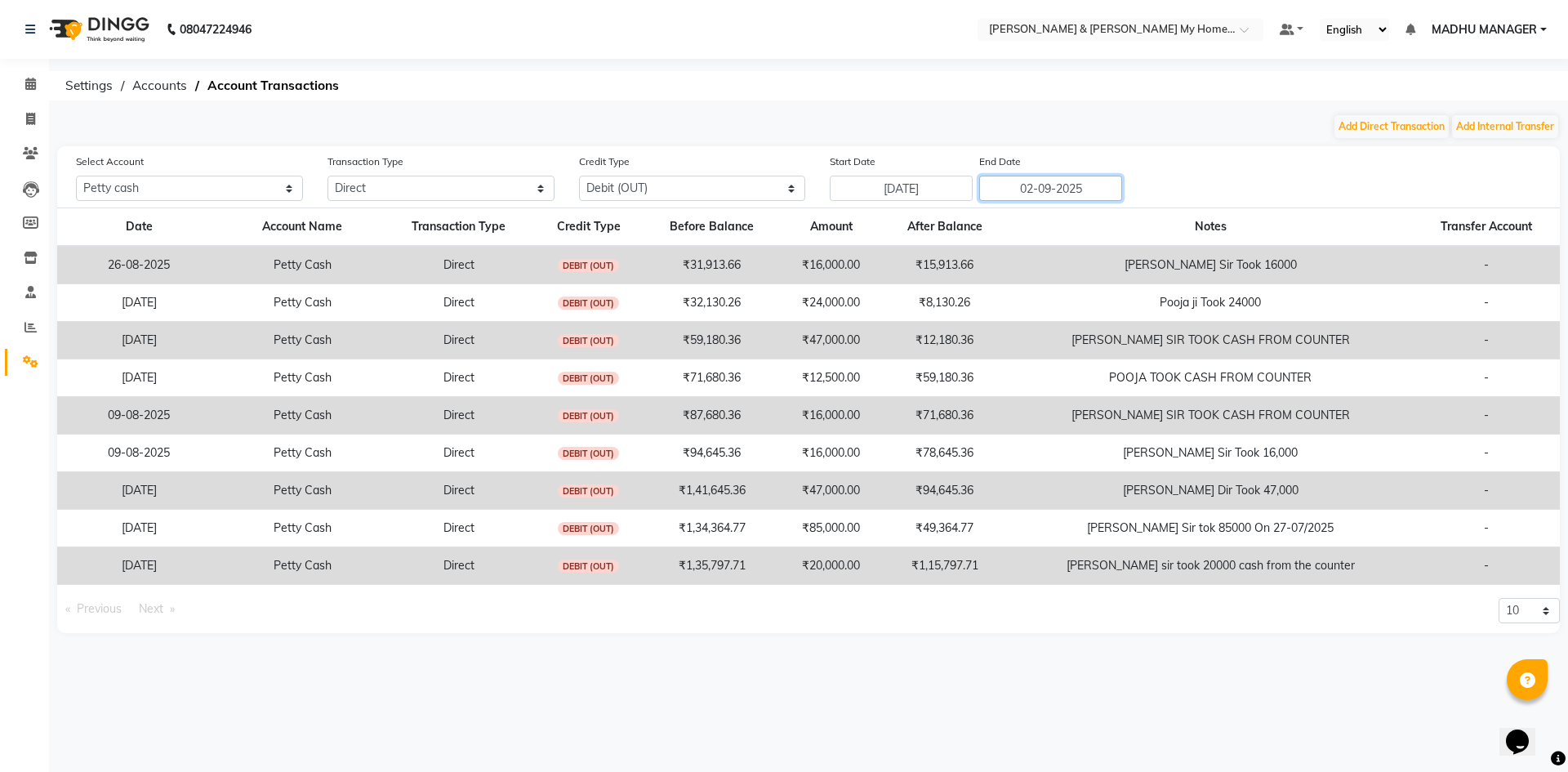
click at [1067, 192] on input "02-09-2025" at bounding box center [1051, 188] width 143 height 26
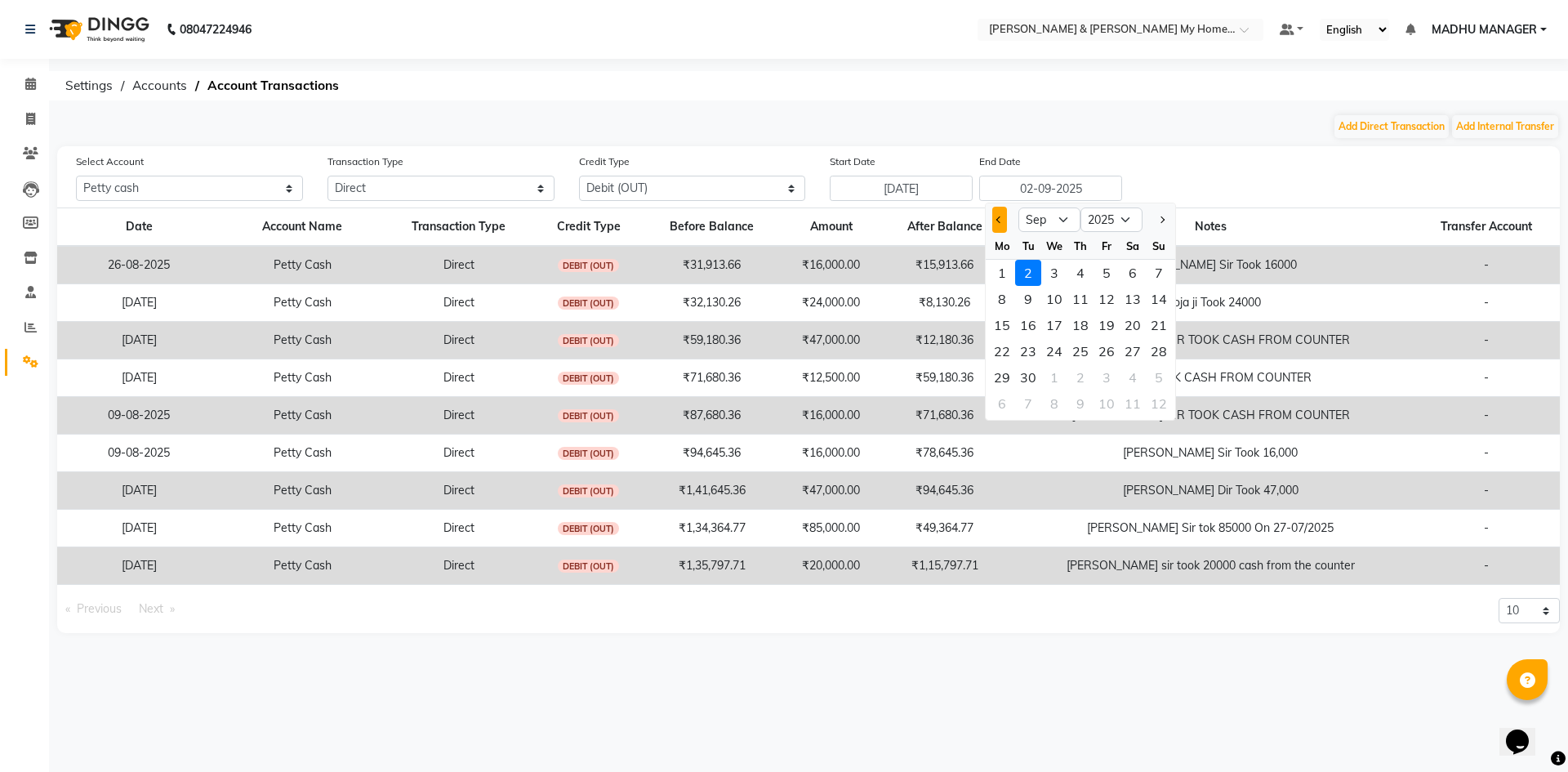
click at [999, 222] on span "Previous month" at bounding box center [999, 219] width 6 height 6
select select "7"
click at [1080, 373] on div "31" at bounding box center [1080, 377] width 26 height 26
type input "31-07-2025"
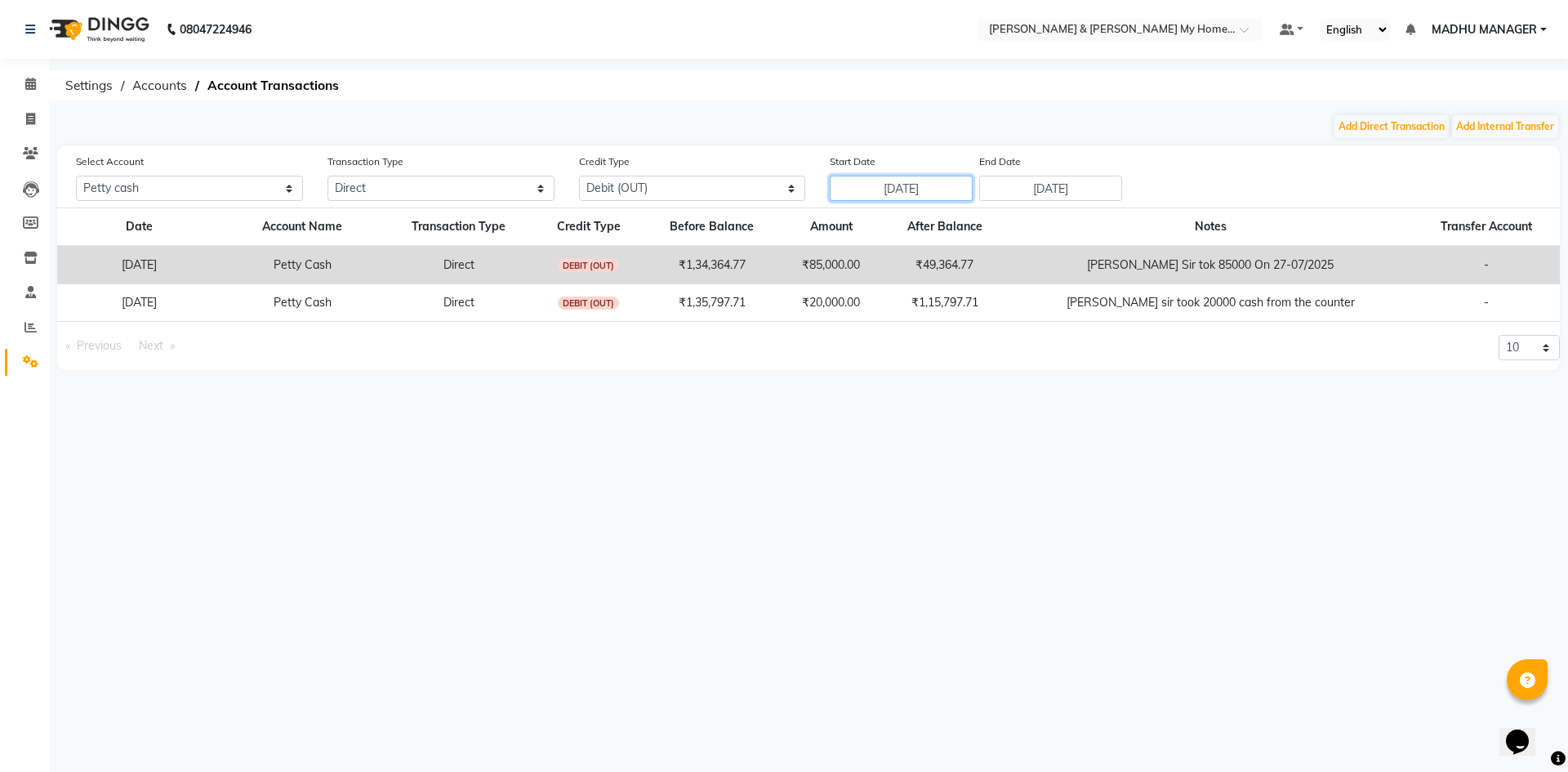
click at [884, 189] on input "01-07-2025" at bounding box center [901, 188] width 143 height 26
select select "7"
select select "2025"
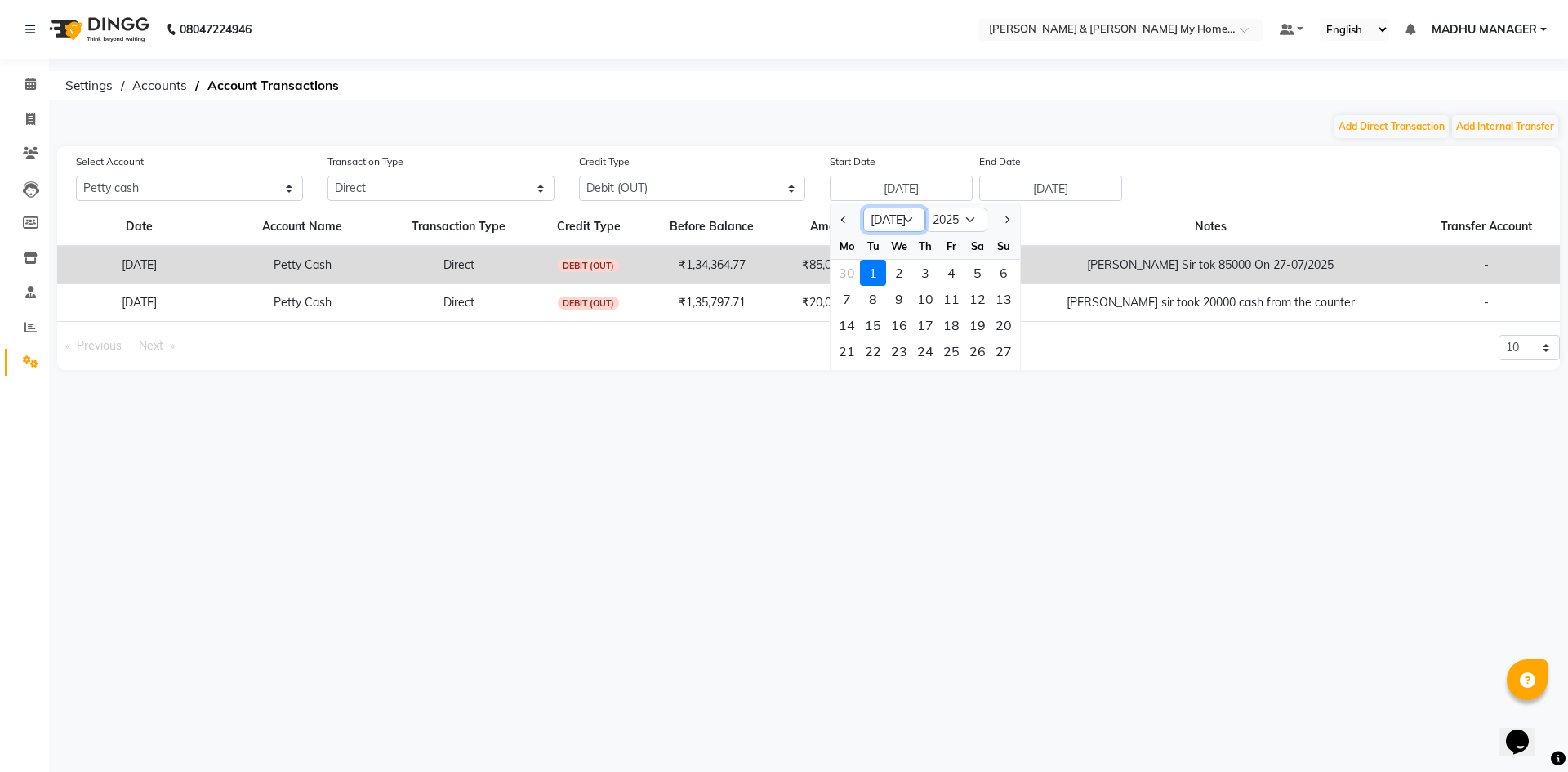
click at [910, 219] on select "Jan Feb Mar Apr May Jun Jul Aug Sep Oct Nov Dec" at bounding box center [895, 219] width 62 height 25
select select "8"
click at [863, 207] on select "Jan Feb Mar Apr May Jun Jul Aug Sep Oct Nov Dec" at bounding box center [895, 219] width 62 height 25
click at [949, 273] on div "1" at bounding box center [951, 272] width 26 height 26
type input "01-08-2025"
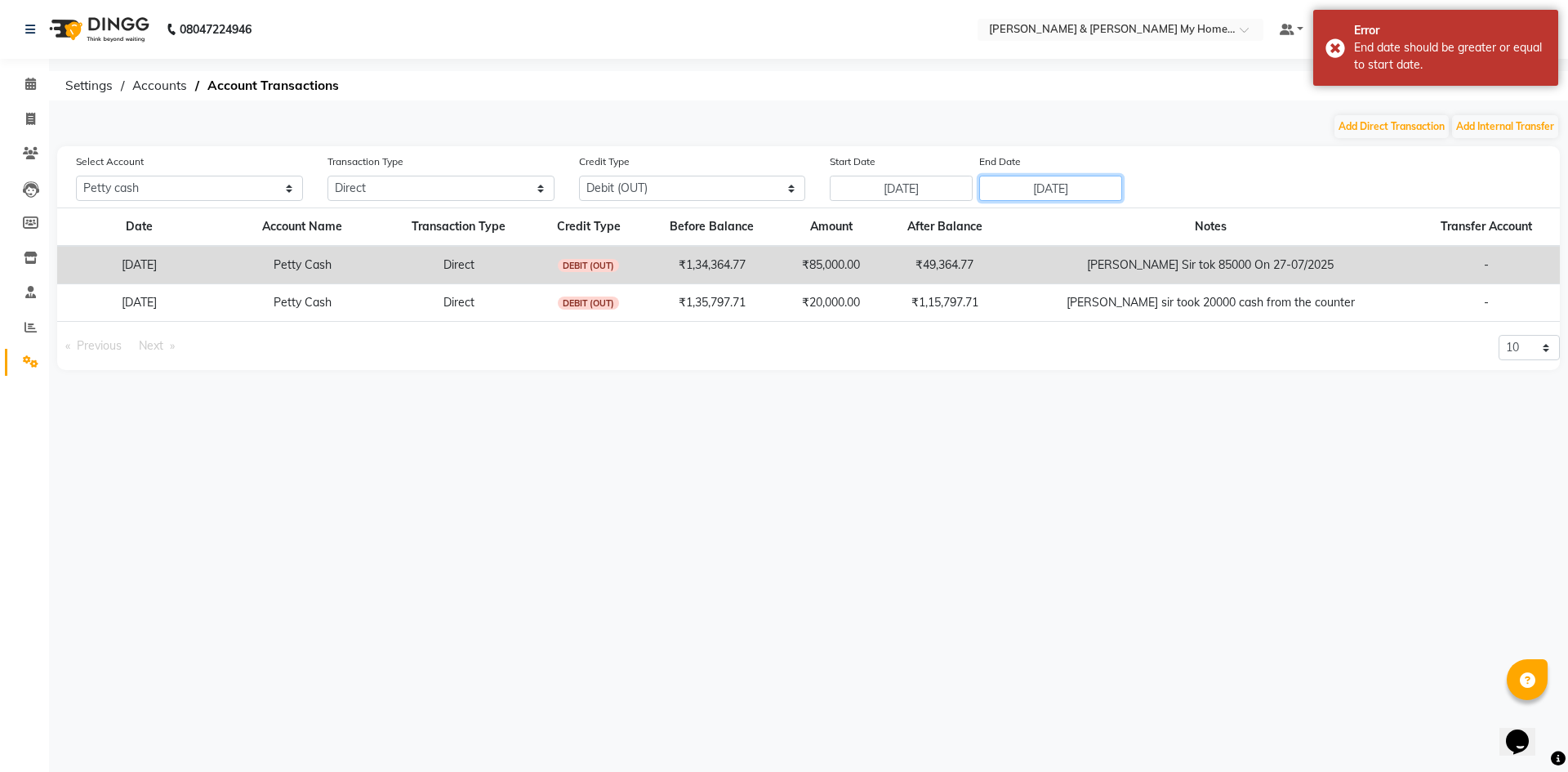
click at [1021, 188] on input "31-07-2025" at bounding box center [1051, 188] width 143 height 26
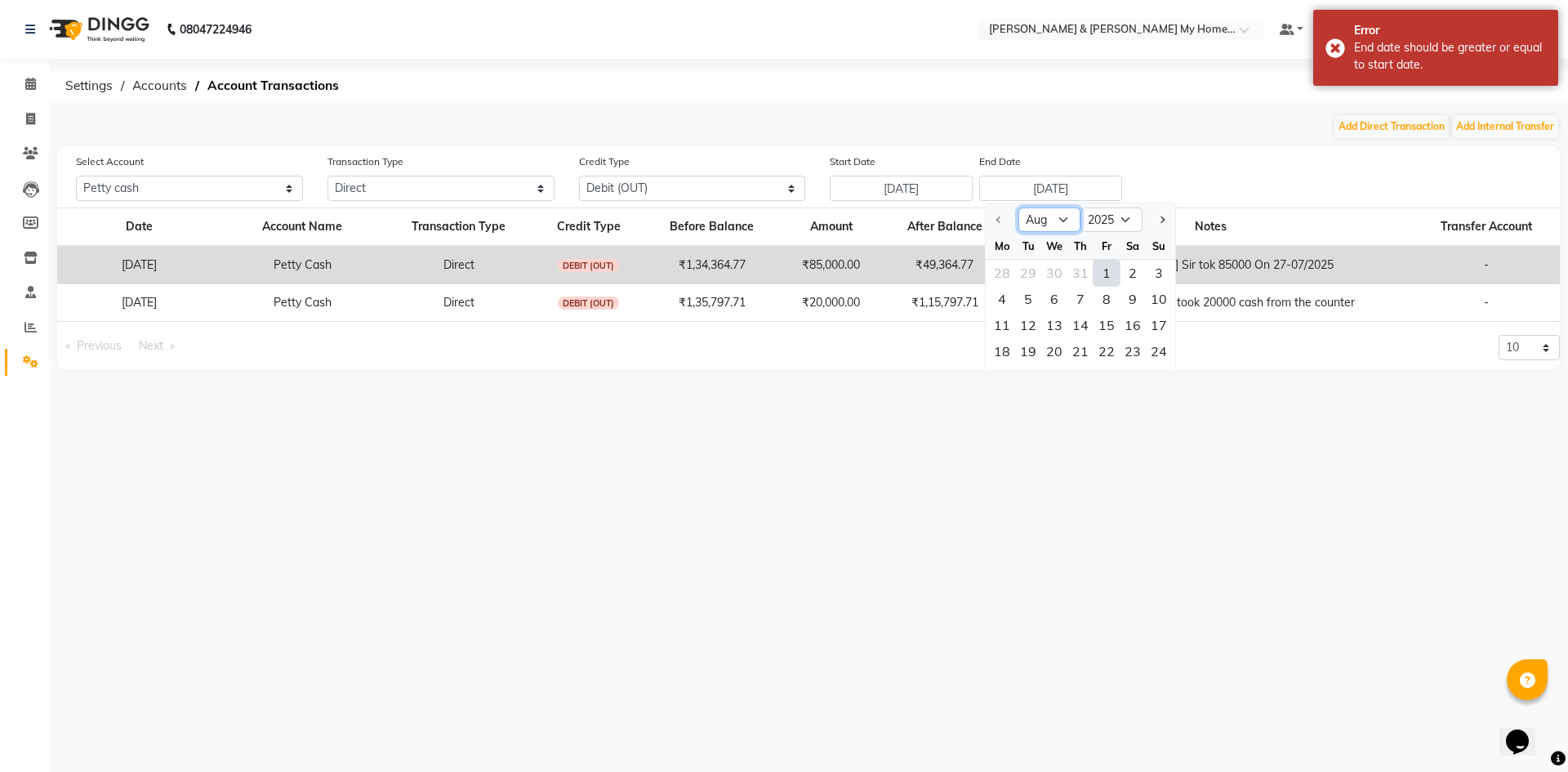
click at [1060, 218] on select "Aug Sep Oct Nov Dec" at bounding box center [1049, 219] width 62 height 25
click at [1018, 207] on select "Aug Sep Oct Nov Dec" at bounding box center [1049, 219] width 62 height 25
click at [1001, 223] on div at bounding box center [1002, 219] width 33 height 26
click at [1001, 218] on div at bounding box center [1002, 219] width 33 height 26
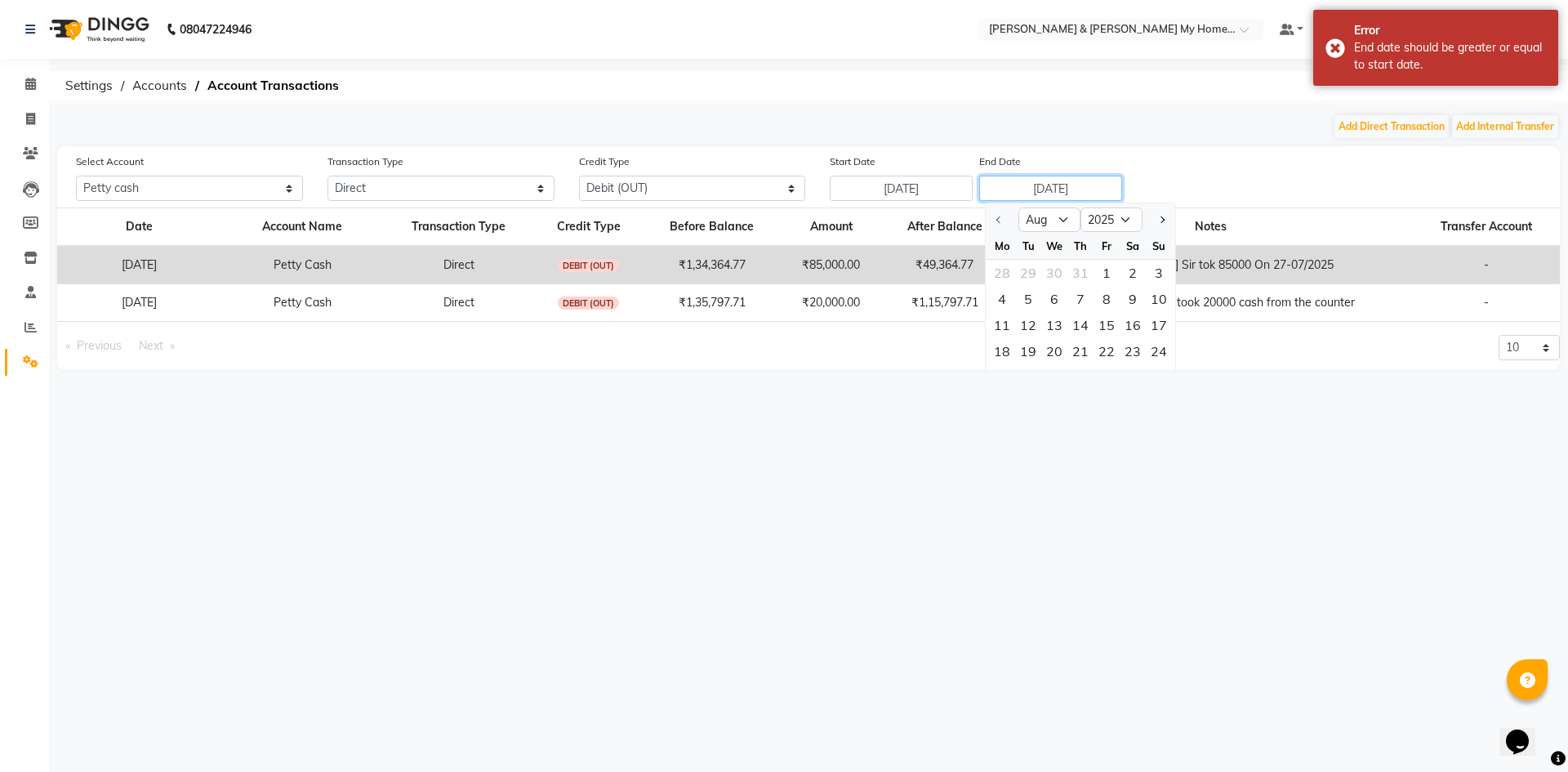
click at [1086, 192] on input "31-07-2025" at bounding box center [1051, 188] width 143 height 26
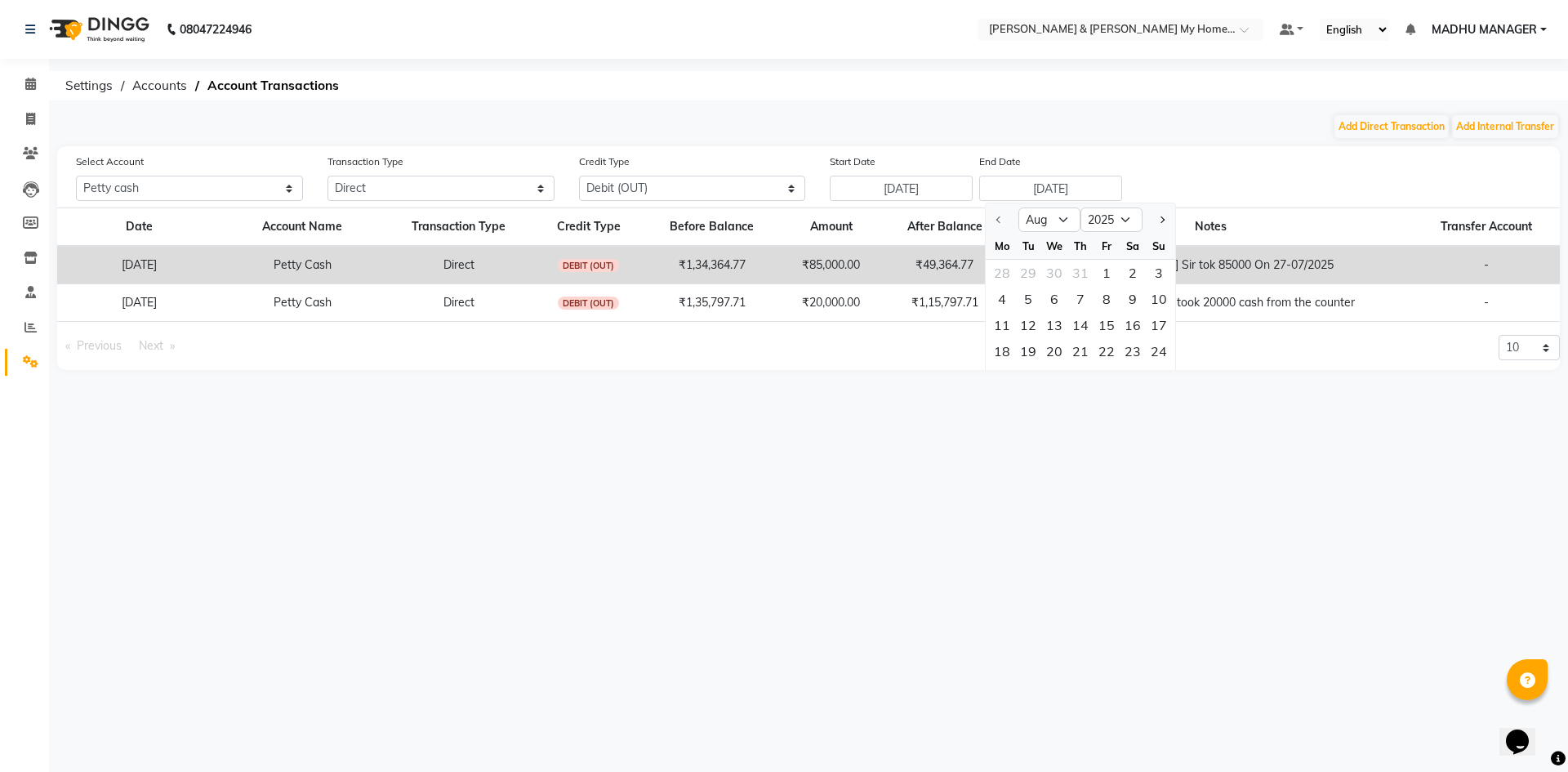
click at [1088, 273] on div "28 29 30 31 1 2 3" at bounding box center [1080, 272] width 189 height 26
click at [1164, 355] on div "24" at bounding box center [1159, 351] width 26 height 26
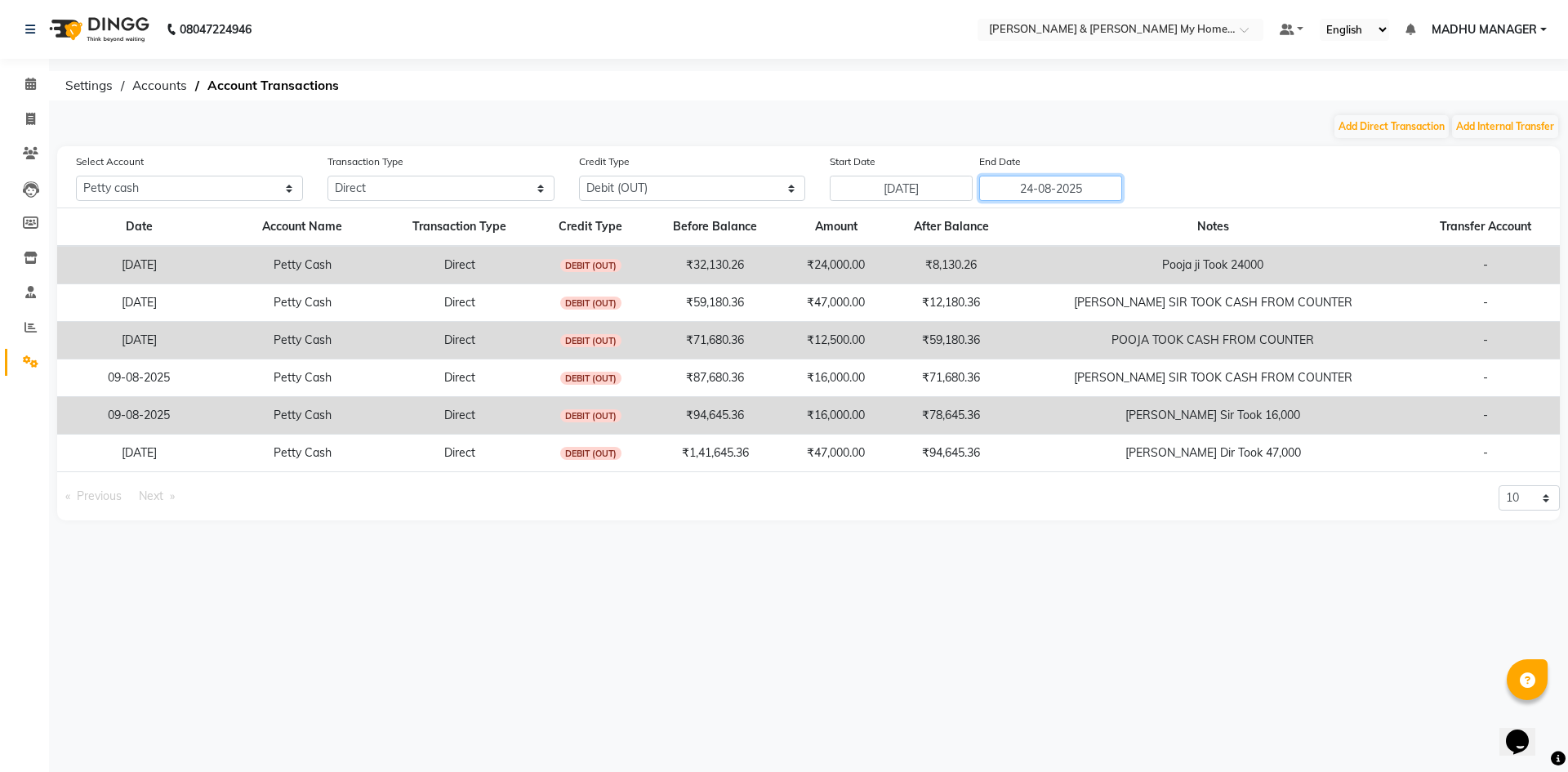
click at [1068, 188] on input "24-08-2025" at bounding box center [1051, 188] width 143 height 26
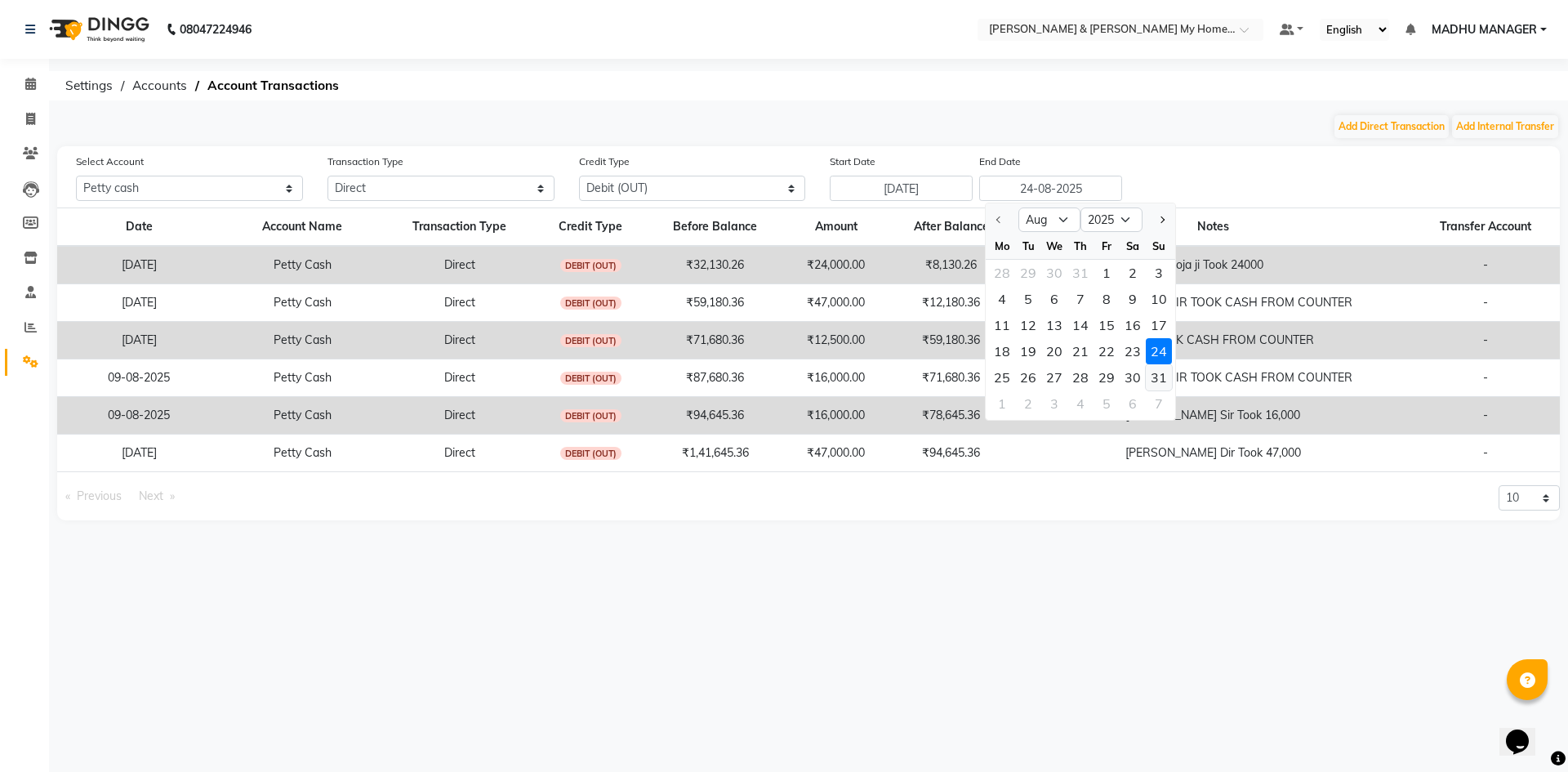
click at [1154, 375] on div "31" at bounding box center [1159, 377] width 26 height 26
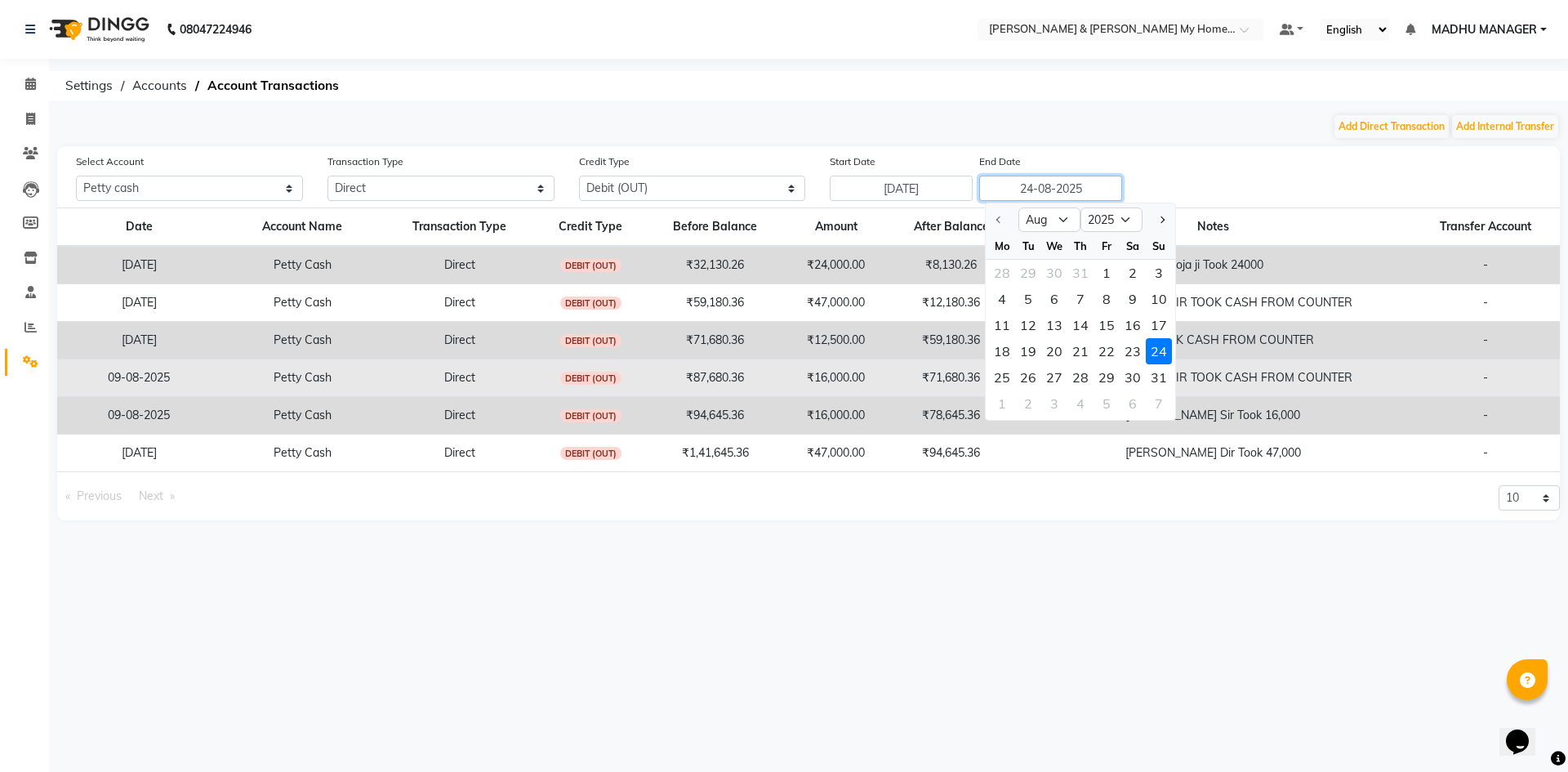
type input "31-08-2025"
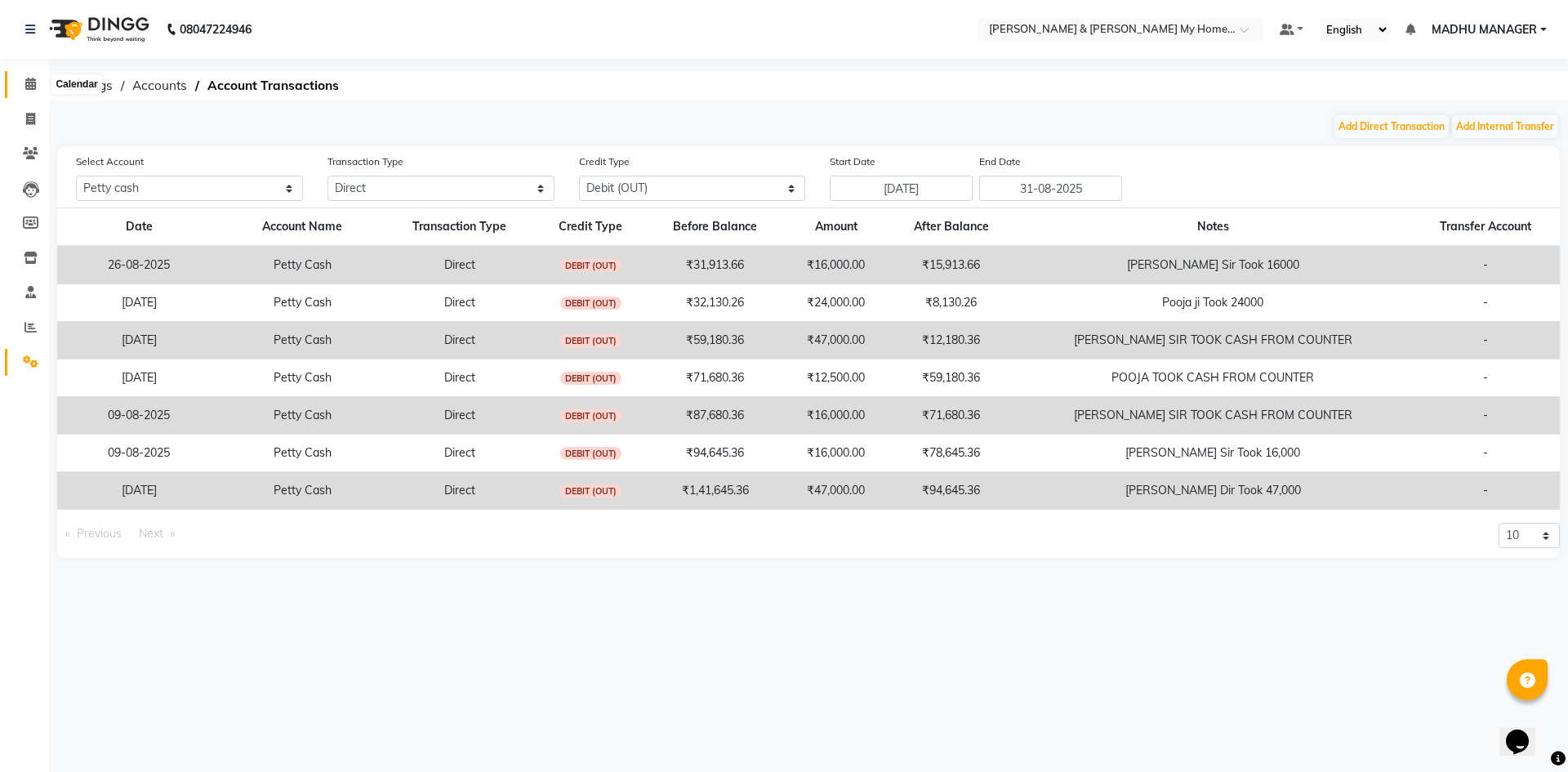
click at [39, 88] on span at bounding box center [30, 84] width 28 height 19
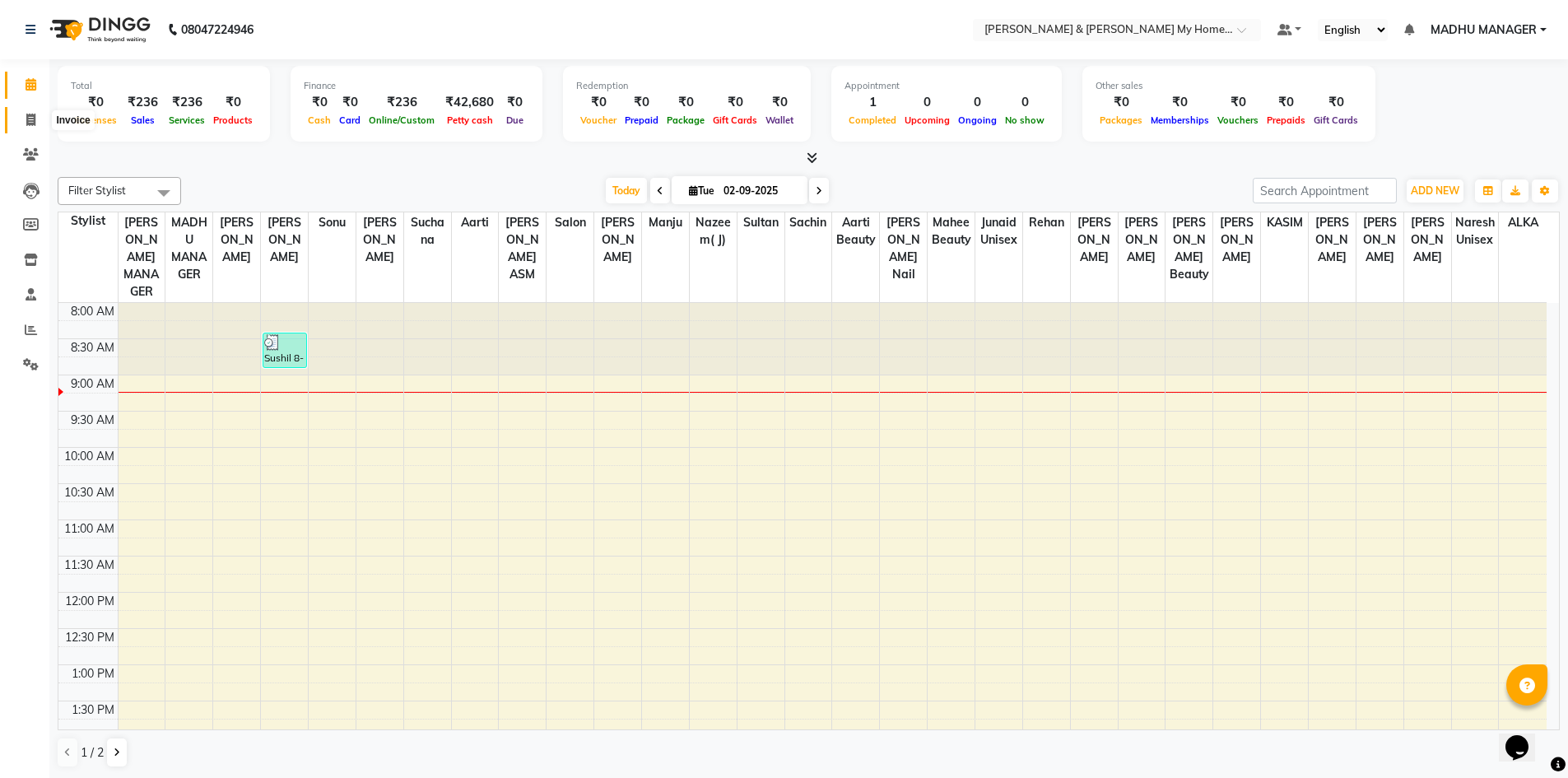
click at [33, 120] on icon at bounding box center [31, 119] width 9 height 12
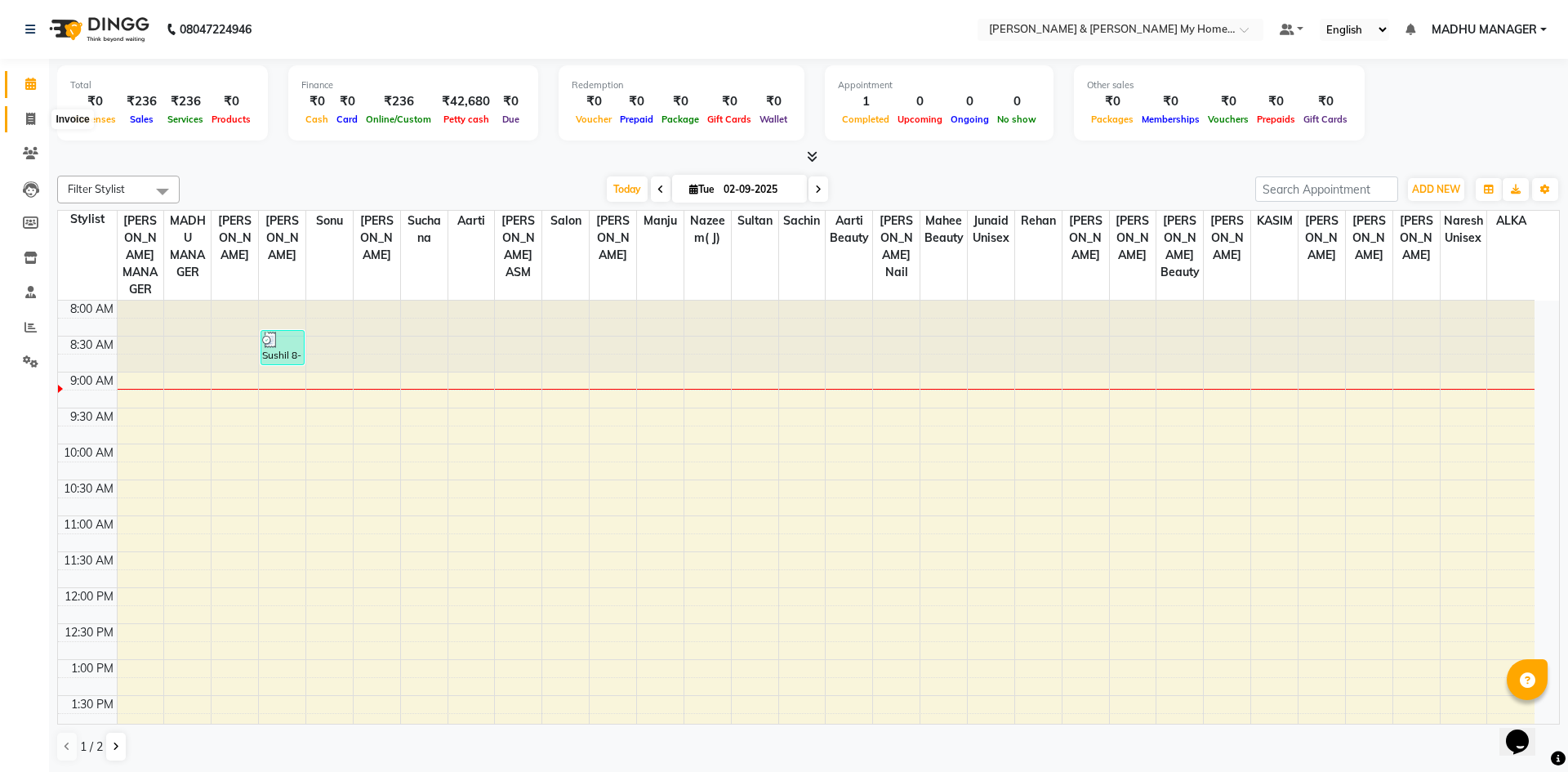
select select "8193"
select select "service"
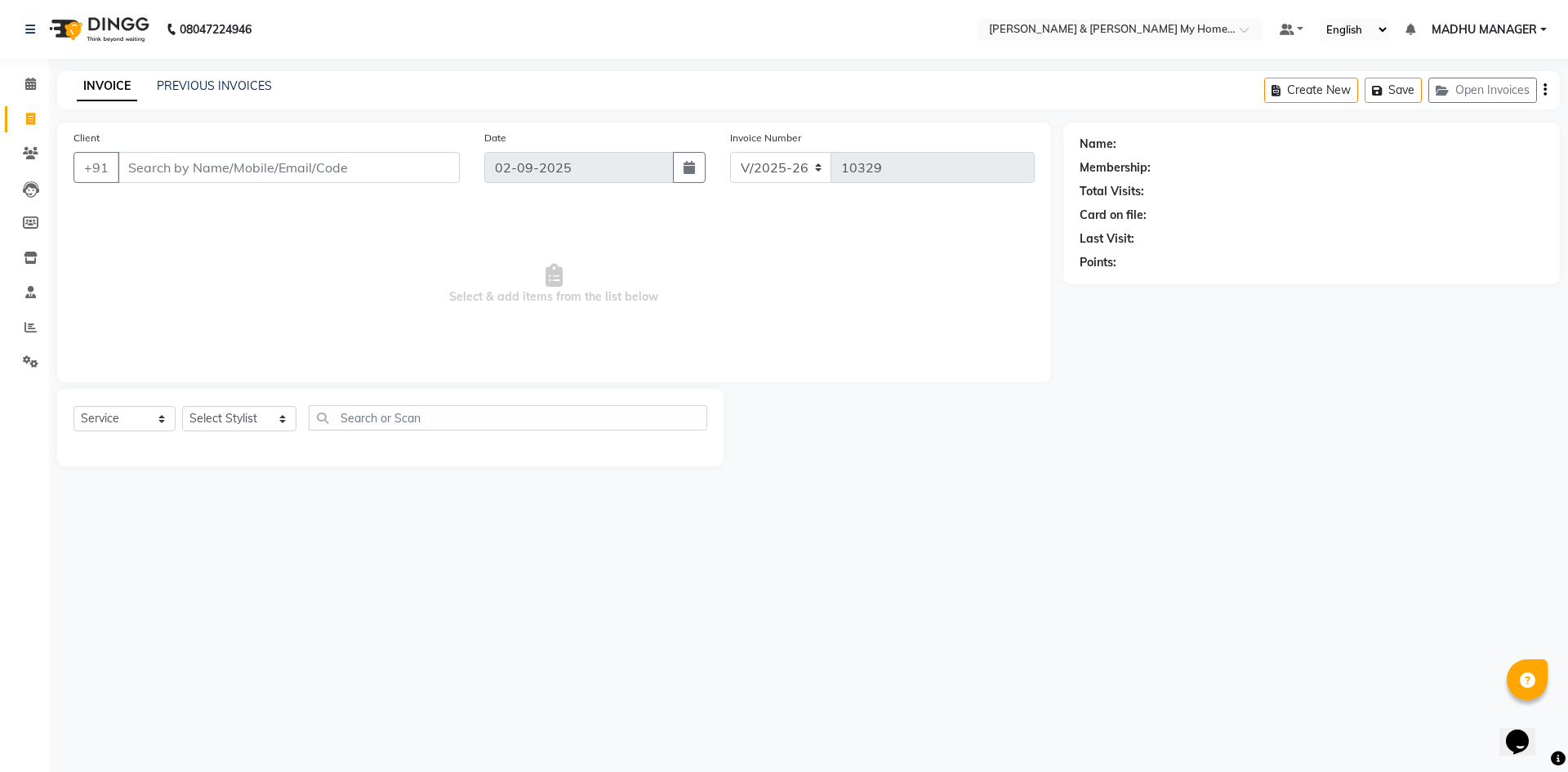
click at [1176, 435] on div "Name: Membership: Total Visits: Card on file: Last Visit: Points:" at bounding box center [1318, 294] width 509 height 344
click at [268, 408] on select "Select Stylist Aadil Aarti Aarti Beauty Akanksha Beauty akanksha Nail ALKA Anki…" at bounding box center [238, 418] width 114 height 26
select select "88210"
click at [182, 406] on select "Select Stylist Aadil Aarti Aarti Beauty Akanksha Beauty akanksha Nail ALKA Anki…" at bounding box center [238, 418] width 114 height 26
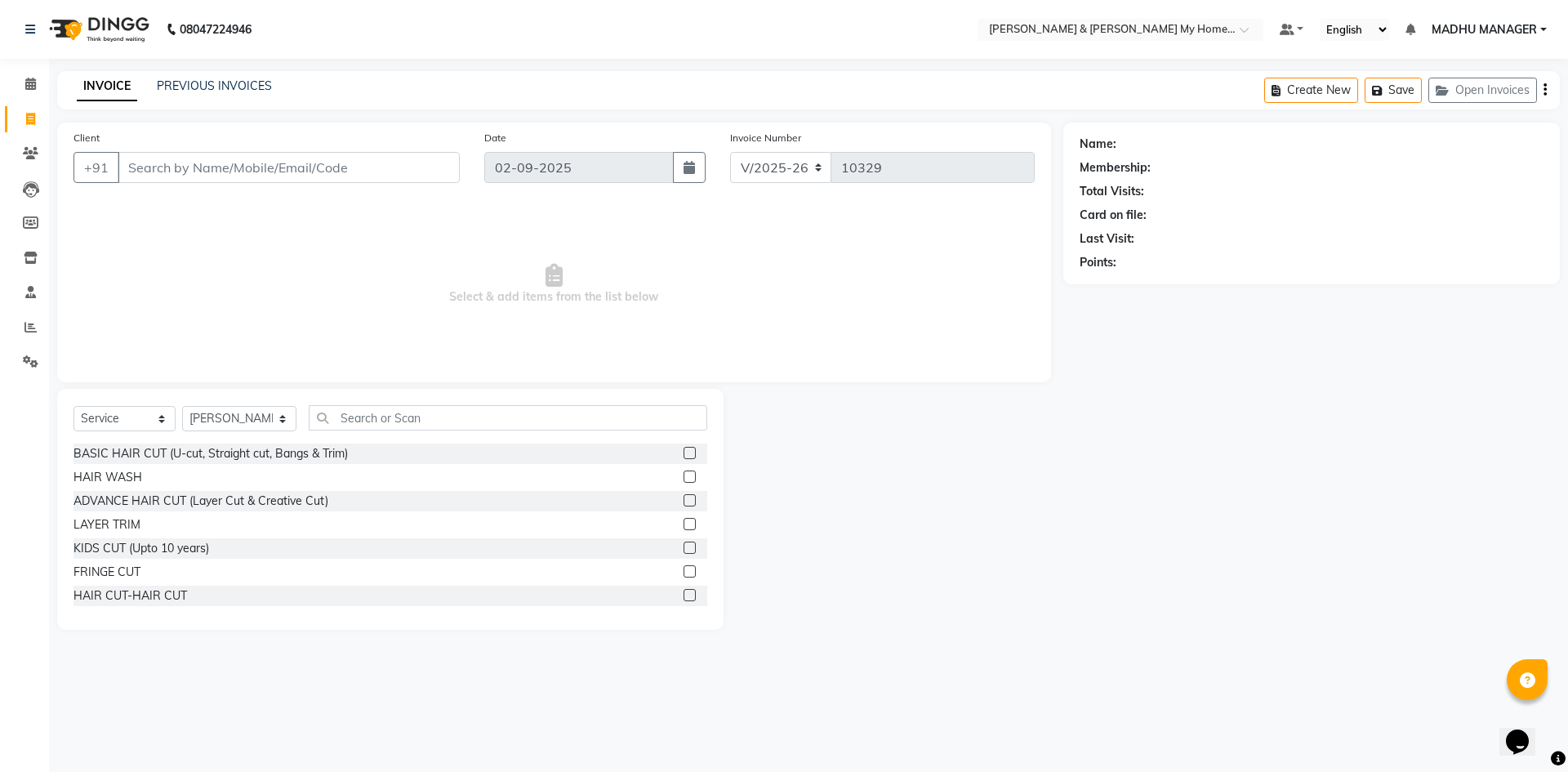
click at [419, 405] on div "Select Service Product Membership Package Voucher Prepaid Gift Card Select Styl…" at bounding box center [390, 509] width 666 height 241
click at [412, 419] on input "text" at bounding box center [508, 418] width 398 height 26
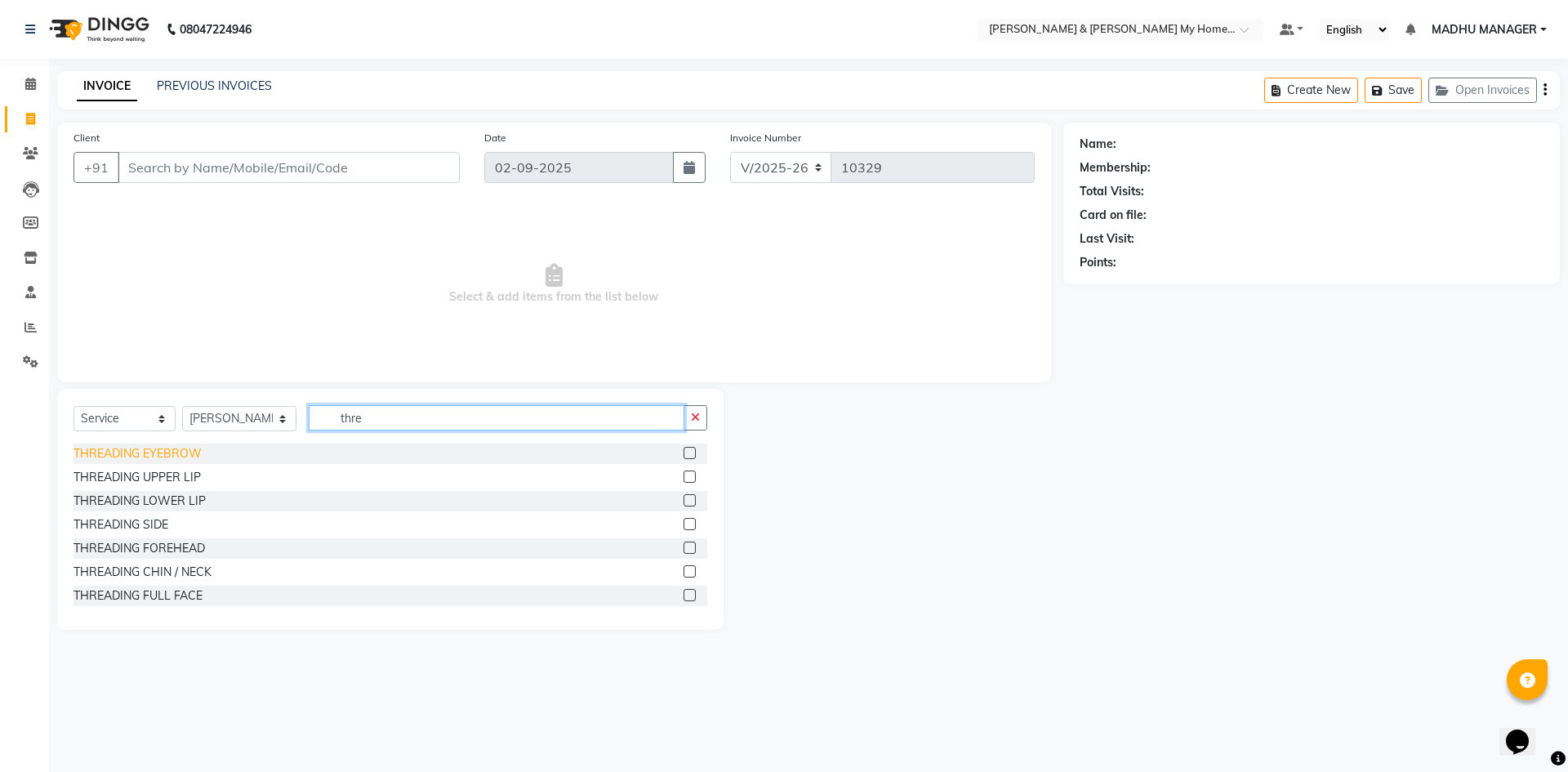
type input "thre"
click at [153, 452] on div "THREADING EYEBROW" at bounding box center [137, 453] width 128 height 17
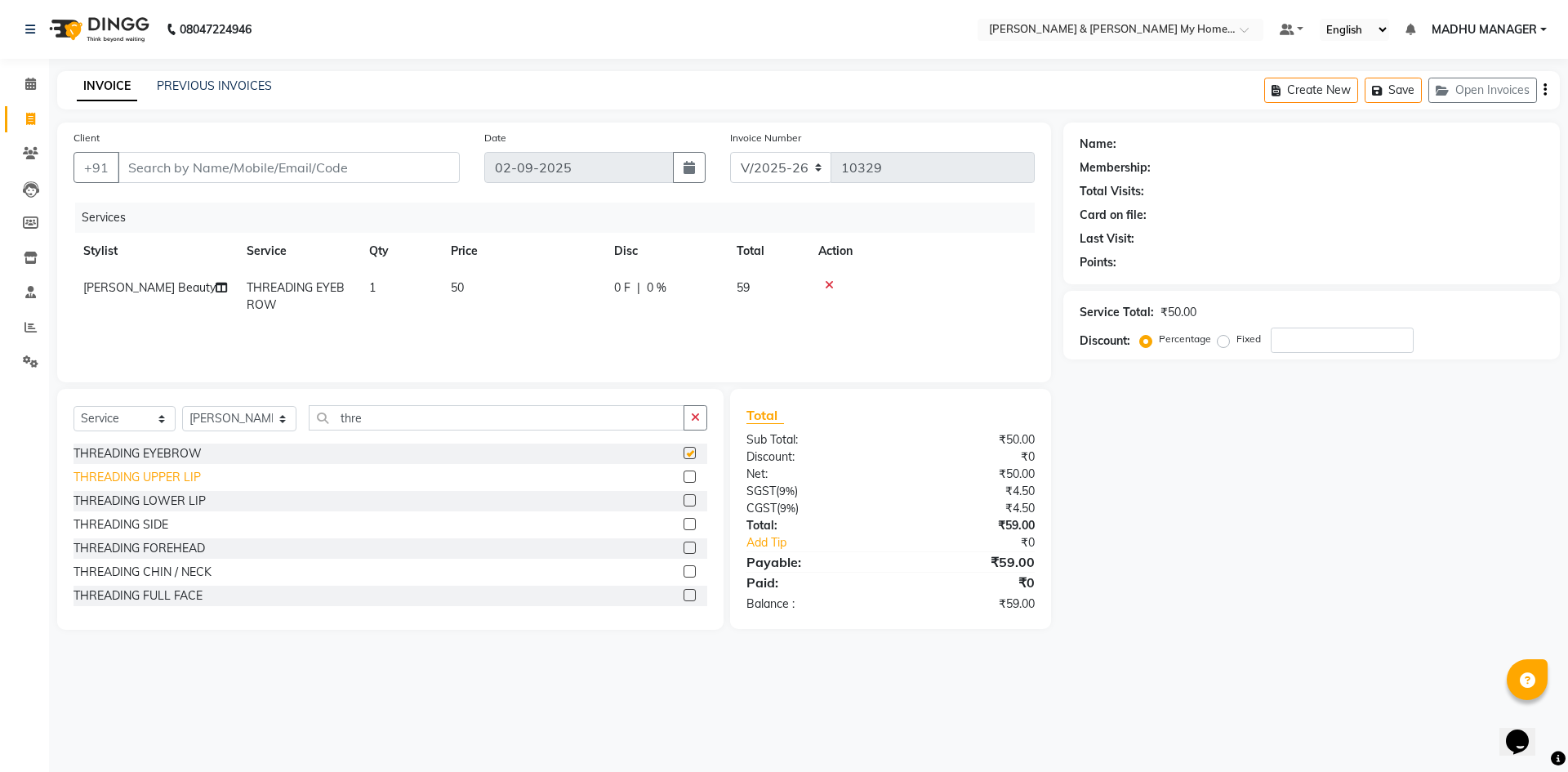
checkbox input "false"
click at [153, 476] on div "THREADING UPPER LIP" at bounding box center [136, 477] width 127 height 17
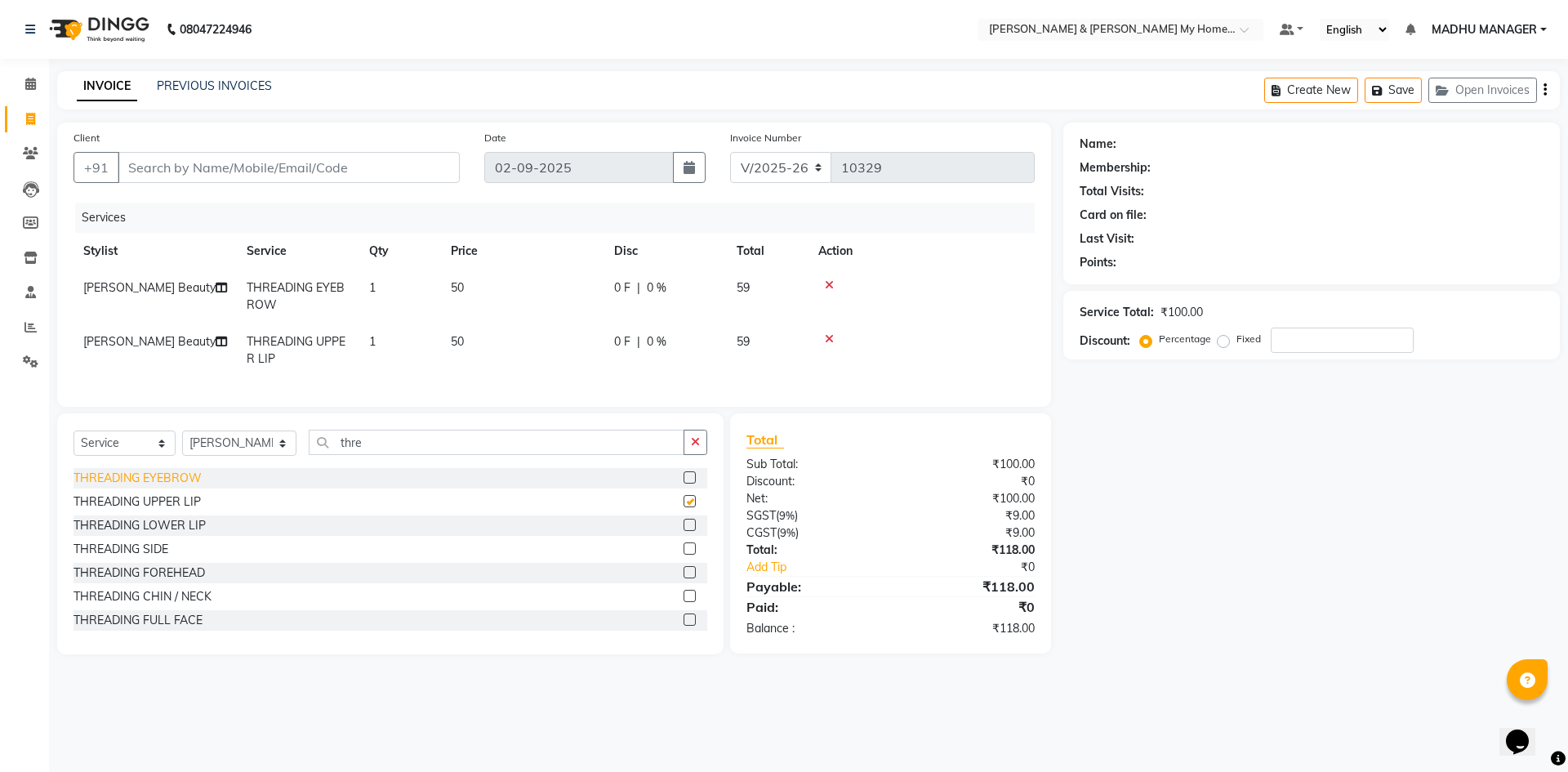
checkbox input "false"
click at [185, 605] on div "THREADING CHIN / NECK" at bounding box center [142, 596] width 138 height 17
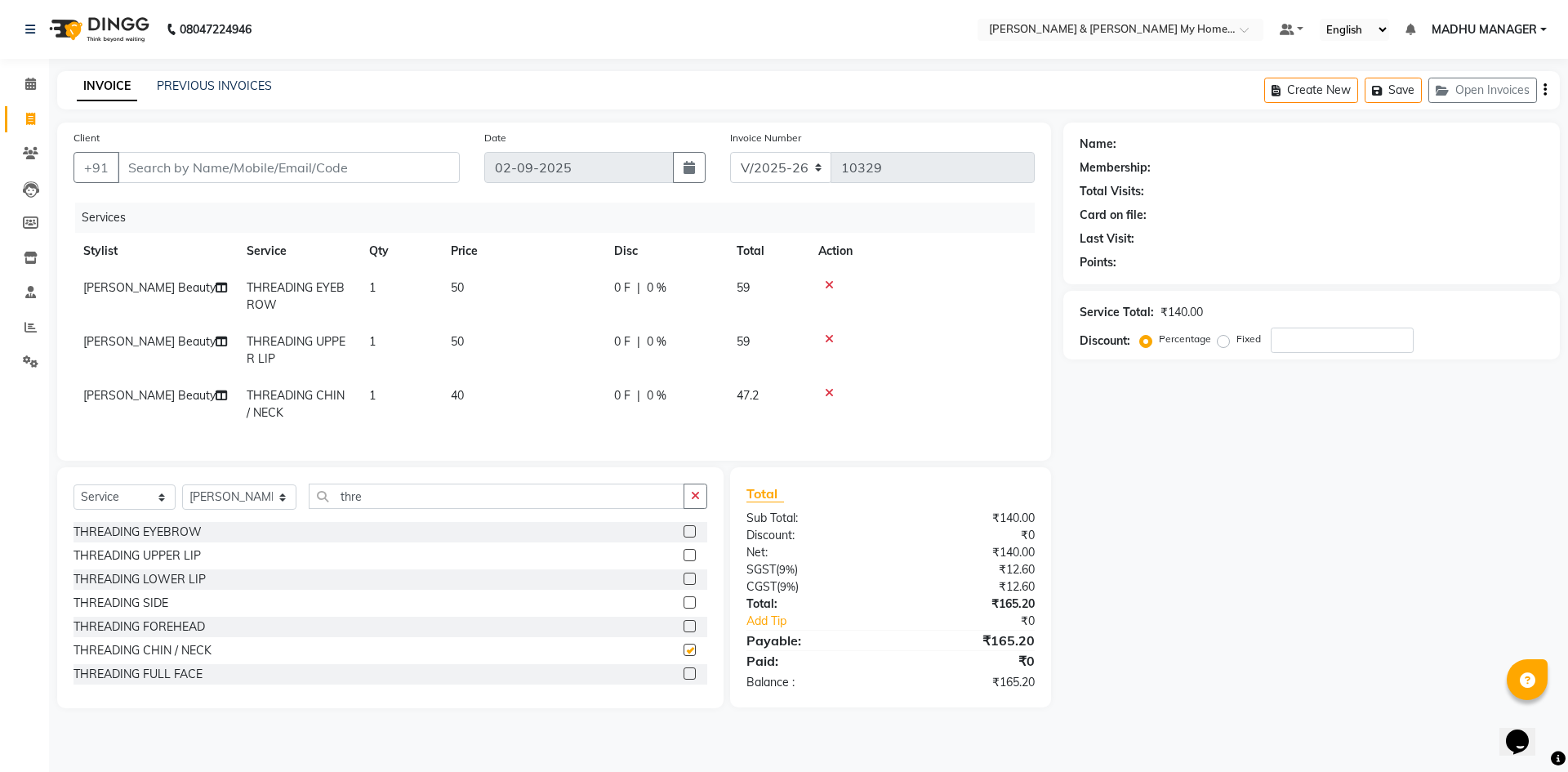
checkbox input "false"
click at [258, 164] on input "Client" at bounding box center [289, 167] width 342 height 31
type input "8"
type input "0"
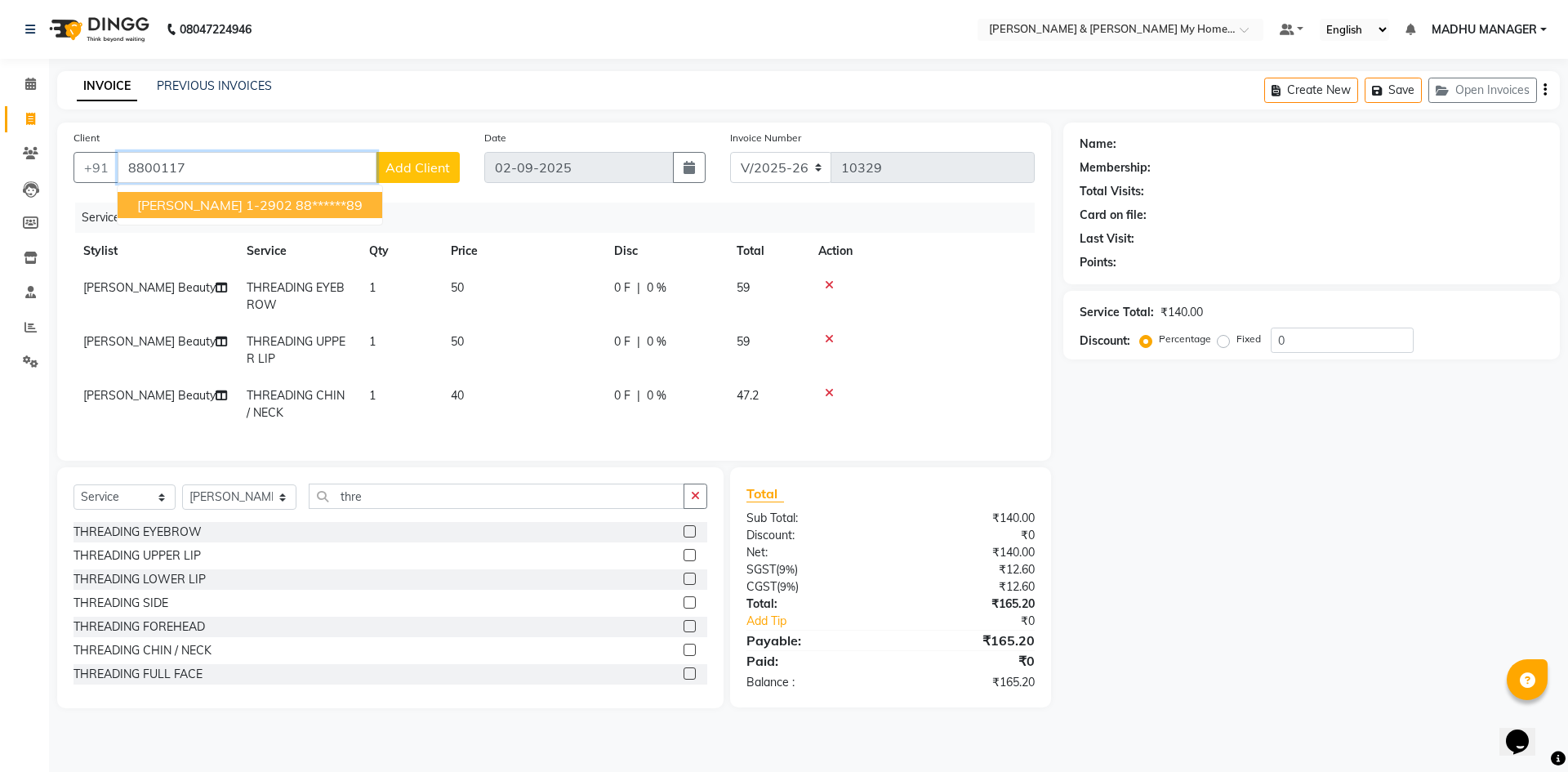
click at [183, 223] on ngb-typeahead-window "isher 1-2902 88******89" at bounding box center [249, 205] width 266 height 41
click at [194, 212] on span "isher 1-2902" at bounding box center [215, 205] width 155 height 16
type input "88******89"
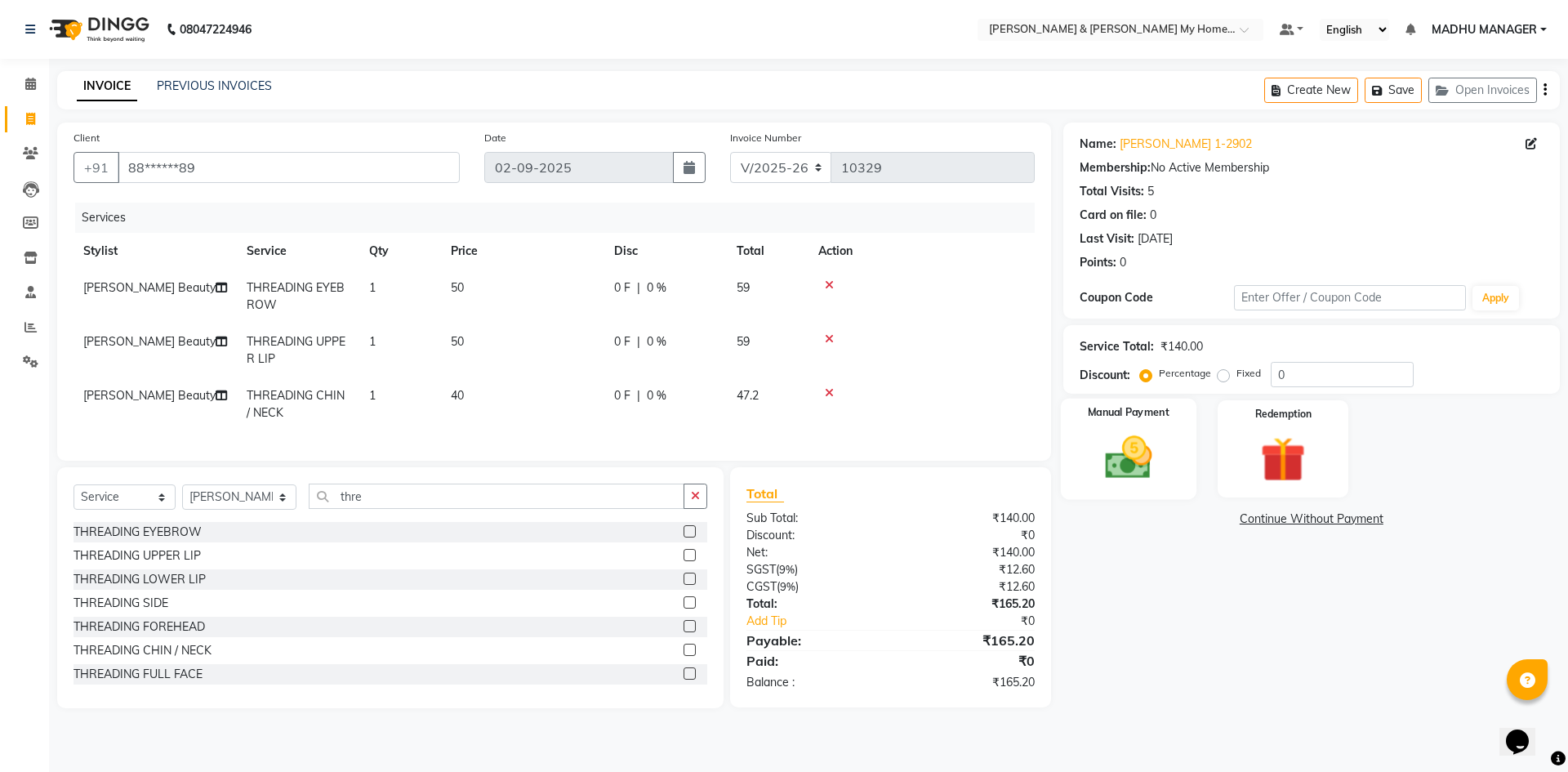
click at [1123, 457] on img at bounding box center [1128, 457] width 76 height 54
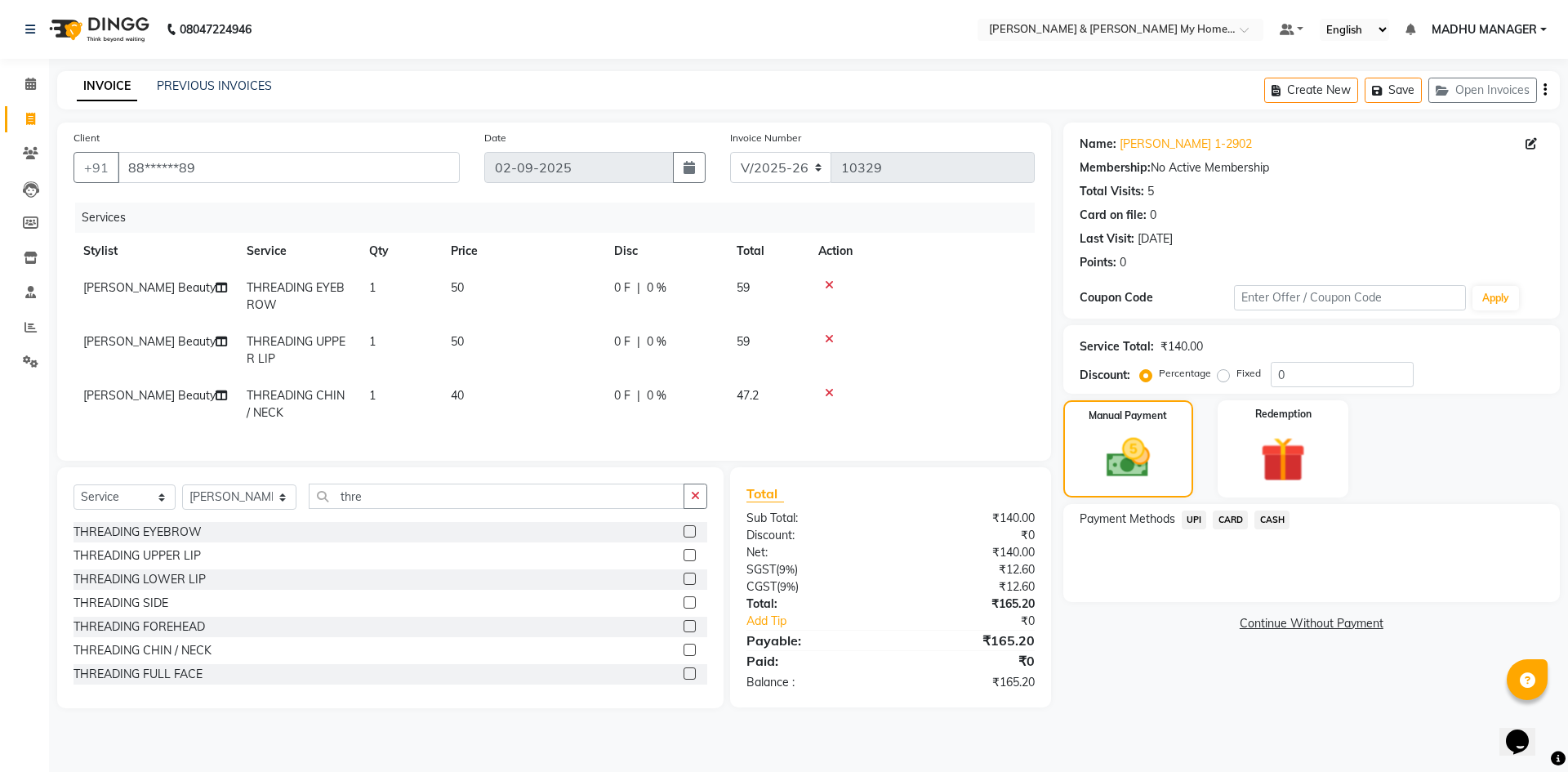
click at [1199, 523] on span "UPI" at bounding box center [1194, 520] width 26 height 19
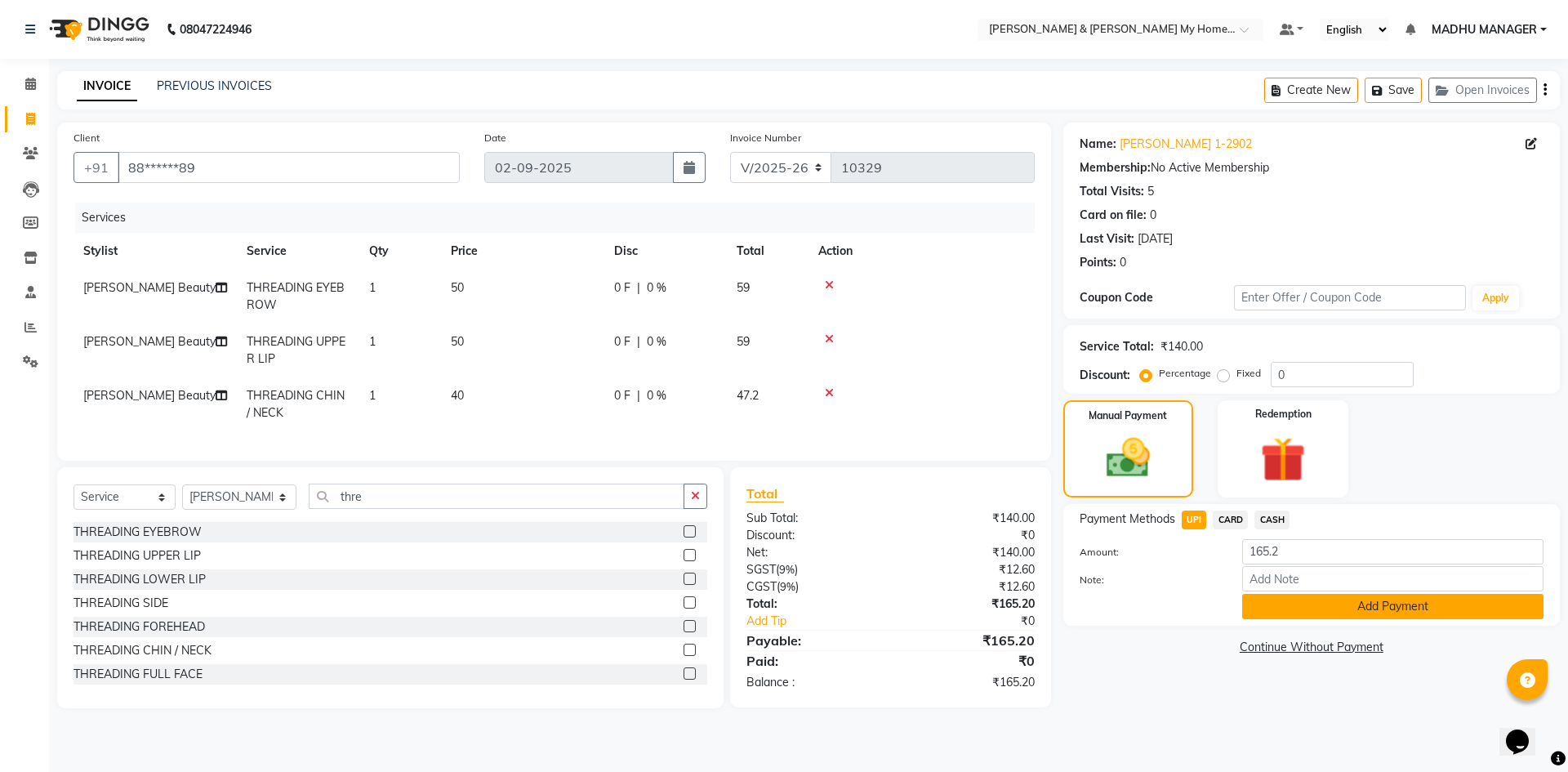
click at [1308, 610] on button "Add Payment" at bounding box center [1393, 607] width 302 height 26
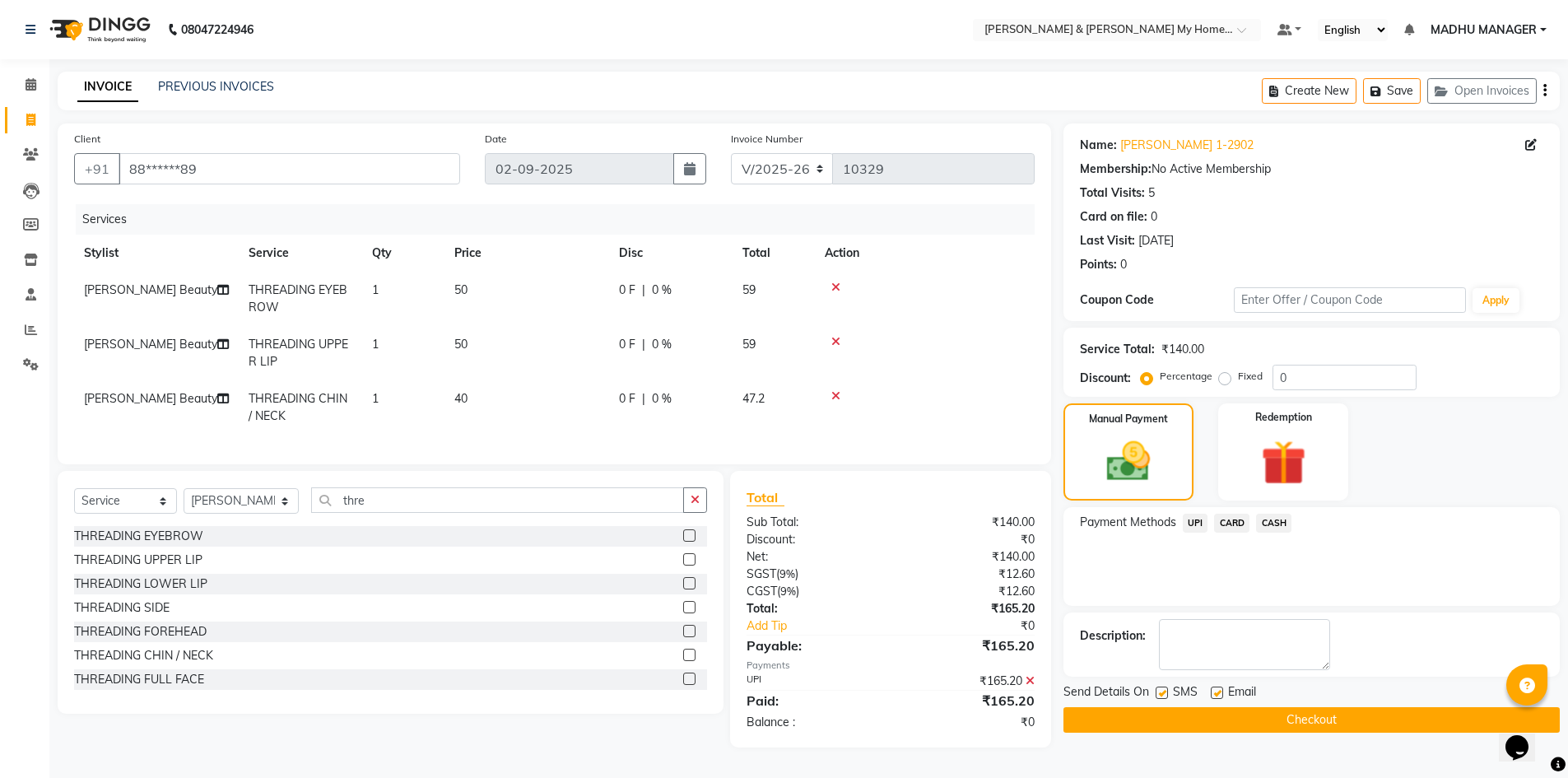
click at [1384, 724] on button "Checkout" at bounding box center [1311, 720] width 496 height 26
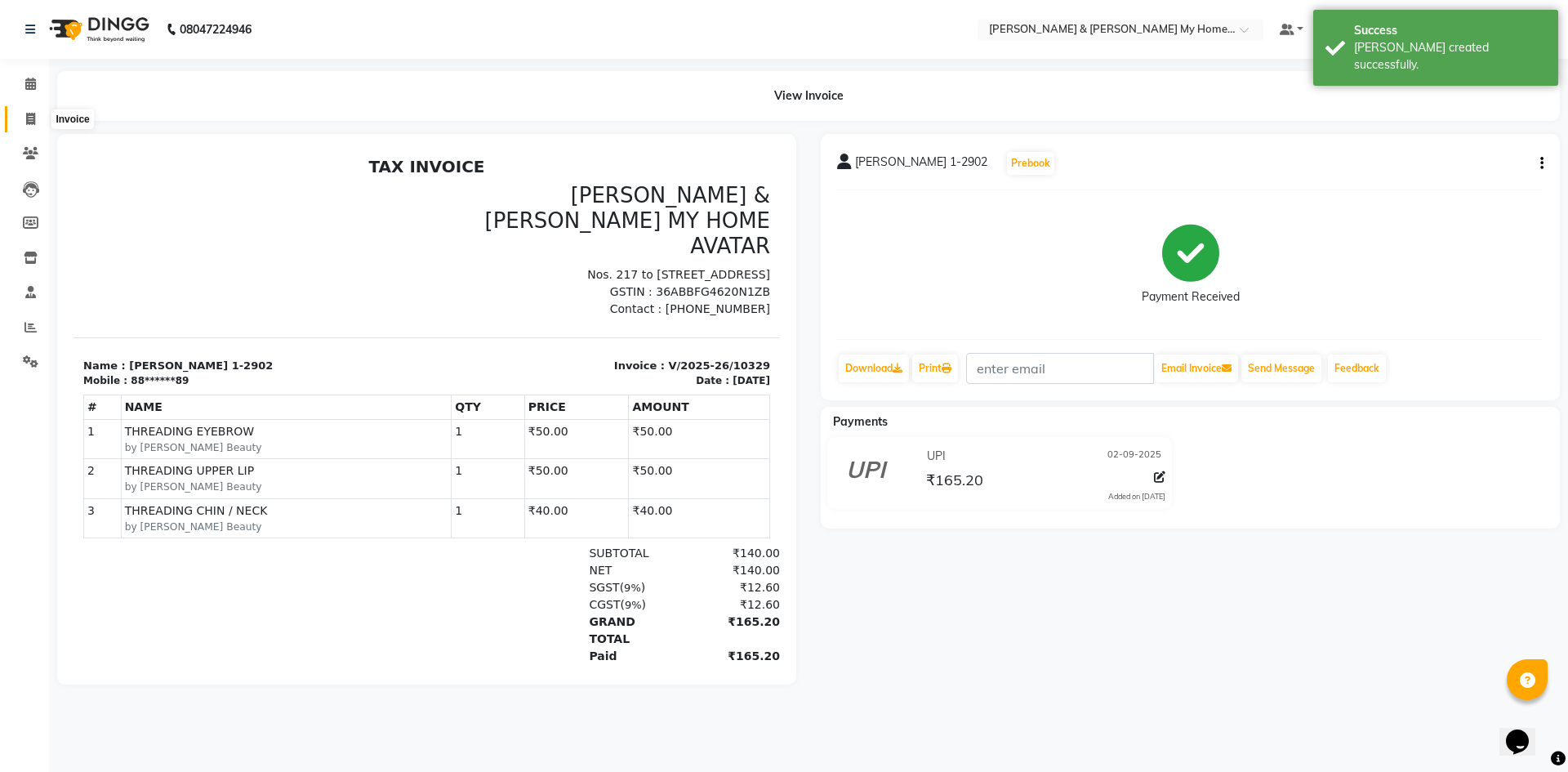
click at [32, 123] on icon at bounding box center [31, 118] width 9 height 12
select select "service"
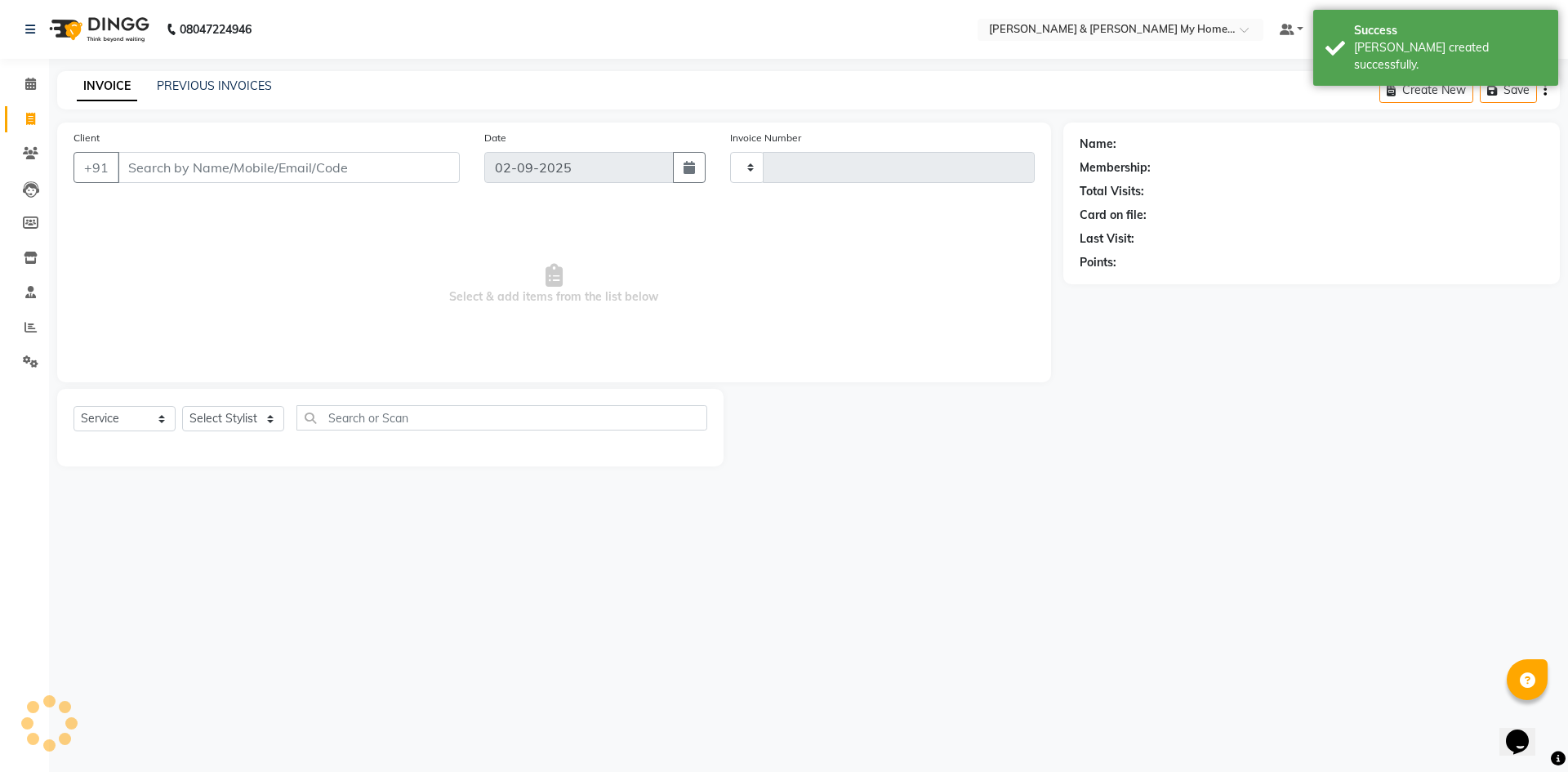
type input "10330"
select select "8193"
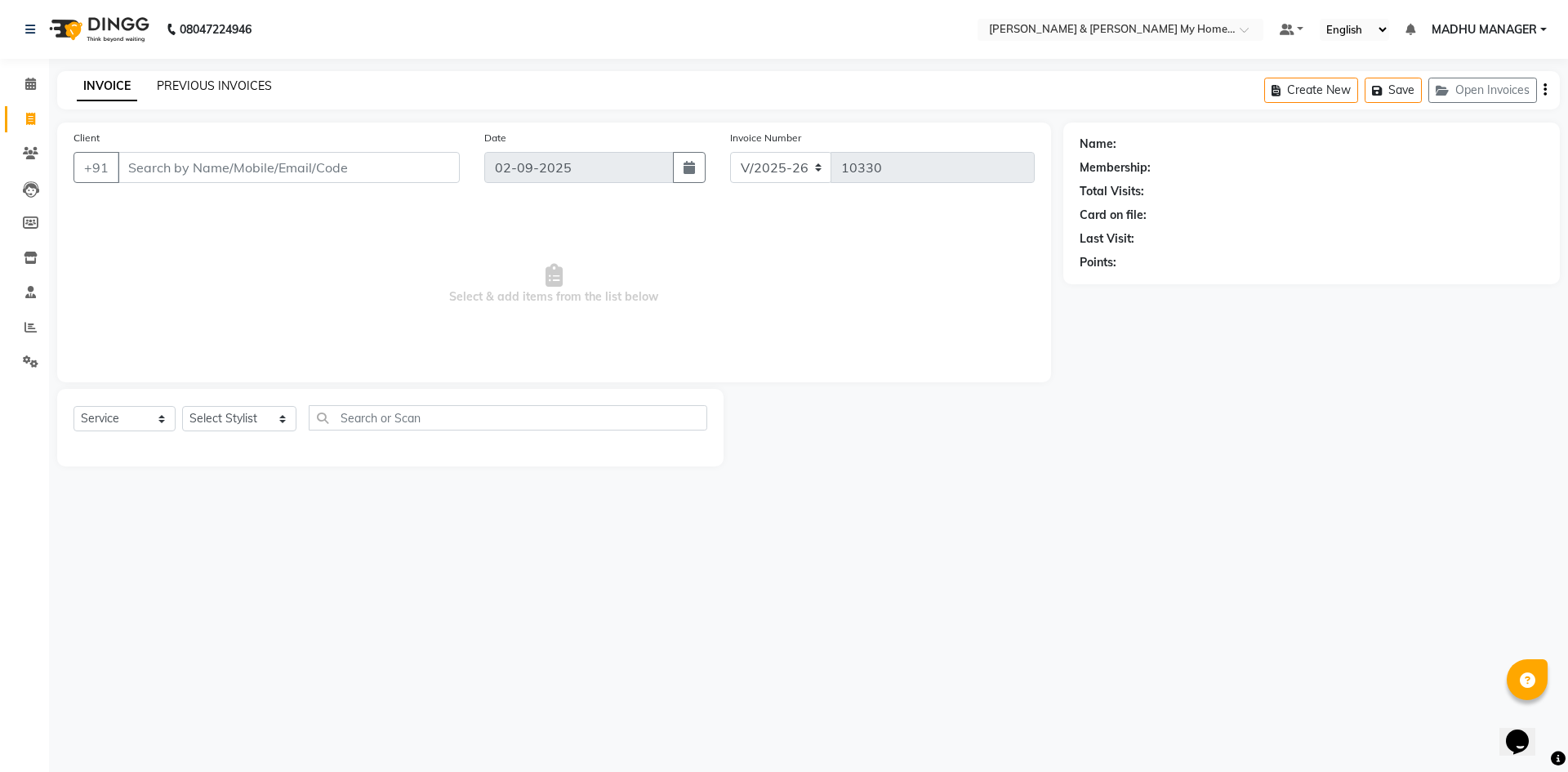
click at [222, 92] on link "PREVIOUS INVOICES" at bounding box center [215, 86] width 115 height 15
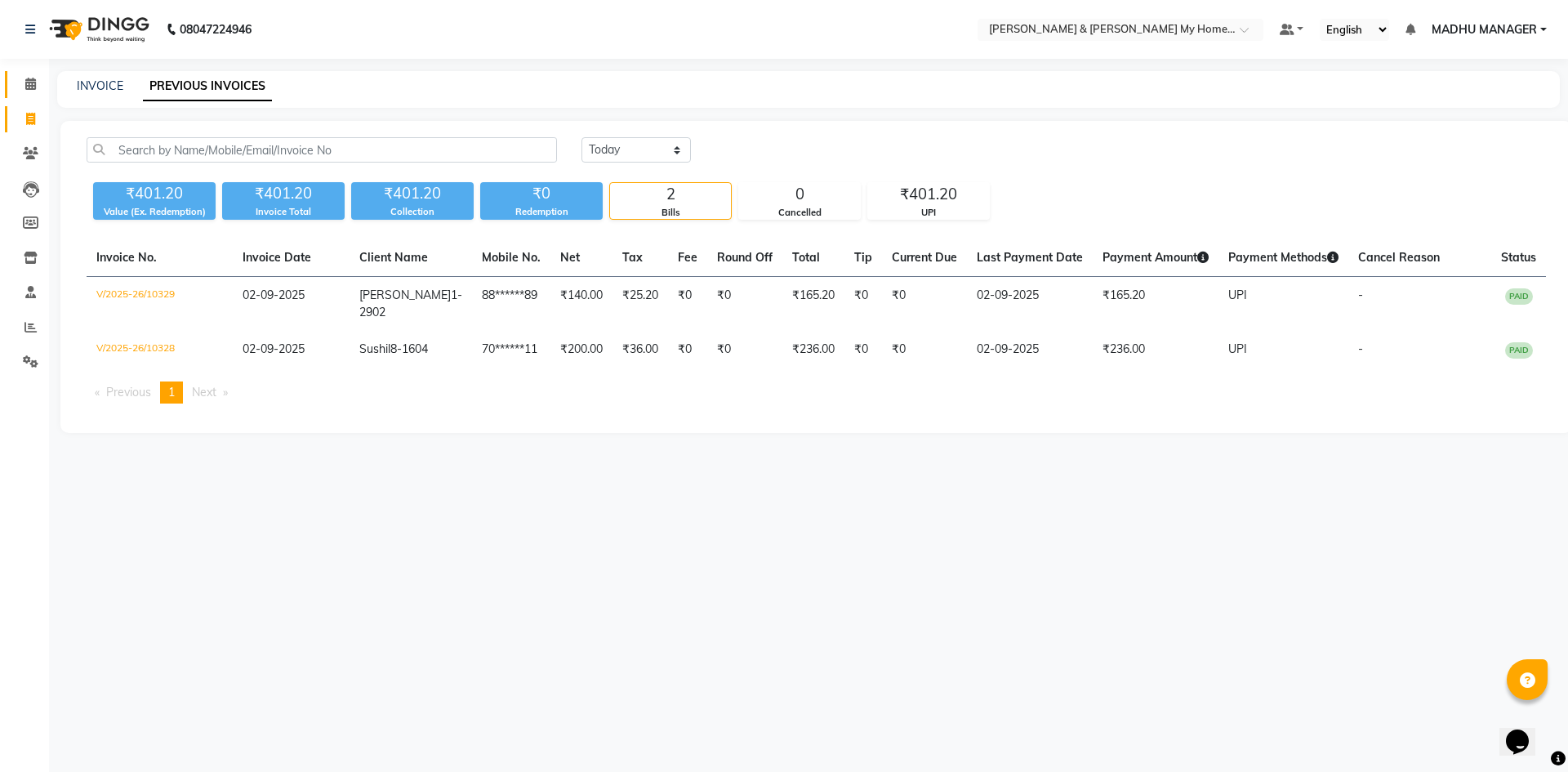
click at [58, 89] on div "INVOICE PREVIOUS INVOICES" at bounding box center [799, 86] width 1483 height 17
click at [101, 89] on link "INVOICE" at bounding box center [100, 86] width 47 height 15
select select "8193"
select select "service"
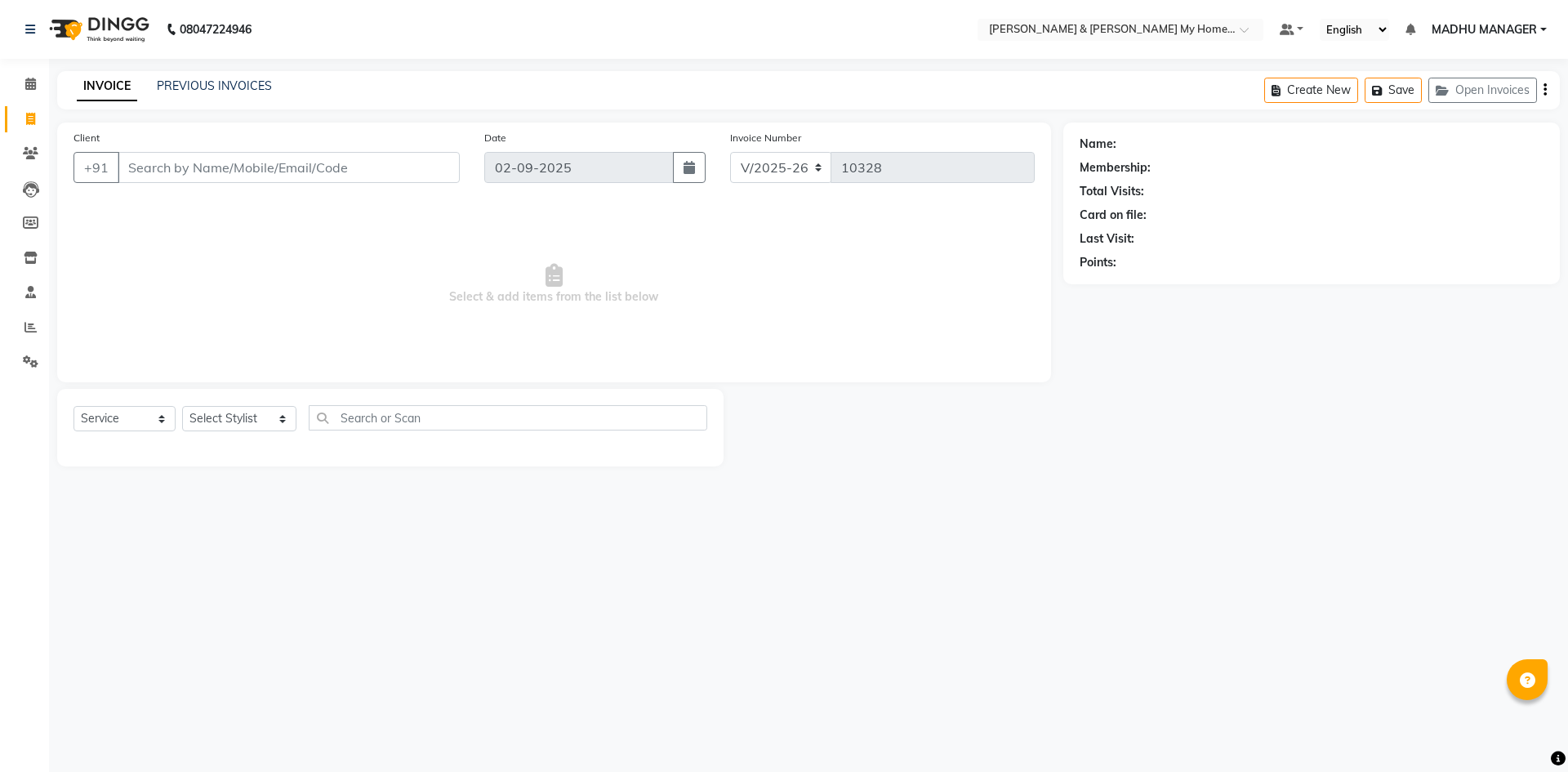
select select "8193"
select select "service"
select select "8193"
select select "service"
select select "8193"
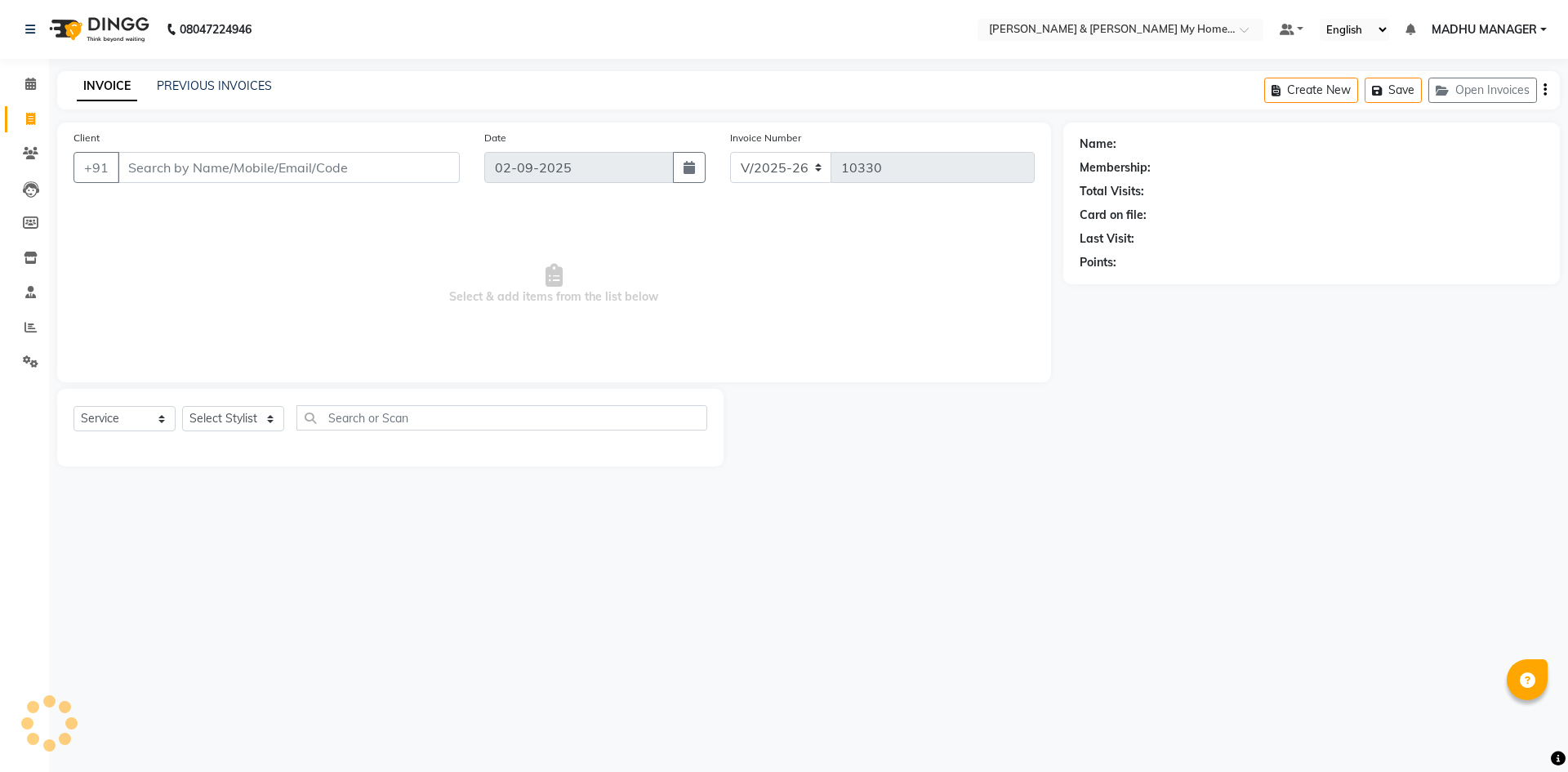
select select "service"
select select "8193"
select select "service"
